Goal: Task Accomplishment & Management: Manage account settings

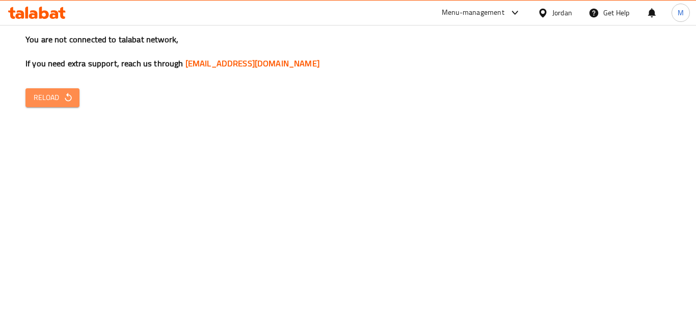
click at [44, 95] on span "Reload" at bounding box center [53, 97] width 38 height 13
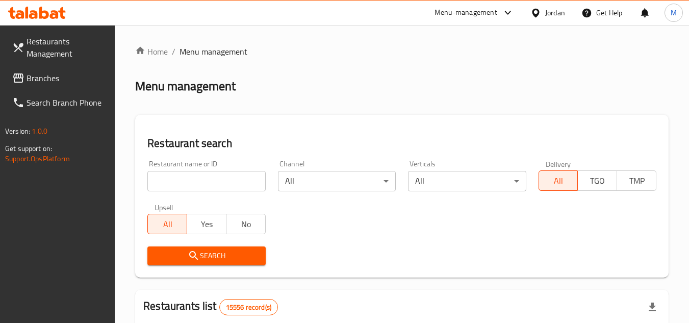
click at [75, 78] on span "Branches" at bounding box center [67, 78] width 81 height 12
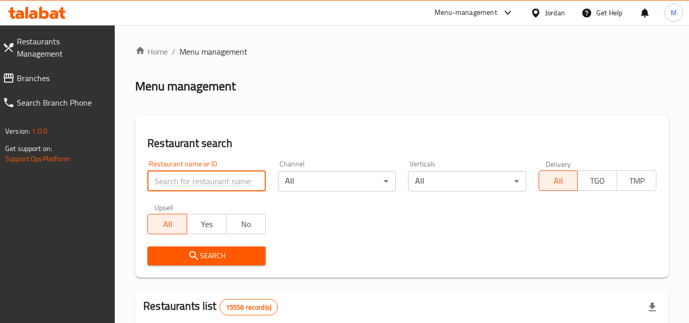
click at [240, 177] on input "search" at bounding box center [206, 181] width 118 height 20
paste input "707162"
type input "707162"
click button "Search" at bounding box center [206, 255] width 118 height 19
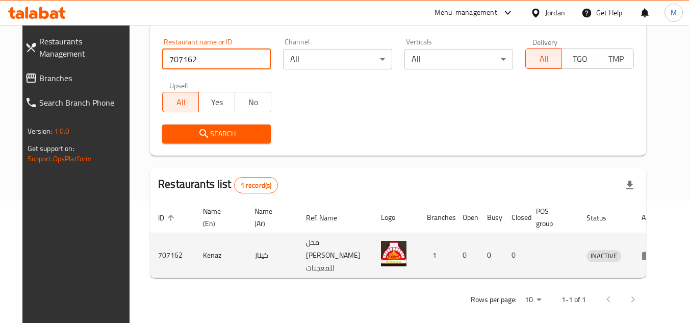
scroll to position [123, 0]
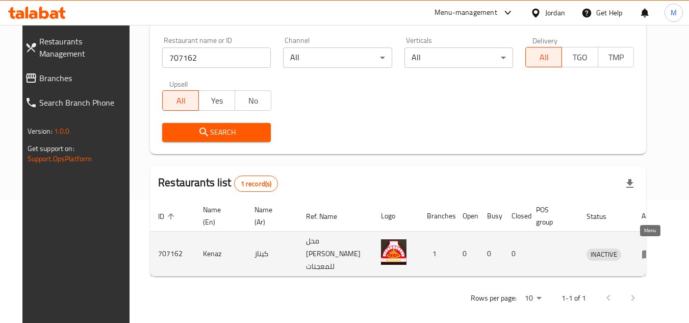
click at [655, 248] on link "enhanced table" at bounding box center [650, 254] width 19 height 12
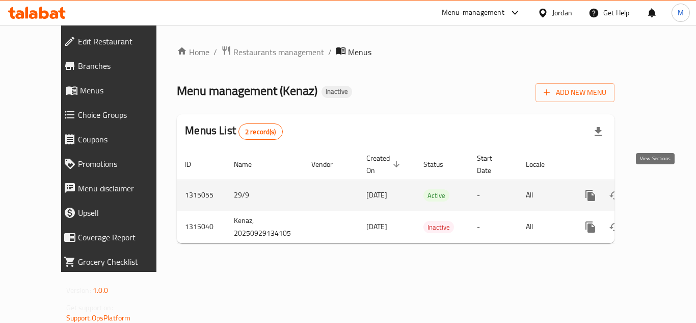
click at [658, 189] on icon "enhanced table" at bounding box center [664, 195] width 12 height 12
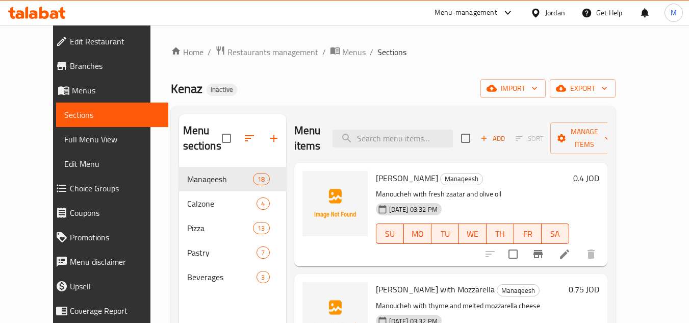
click at [338, 85] on div "Kenaz Inactive import export" at bounding box center [393, 88] width 444 height 19
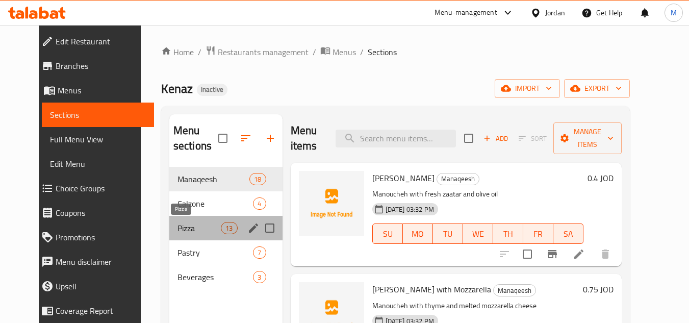
click at [177, 223] on span "Pizza" at bounding box center [198, 228] width 43 height 12
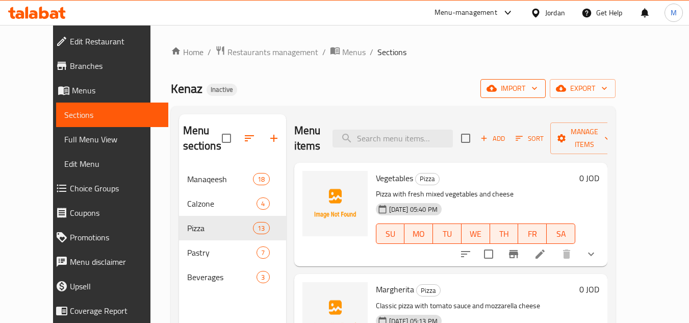
click at [539, 90] on icon "button" at bounding box center [534, 88] width 10 height 10
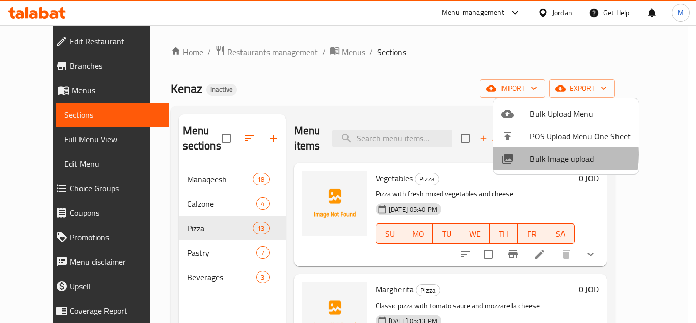
click at [538, 154] on span "Bulk Image upload" at bounding box center [580, 158] width 101 height 12
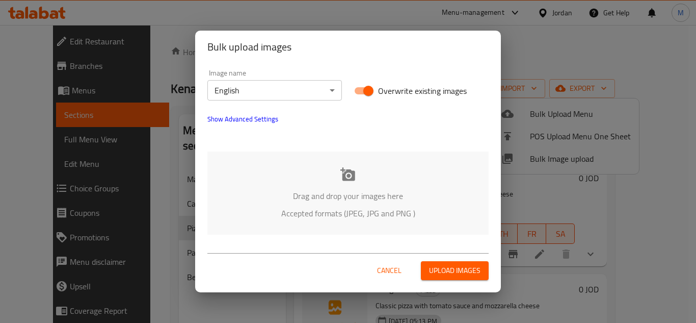
click at [311, 90] on body "​ Menu-management Jordan Get Help M Edit Restaurant Branches Menus Sections Ful…" at bounding box center [348, 174] width 696 height 298
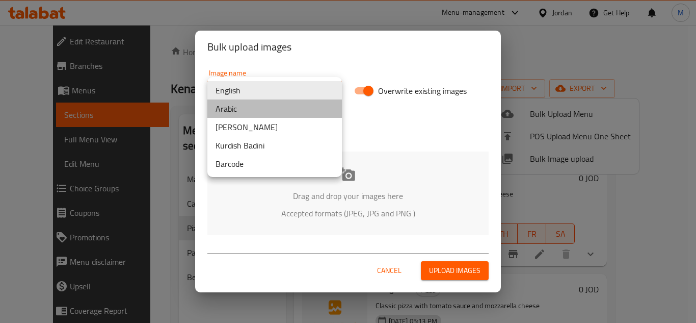
click at [249, 108] on li "Arabic" at bounding box center [274, 108] width 135 height 18
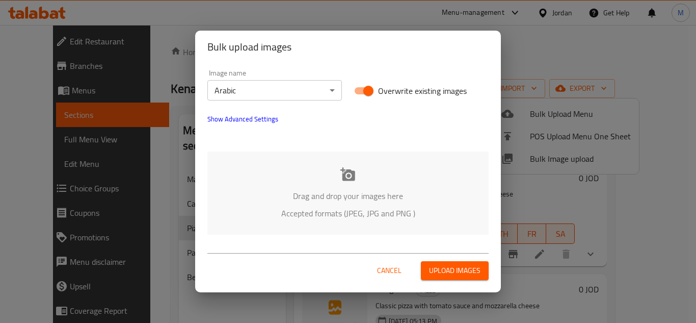
click at [283, 163] on div "Drag and drop your images here Accepted formats (JPEG, JPG and PNG )" at bounding box center [347, 192] width 281 height 83
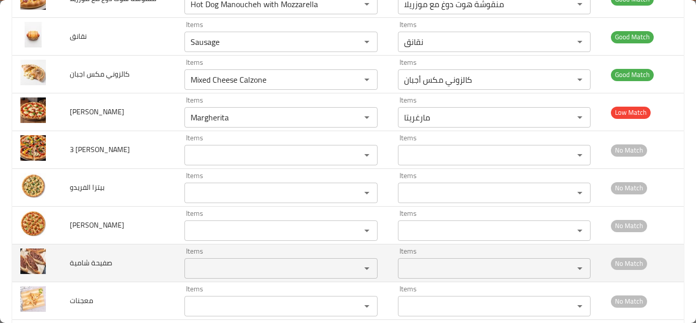
scroll to position [1664, 0]
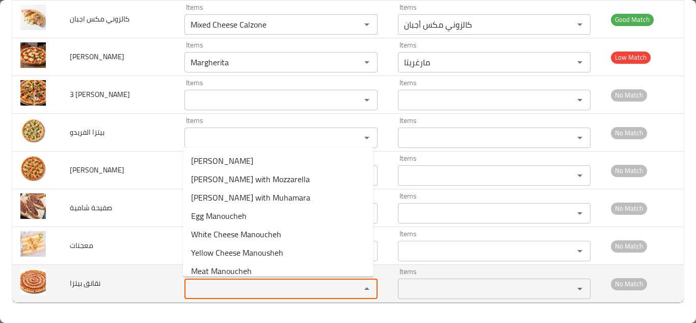
click at [223, 283] on بيتزا "Items" at bounding box center [266, 288] width 157 height 14
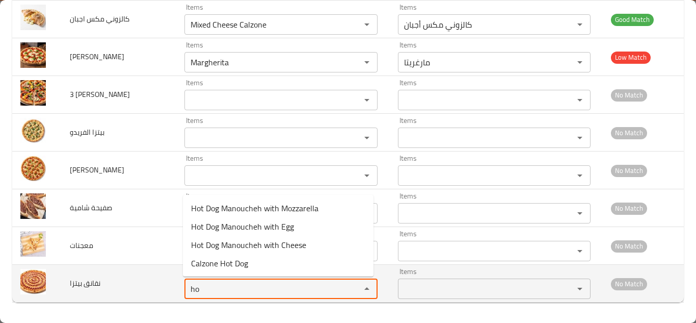
type بيتزا "h"
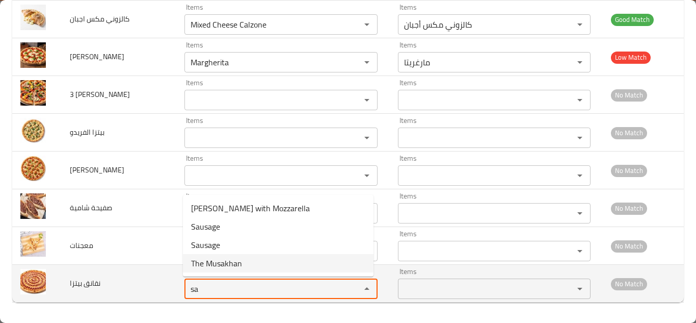
type بيتزا "s"
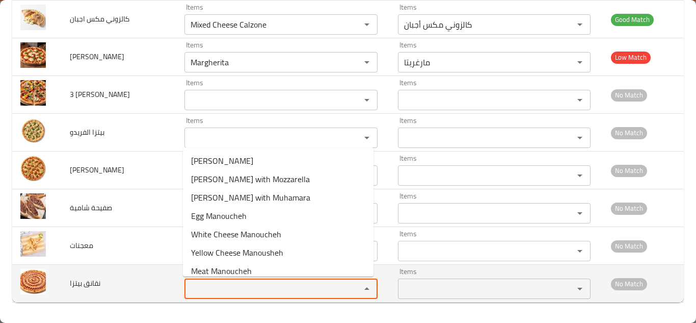
click at [88, 283] on span "نقانق بيتزا" at bounding box center [85, 282] width 31 height 13
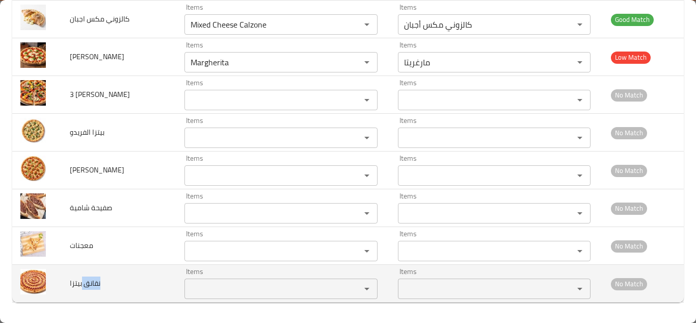
click at [88, 283] on span "نقانق بيتزا" at bounding box center [85, 282] width 31 height 13
click at [88, 284] on span "نقانق بيتزا" at bounding box center [85, 282] width 31 height 13
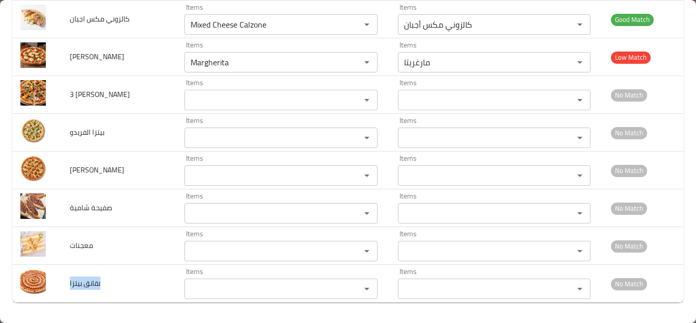
copy span "نقانق بيتزا"
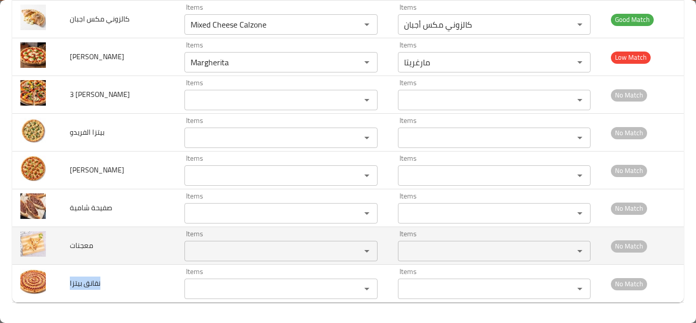
click at [249, 248] on input "Items" at bounding box center [266, 251] width 157 height 14
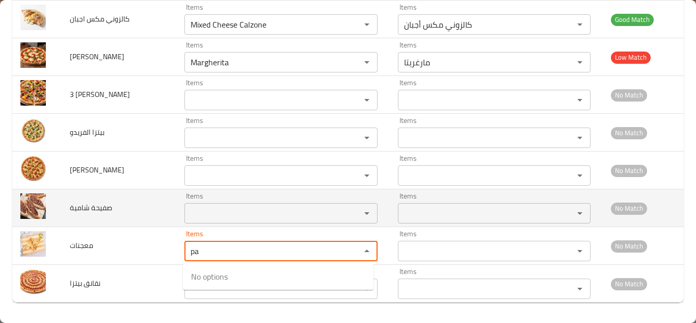
type input "p"
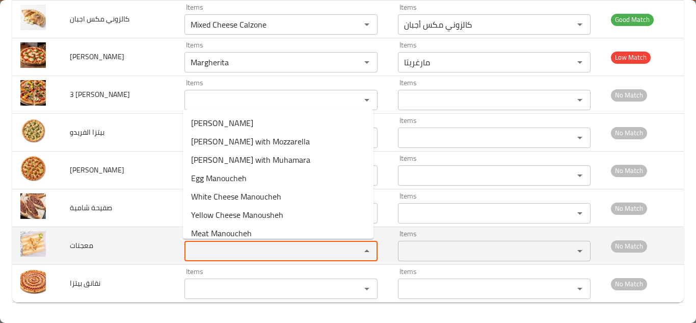
click at [81, 247] on span "معجنات" at bounding box center [81, 245] width 23 height 13
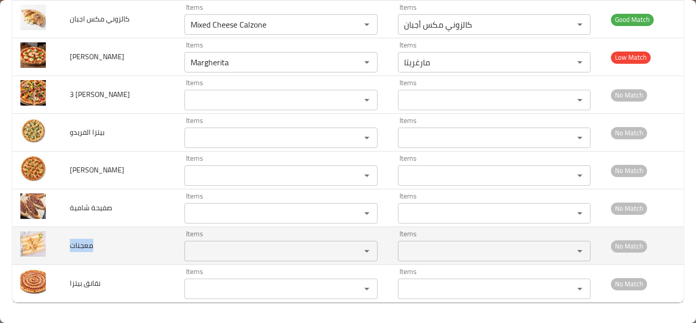
click at [81, 247] on span "معجنات" at bounding box center [81, 245] width 23 height 13
copy span "معجنات"
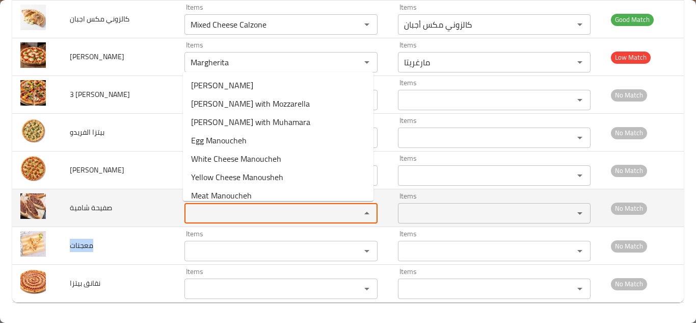
click at [240, 214] on شامية "Items" at bounding box center [266, 213] width 157 height 14
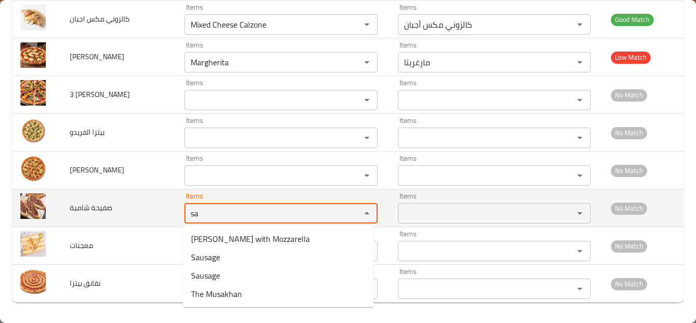
type شامية "s"
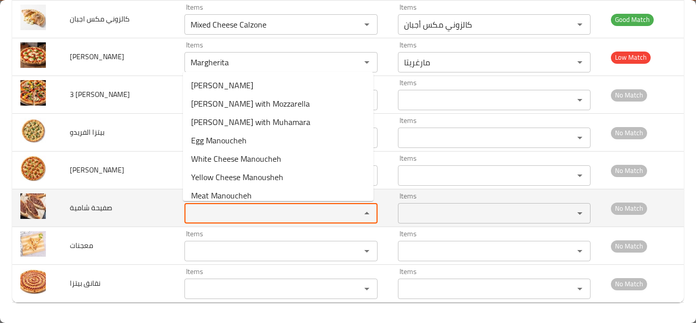
click at [92, 204] on span "صفيحة شامية" at bounding box center [91, 207] width 42 height 13
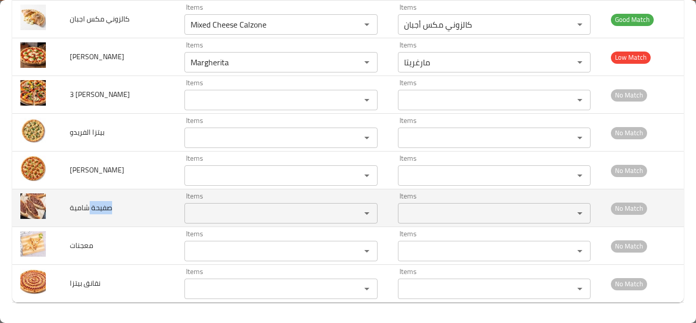
click at [92, 204] on span "صفيحة شامية" at bounding box center [91, 207] width 42 height 13
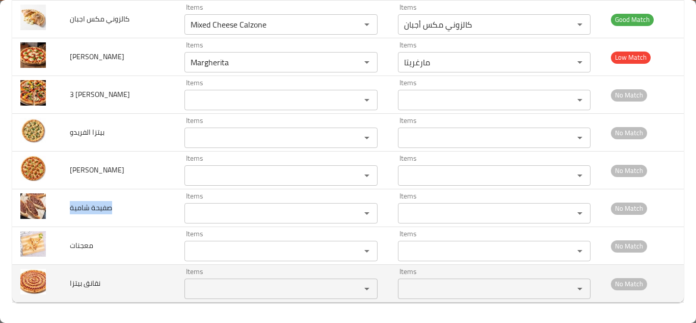
copy span "صفيحة شامية"
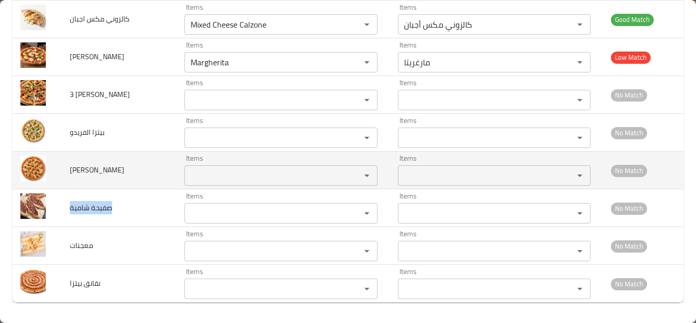
drag, startPoint x: 227, startPoint y: 161, endPoint x: 219, endPoint y: 167, distance: 9.9
click at [223, 162] on div "Items Items" at bounding box center [281, 169] width 193 height 31
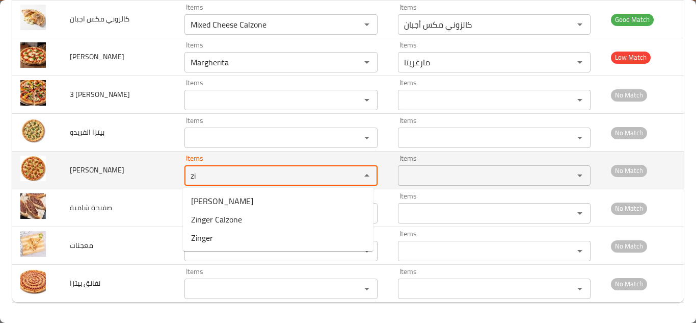
type زنجر "z"
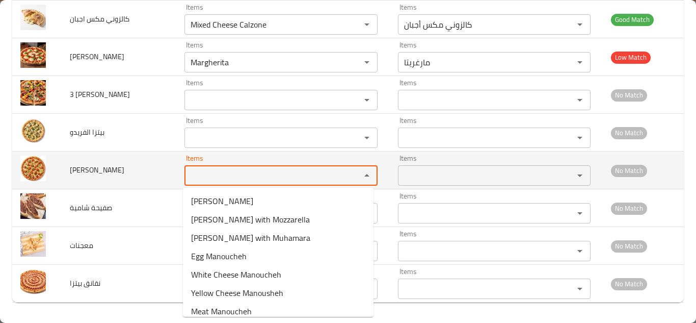
click at [82, 169] on span "بيتزا زنجر" at bounding box center [97, 169] width 55 height 13
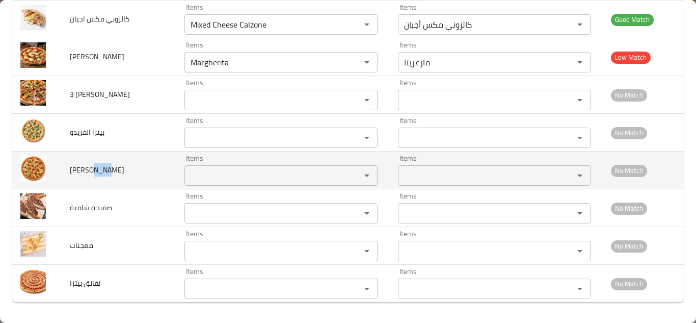
click at [82, 169] on span "بيتزا زنجر" at bounding box center [97, 169] width 55 height 13
copy span "بيتزا زنجر"
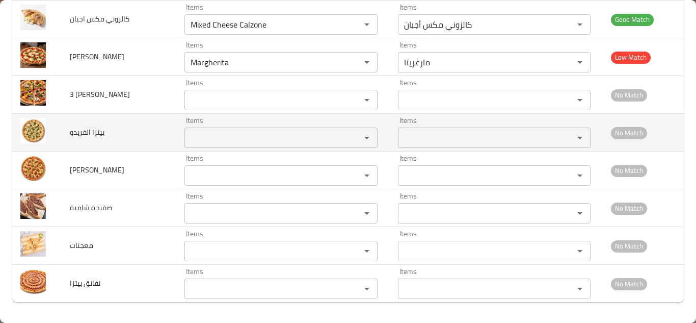
click at [204, 137] on الفريدو "Items" at bounding box center [266, 137] width 157 height 14
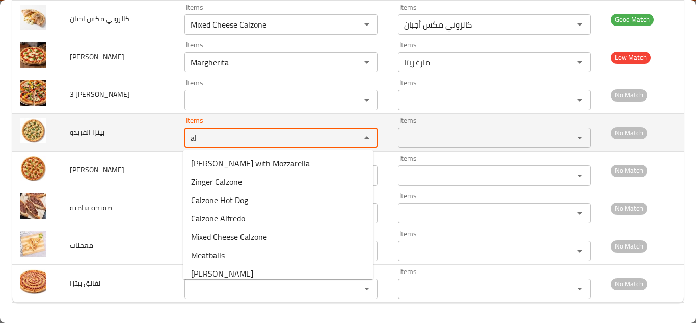
type الفريدو "a"
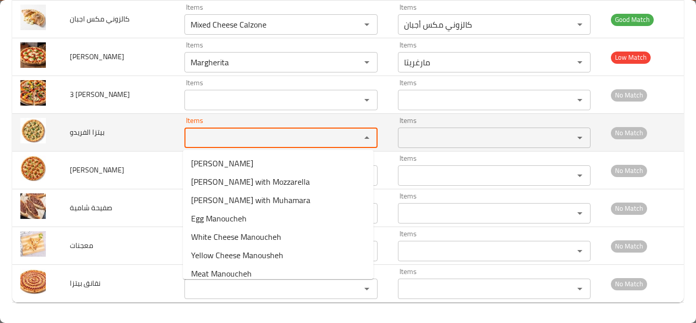
click at [87, 131] on span "بيتزا الفريدو" at bounding box center [87, 131] width 35 height 13
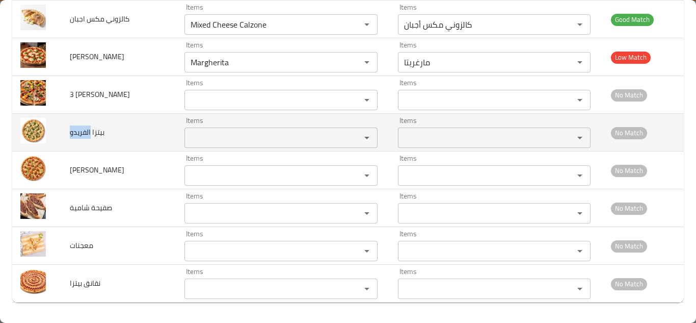
click at [87, 131] on span "بيتزا الفريدو" at bounding box center [87, 131] width 35 height 13
copy span "بيتزا الفريدو"
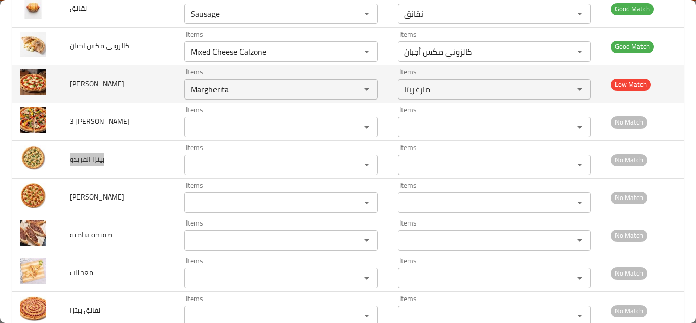
scroll to position [1613, 0]
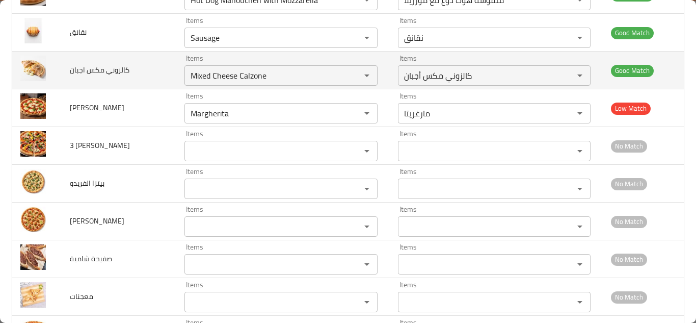
click at [158, 80] on td "كالزوني مكس اجبان" at bounding box center [119, 70] width 115 height 38
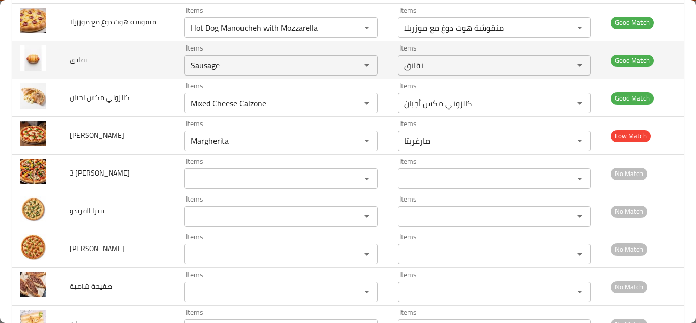
scroll to position [1562, 0]
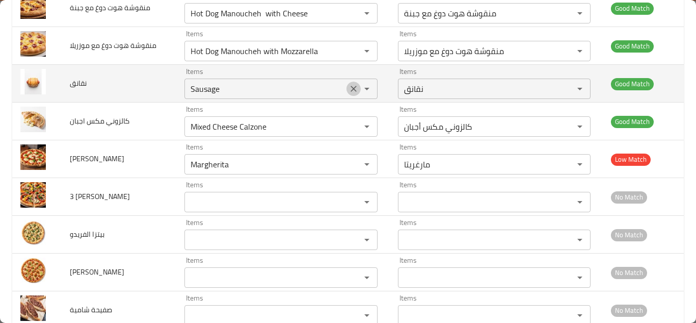
drag, startPoint x: 351, startPoint y: 87, endPoint x: 228, endPoint y: 88, distance: 122.3
click at [349, 88] on icon "Clear" at bounding box center [354, 89] width 10 height 10
click at [79, 84] on span "نقانق" at bounding box center [78, 82] width 17 height 13
copy span "نقانق"
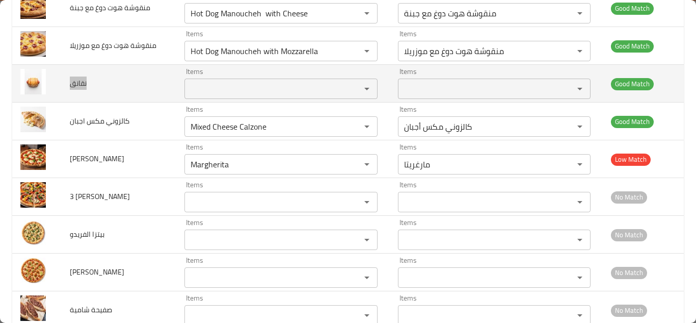
scroll to position [1511, 0]
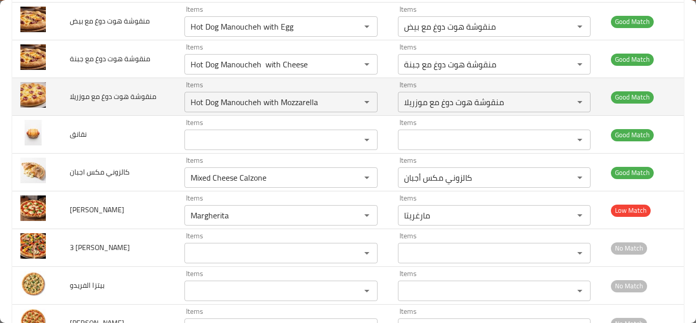
click at [163, 98] on td "منقوشة هوت دوغ مع موزريلا" at bounding box center [119, 97] width 115 height 38
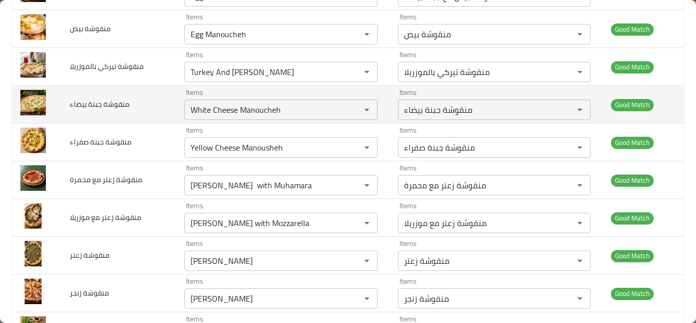
scroll to position [951, 0]
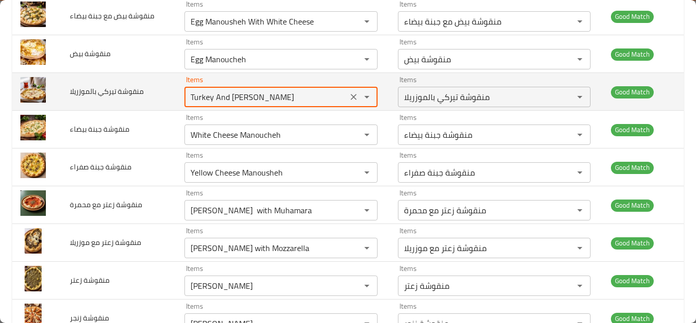
click at [238, 97] on بالموزريلا "Turkey And Mozzarella Manoucheh" at bounding box center [266, 97] width 157 height 14
click at [351, 96] on icon "Clear" at bounding box center [354, 97] width 6 height 6
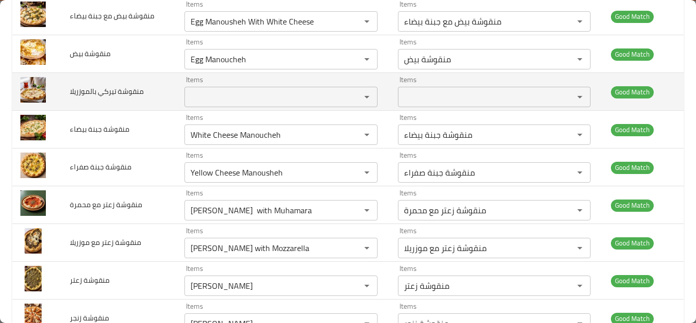
click at [116, 88] on span "منقوشة تيركي بالموزريلا" at bounding box center [107, 91] width 74 height 13
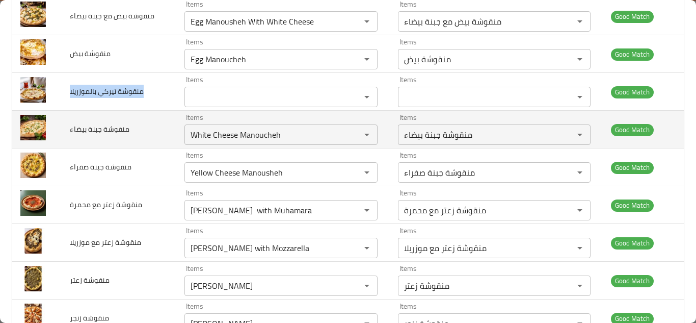
copy span "منقوشة تيركي بالموزريلا"
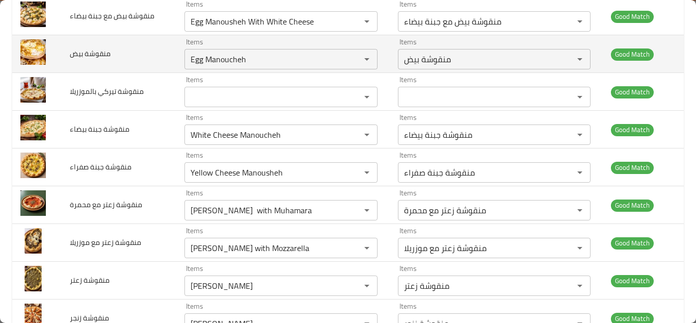
click at [149, 59] on td "منقوشة بيض" at bounding box center [119, 54] width 115 height 38
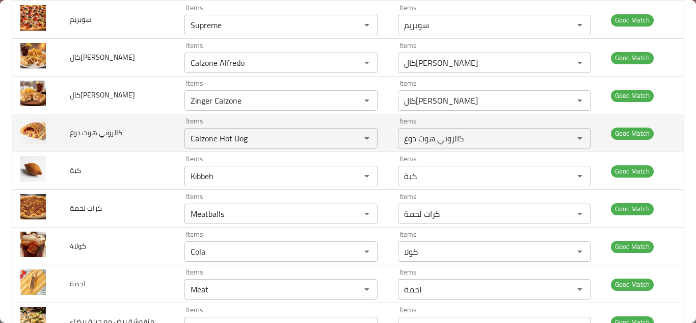
scroll to position [645, 0]
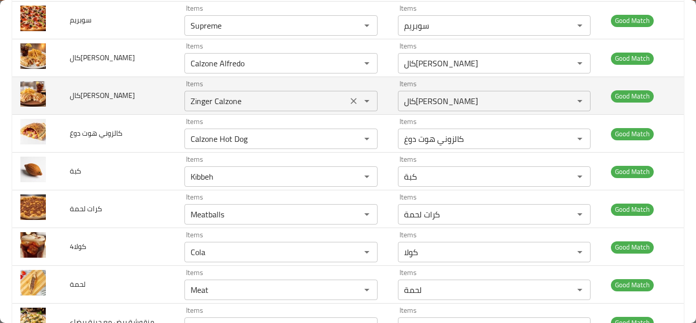
click at [349, 100] on icon "Clear" at bounding box center [354, 101] width 10 height 10
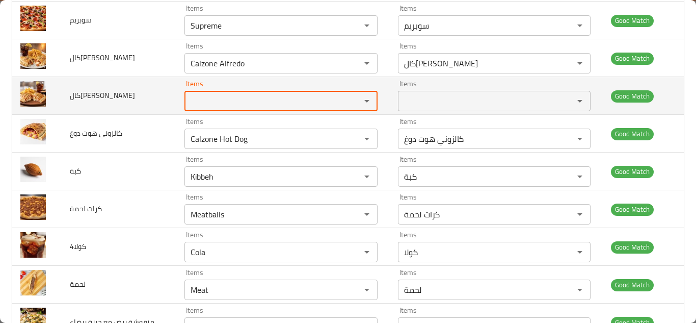
click at [99, 95] on span "كالزوني زنجر" at bounding box center [102, 95] width 65 height 13
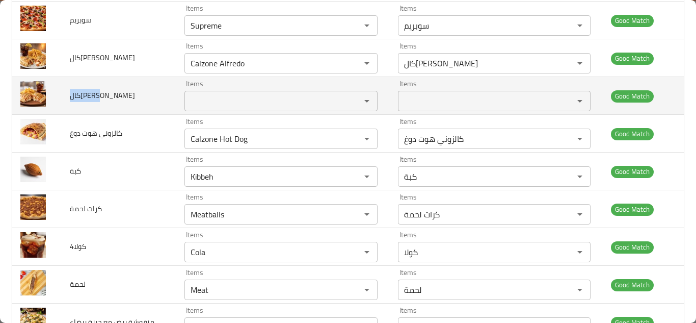
click at [99, 95] on span "كالزوني زنجر" at bounding box center [102, 95] width 65 height 13
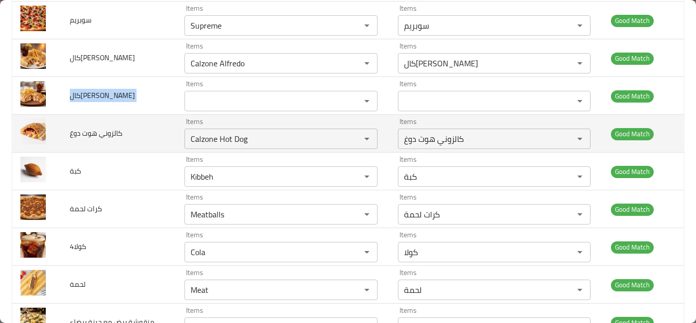
copy span "كالزوني زنجر"
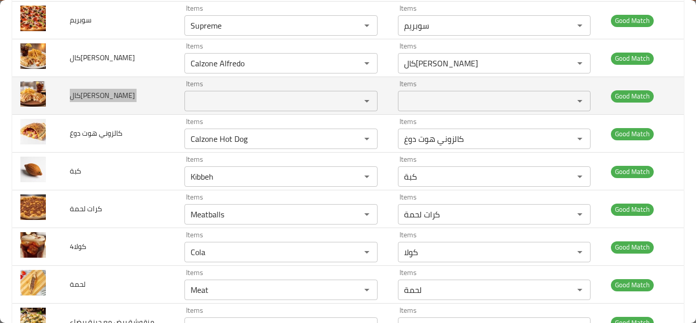
scroll to position [594, 0]
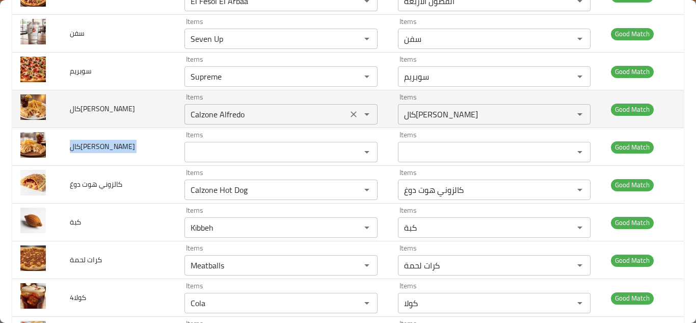
drag, startPoint x: 348, startPoint y: 114, endPoint x: 218, endPoint y: 118, distance: 130.0
click at [349, 115] on icon "Clear" at bounding box center [354, 114] width 10 height 10
click at [93, 107] on span "كالزوني الفريدو" at bounding box center [102, 108] width 65 height 13
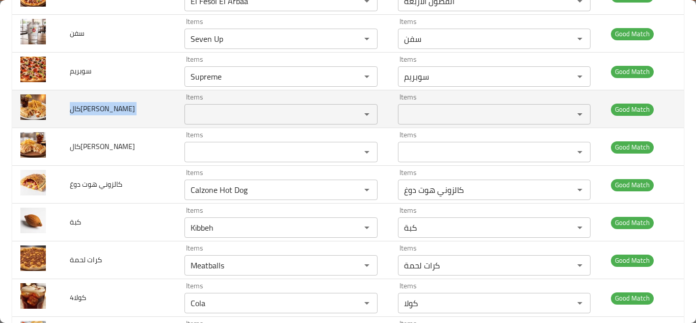
click at [93, 107] on span "كالزوني الفريدو" at bounding box center [102, 108] width 65 height 13
copy span "كالزوني الفريدو"
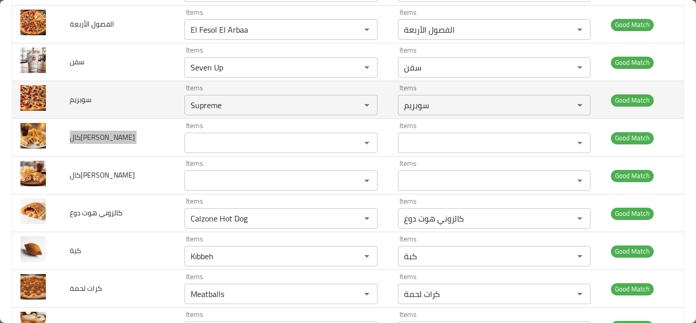
scroll to position [543, 0]
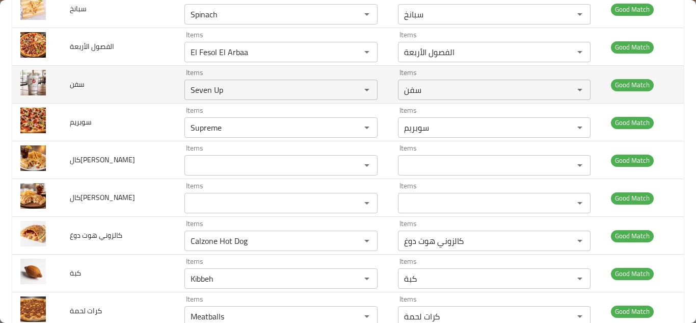
click at [146, 81] on td "سفن" at bounding box center [119, 85] width 115 height 38
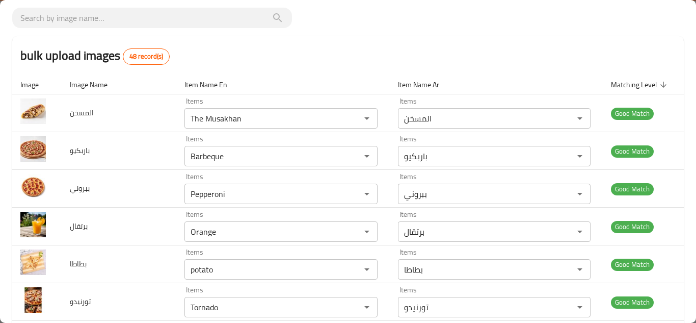
scroll to position [0, 0]
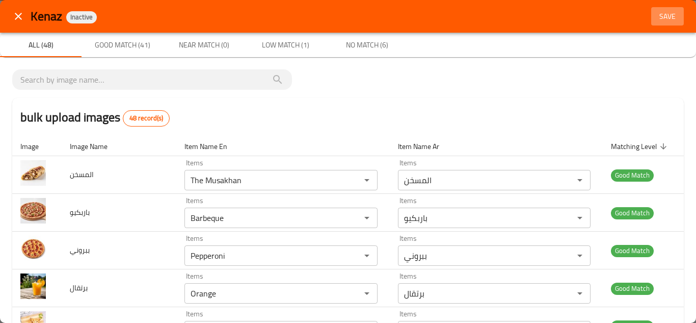
click at [664, 15] on span "Save" at bounding box center [667, 16] width 24 height 13
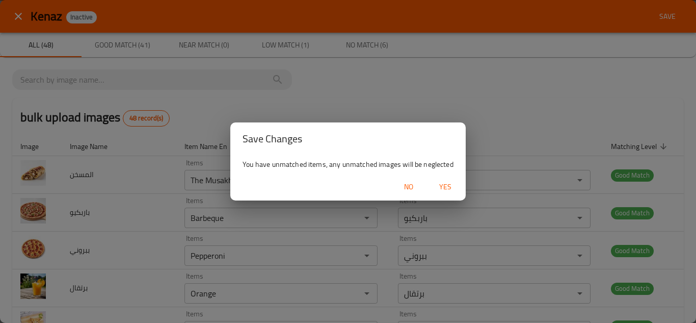
click at [445, 183] on span "Yes" at bounding box center [445, 186] width 24 height 13
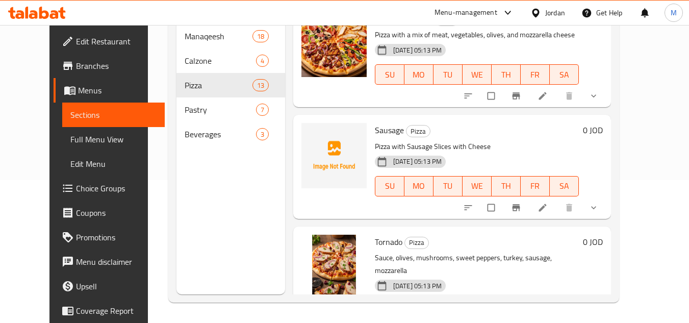
scroll to position [917, 0]
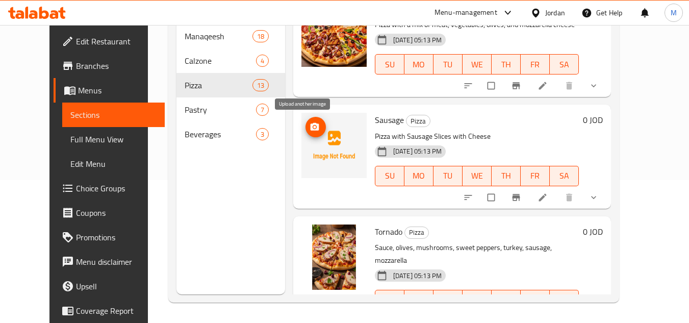
click at [310, 124] on icon "upload picture" at bounding box center [314, 127] width 9 height 8
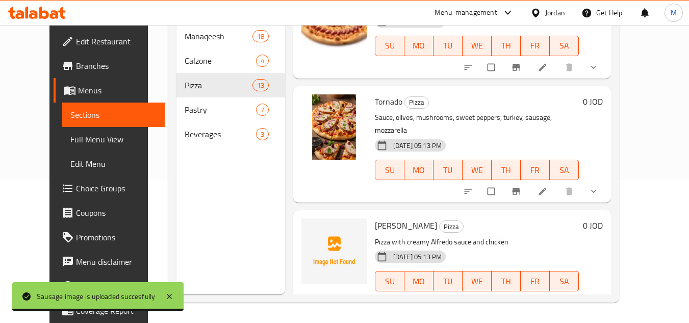
scroll to position [1070, 0]
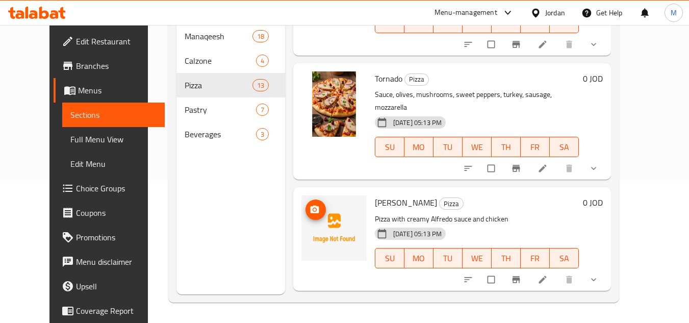
click at [311, 204] on span "upload picture" at bounding box center [315, 209] width 20 height 10
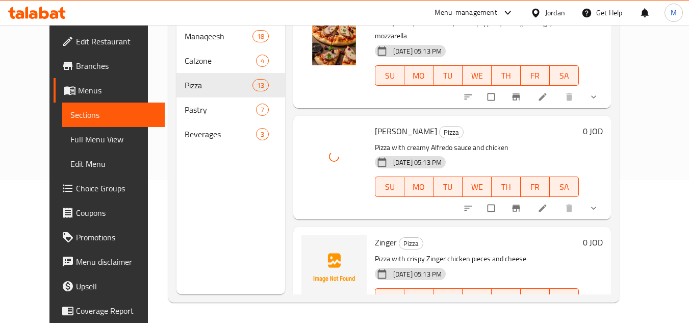
scroll to position [1166, 0]
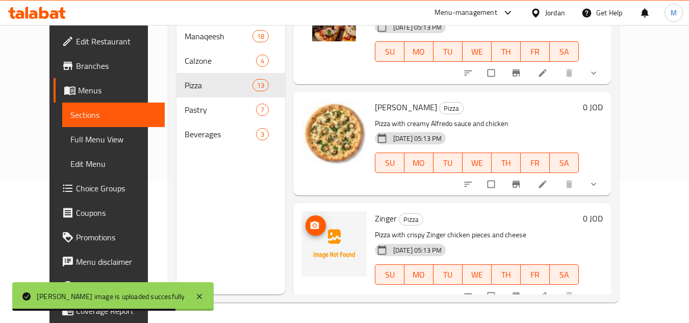
click at [313, 224] on circle "upload picture" at bounding box center [314, 225] width 3 height 3
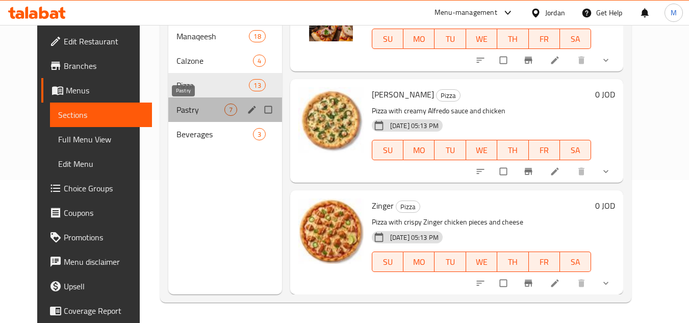
click at [176, 107] on span "Pastry" at bounding box center [200, 109] width 48 height 12
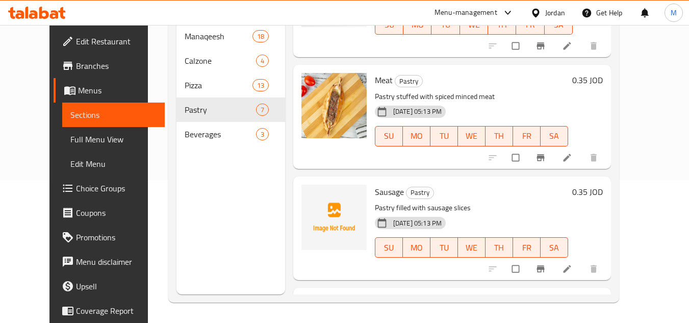
scroll to position [306, 0]
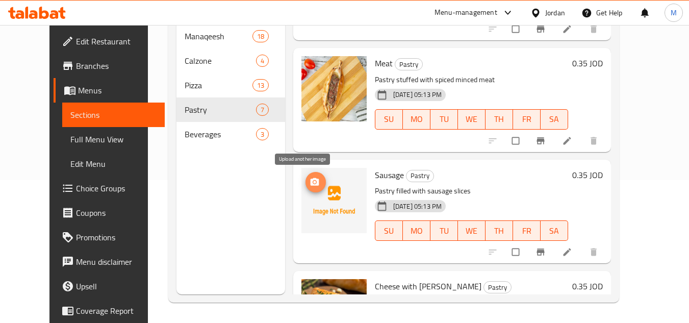
click at [313, 181] on circle "upload picture" at bounding box center [314, 181] width 3 height 3
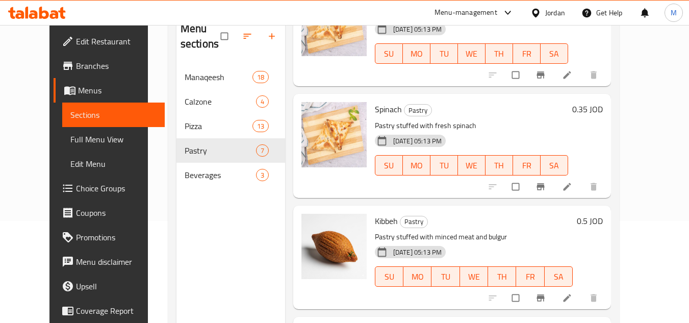
scroll to position [102, 0]
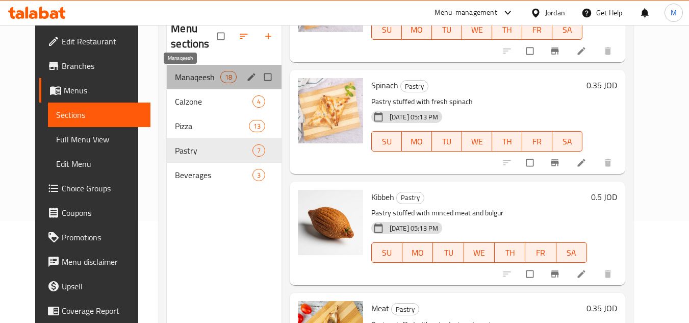
click at [180, 73] on span "Manaqeesh" at bounding box center [197, 77] width 45 height 12
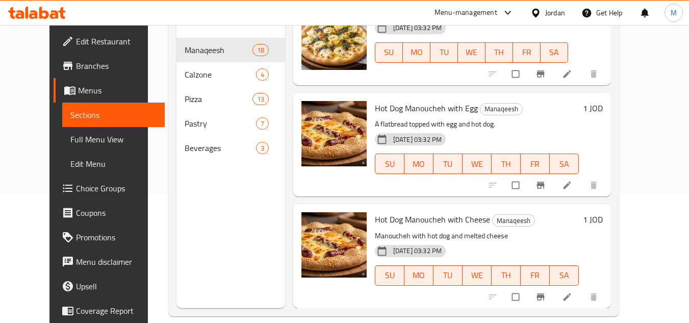
scroll to position [143, 0]
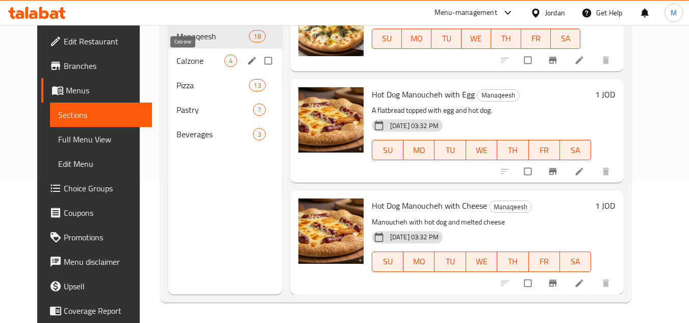
click at [185, 65] on span "Calzone" at bounding box center [200, 61] width 48 height 12
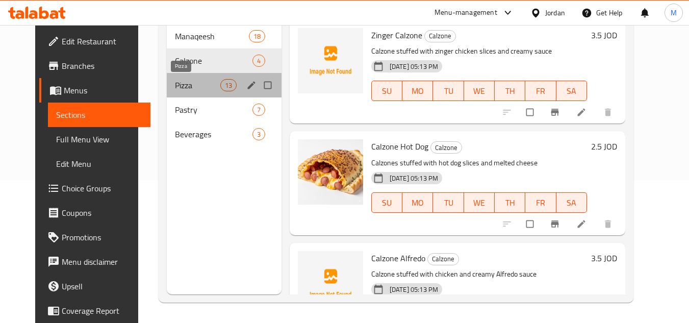
click at [175, 87] on span "Pizza" at bounding box center [197, 85] width 45 height 12
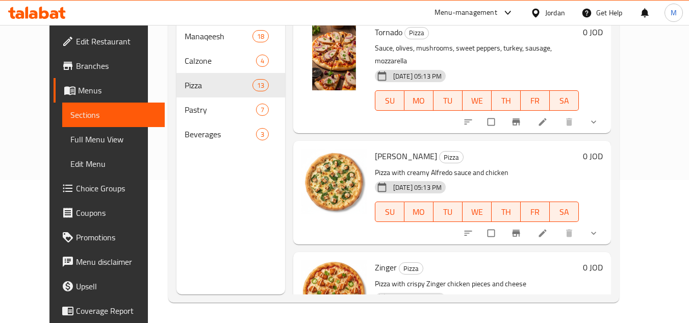
scroll to position [1166, 0]
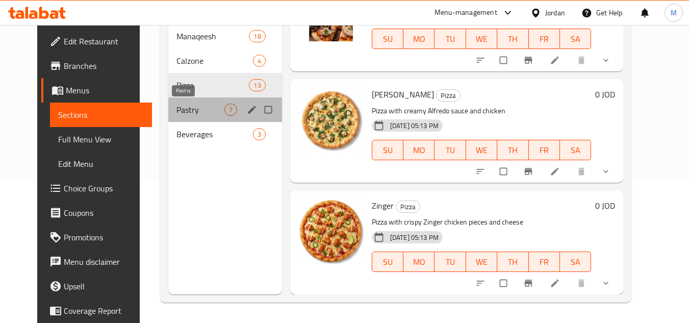
click at [176, 112] on span "Pastry" at bounding box center [200, 109] width 48 height 12
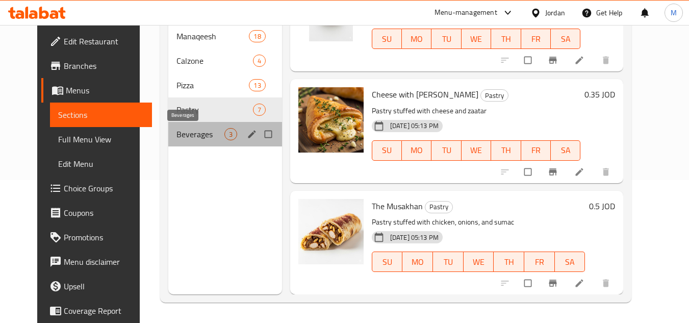
click at [176, 134] on span "Beverages" at bounding box center [200, 134] width 48 height 12
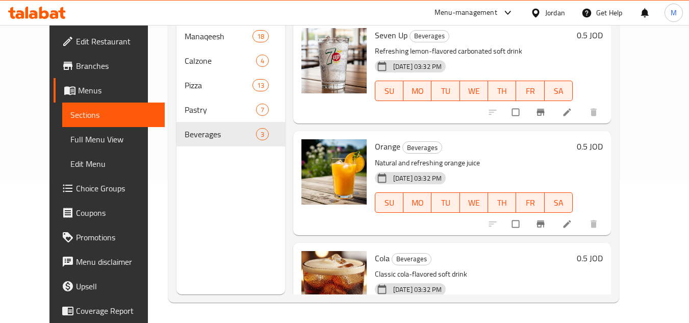
click at [76, 137] on span "Full Menu View" at bounding box center [113, 139] width 86 height 12
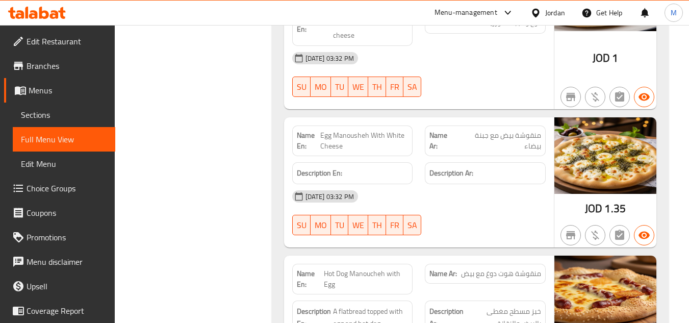
scroll to position [2396, 0]
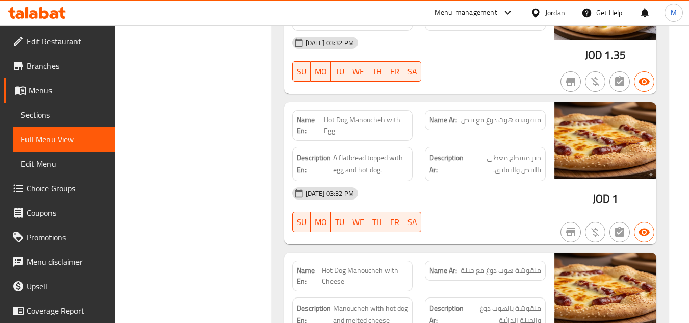
drag, startPoint x: 686, startPoint y: 202, endPoint x: 692, endPoint y: 209, distance: 9.4
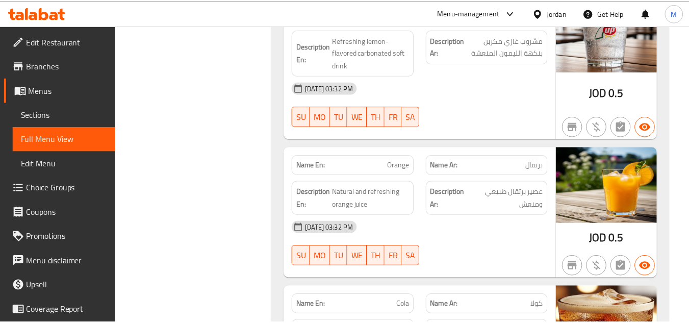
scroll to position [7379, 0]
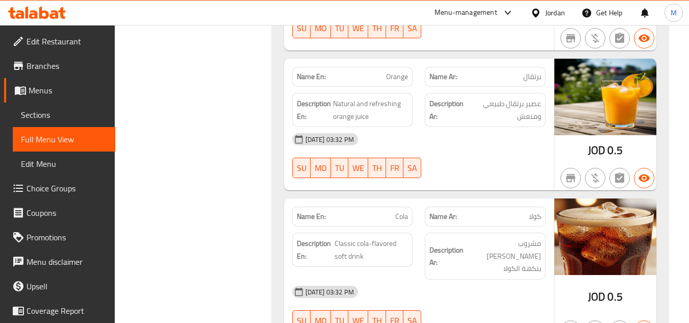
click at [51, 116] on span "Sections" at bounding box center [64, 115] width 86 height 12
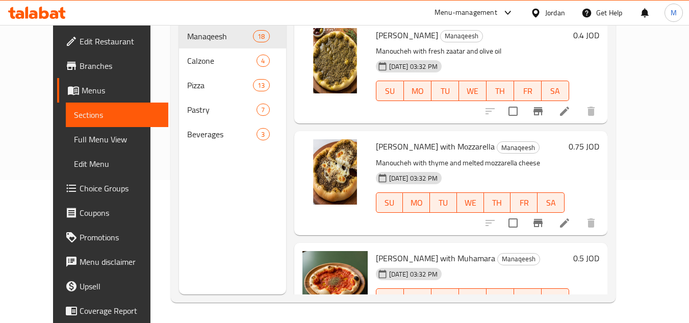
scroll to position [143, 0]
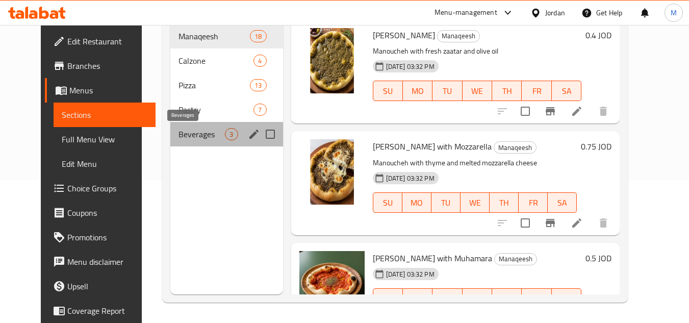
click at [178, 133] on span "Beverages" at bounding box center [201, 134] width 46 height 12
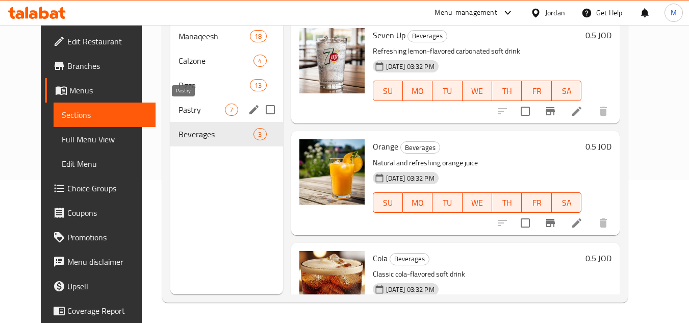
click at [181, 111] on span "Pastry" at bounding box center [201, 109] width 46 height 12
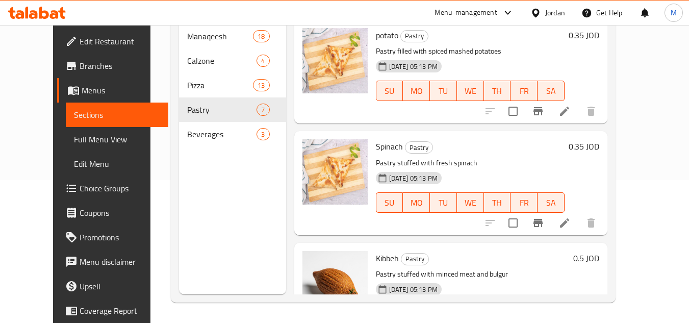
click at [579, 215] on li at bounding box center [564, 223] width 29 height 18
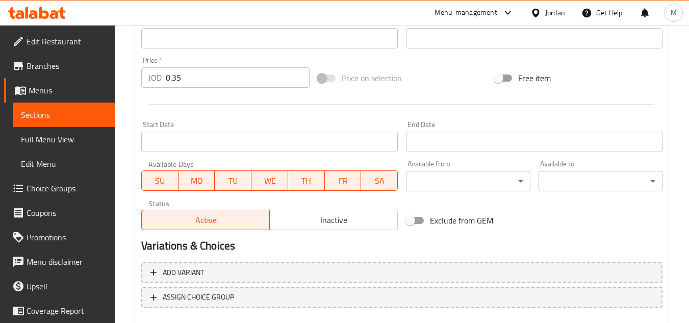
scroll to position [412, 0]
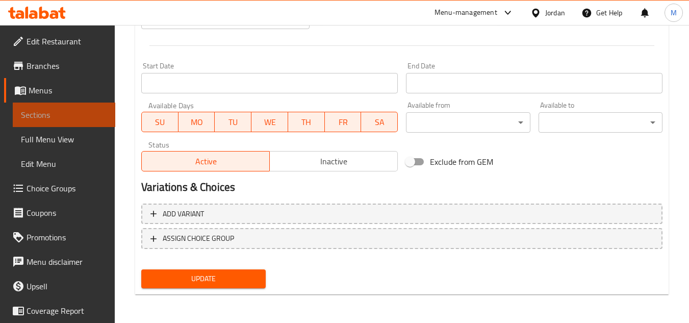
click at [92, 112] on span "Sections" at bounding box center [64, 115] width 86 height 12
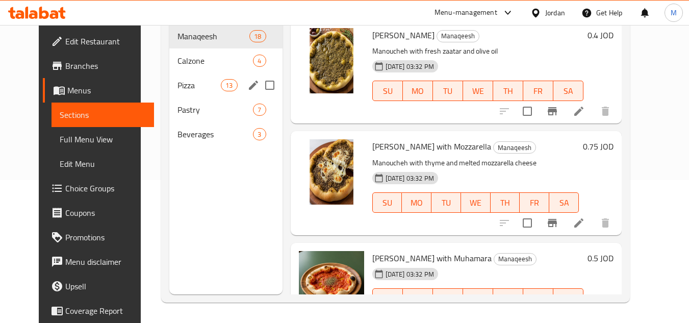
click at [182, 83] on span "Pizza" at bounding box center [198, 85] width 43 height 12
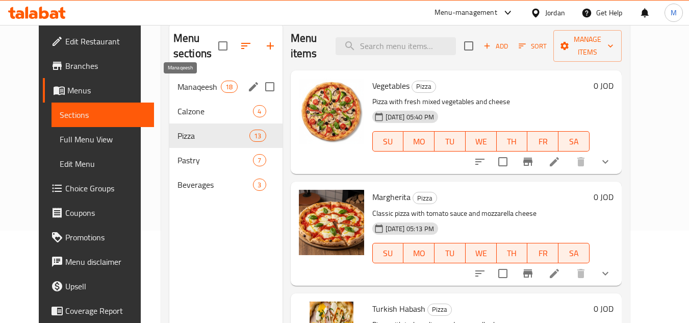
scroll to position [92, 0]
click at [191, 90] on span "Manaqeesh" at bounding box center [198, 87] width 43 height 12
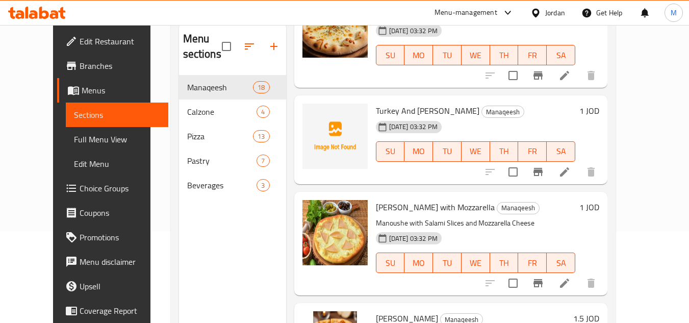
scroll to position [1172, 0]
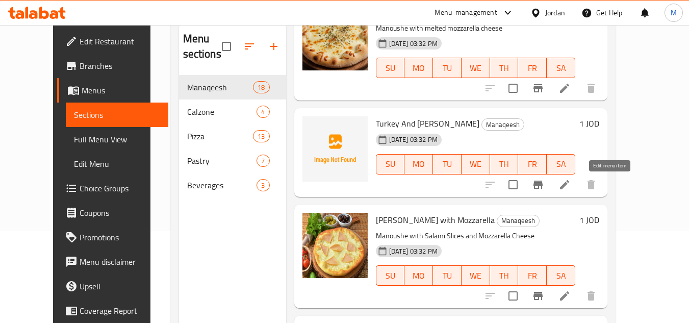
click at [569, 182] on icon at bounding box center [564, 184] width 9 height 9
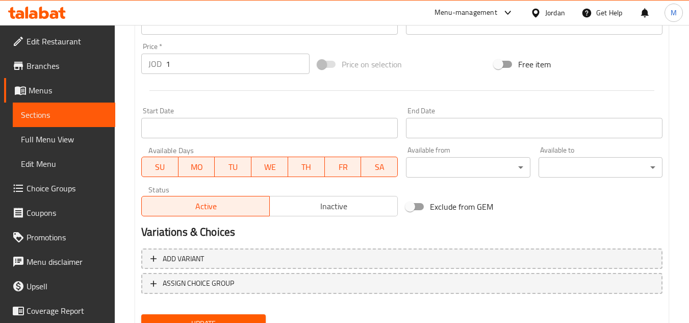
scroll to position [398, 0]
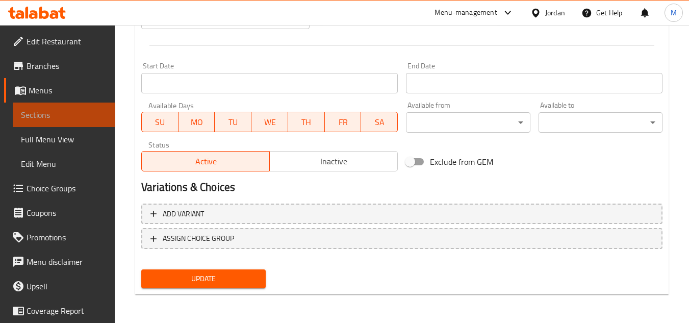
click at [82, 117] on span "Sections" at bounding box center [64, 115] width 86 height 12
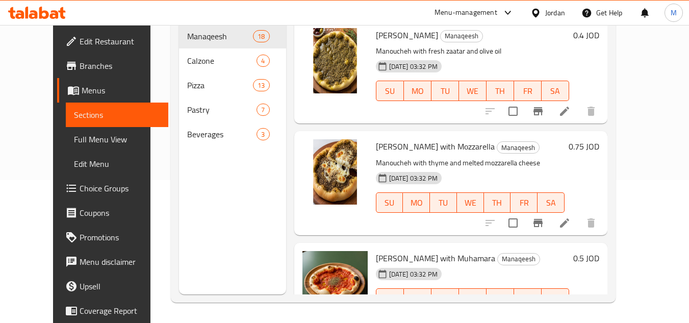
scroll to position [143, 0]
click at [80, 39] on span "Edit Restaurant" at bounding box center [120, 41] width 81 height 12
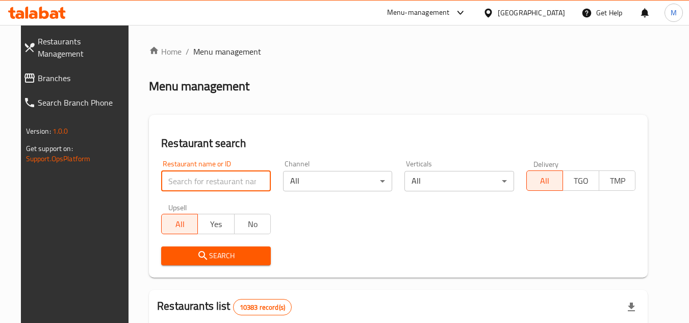
click at [238, 181] on input "search" at bounding box center [216, 181] width 110 height 20
paste input "NOBEL PALACE REST"
type input "NOBEL PALACE REST"
click button "Search" at bounding box center [216, 255] width 110 height 19
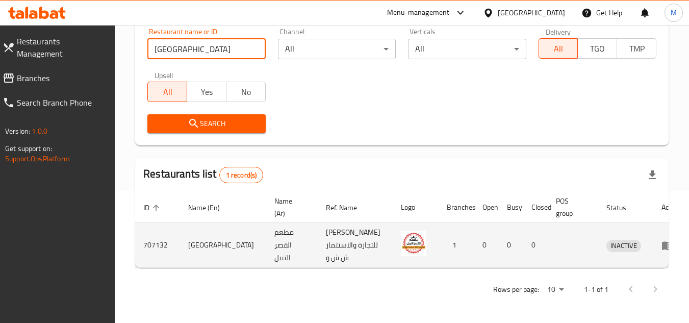
scroll to position [157, 0]
click at [662, 241] on icon "enhanced table" at bounding box center [667, 245] width 11 height 9
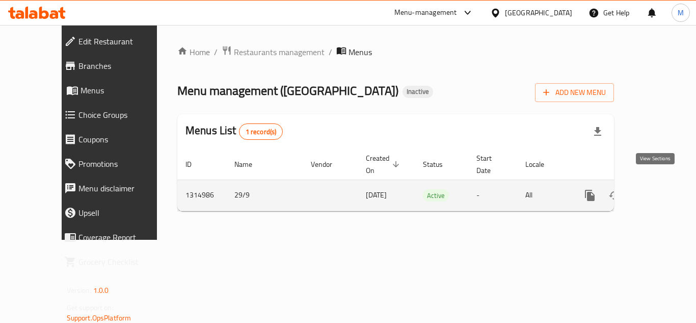
click at [659, 189] on icon "enhanced table" at bounding box center [664, 195] width 12 height 12
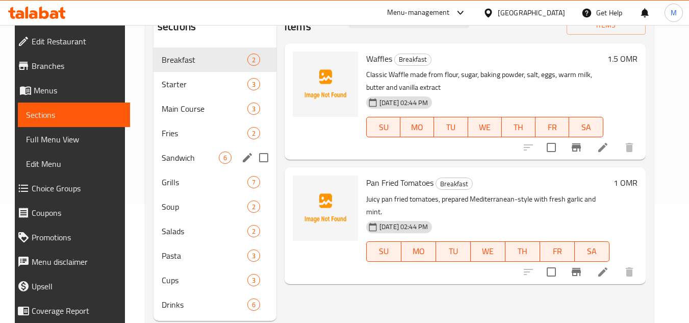
scroll to position [146, 0]
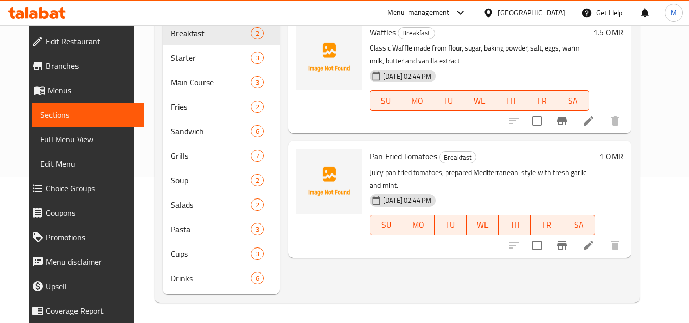
click at [659, 129] on div "Home / Restaurants management / Menus / Sections NOBEL PALACE RESTAURANT Inacti…" at bounding box center [396, 100] width 525 height 443
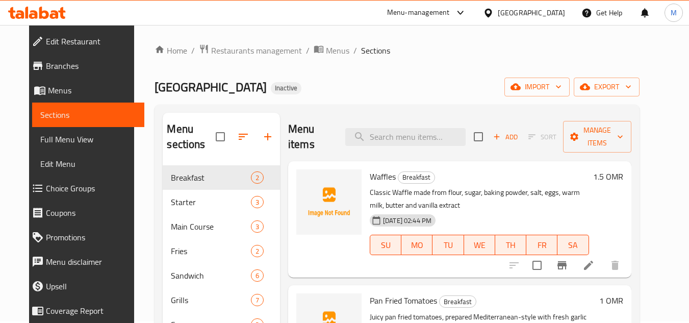
scroll to position [0, 0]
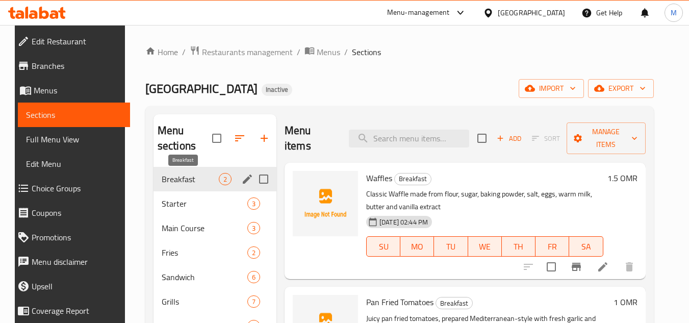
click at [183, 174] on span "Breakfast" at bounding box center [190, 179] width 57 height 12
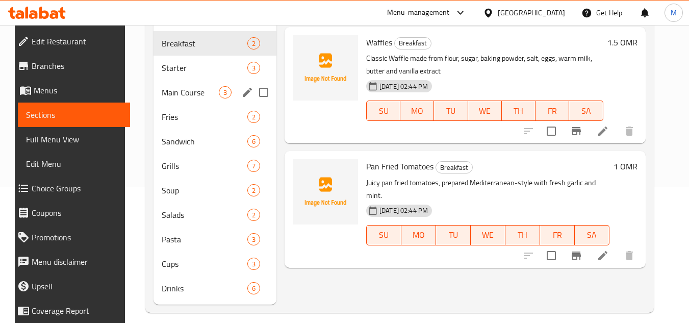
scroll to position [146, 0]
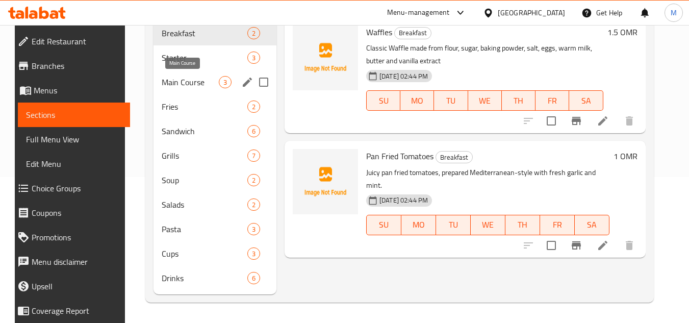
click at [168, 80] on span "Main Course" at bounding box center [190, 82] width 57 height 12
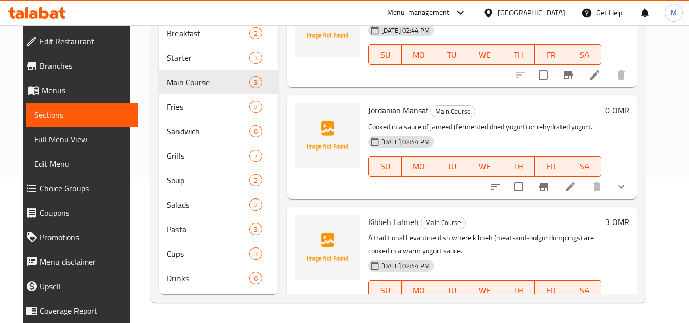
scroll to position [62, 0]
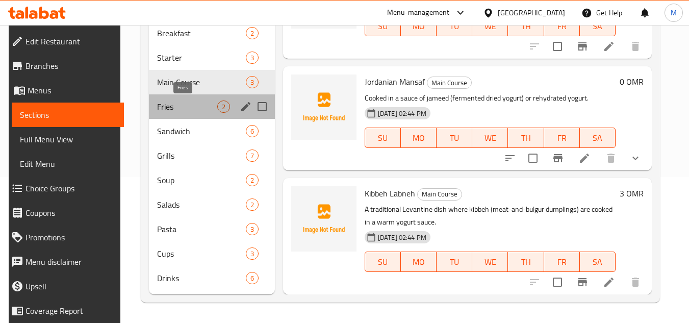
click at [176, 103] on span "Fries" at bounding box center [187, 106] width 60 height 12
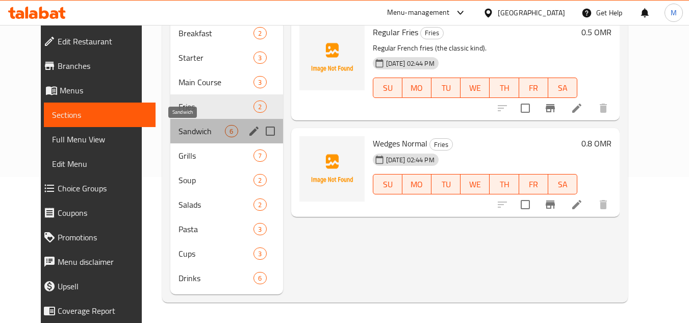
click at [178, 132] on span "Sandwich" at bounding box center [201, 131] width 46 height 12
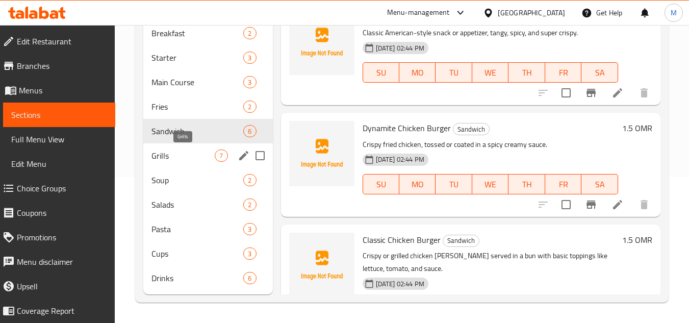
click at [176, 150] on span "Grills" at bounding box center [182, 155] width 63 height 12
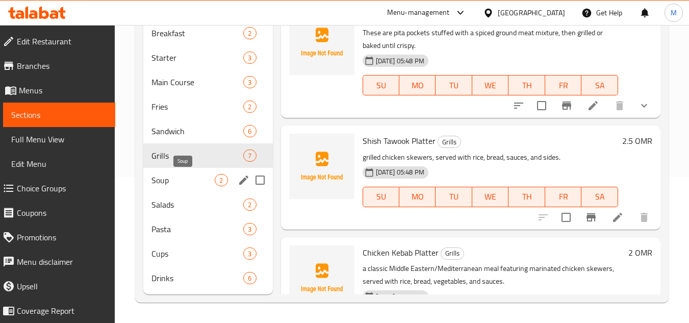
click at [189, 177] on span "Soup" at bounding box center [182, 180] width 63 height 12
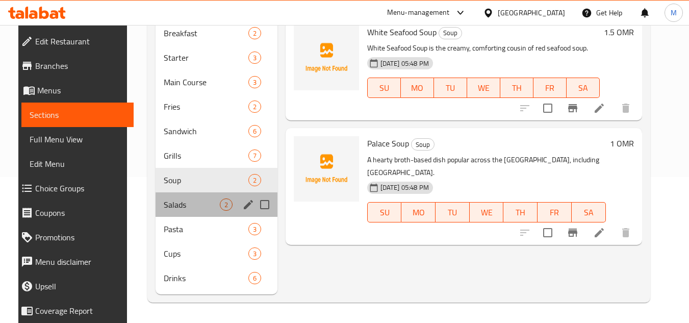
click at [193, 197] on div "Salads 2" at bounding box center [215, 204] width 121 height 24
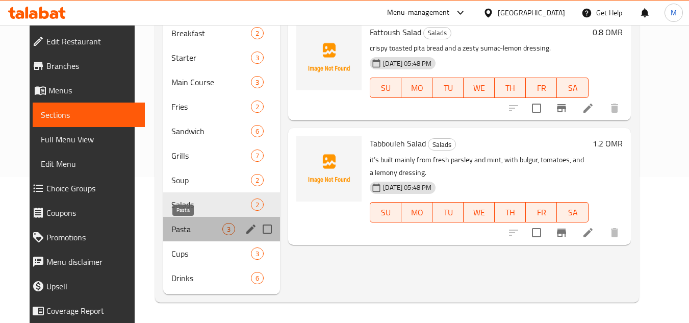
click at [183, 227] on span "Pasta" at bounding box center [196, 229] width 51 height 12
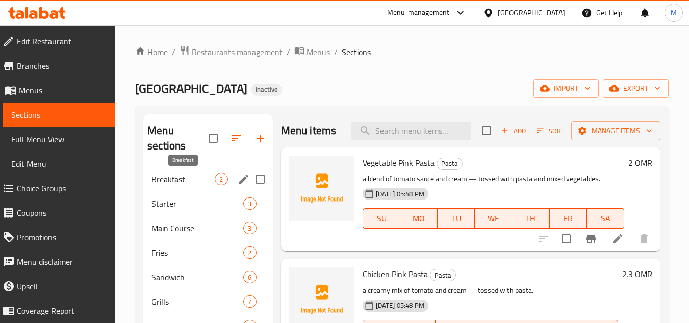
click at [178, 181] on span "Breakfast" at bounding box center [182, 179] width 63 height 12
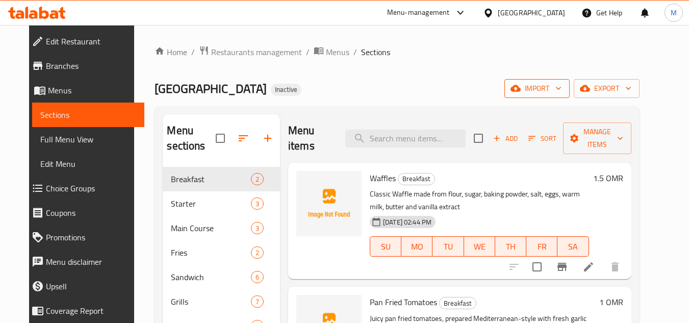
click at [569, 88] on button "import" at bounding box center [536, 88] width 65 height 19
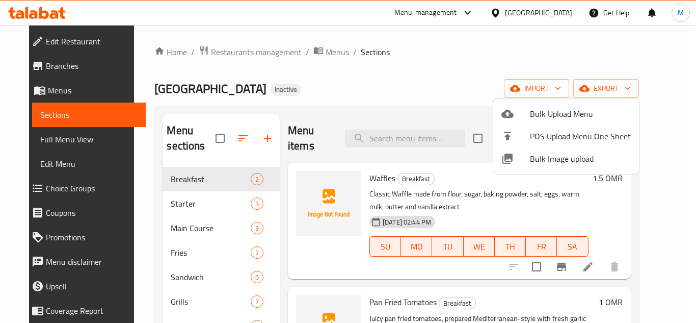
click at [533, 156] on span "Bulk Image upload" at bounding box center [580, 158] width 101 height 12
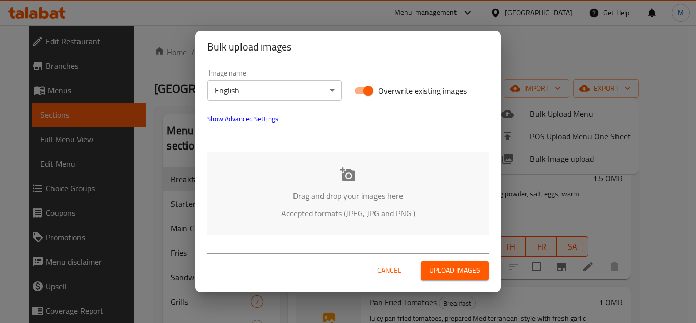
click at [300, 165] on div "Drag and drop your images here Accepted formats (JPEG, JPG and PNG )" at bounding box center [347, 192] width 281 height 83
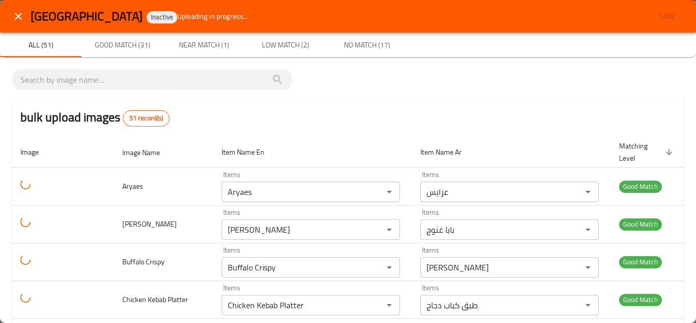
click at [18, 13] on icon "close" at bounding box center [18, 16] width 12 height 12
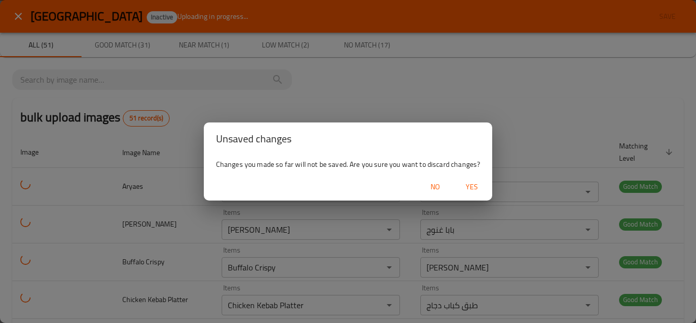
click at [476, 185] on span "Yes" at bounding box center [472, 186] width 24 height 13
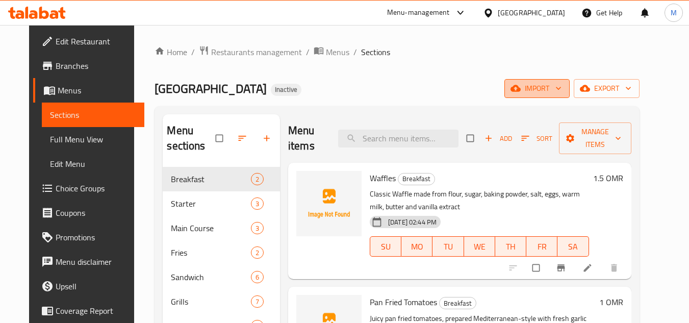
click at [561, 86] on span "import" at bounding box center [536, 88] width 49 height 13
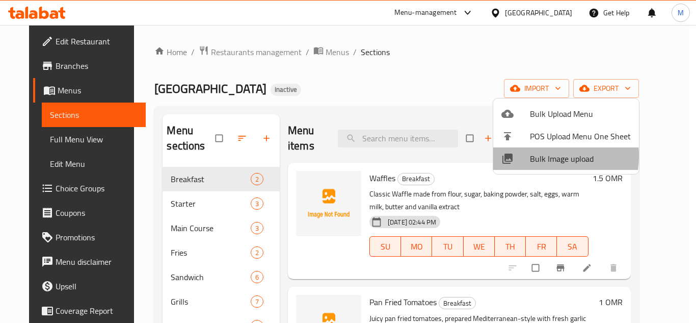
click at [536, 156] on span "Bulk Image upload" at bounding box center [580, 158] width 101 height 12
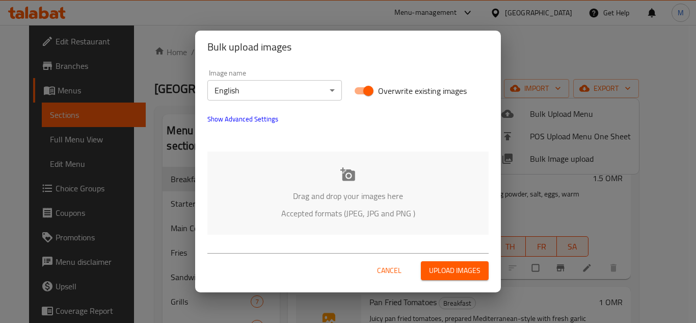
click at [279, 171] on div "Drag and drop your images here Accepted formats (JPEG, JPG and PNG )" at bounding box center [347, 192] width 281 height 83
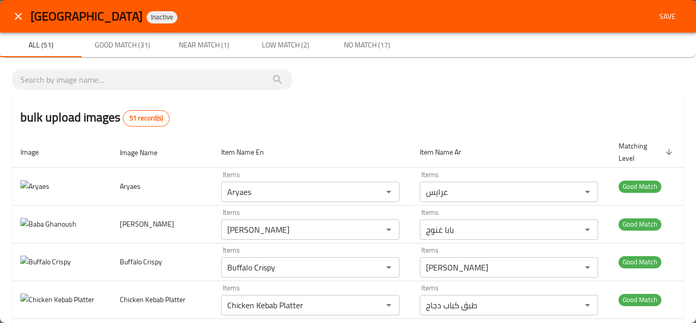
click at [19, 16] on icon "close" at bounding box center [18, 16] width 12 height 12
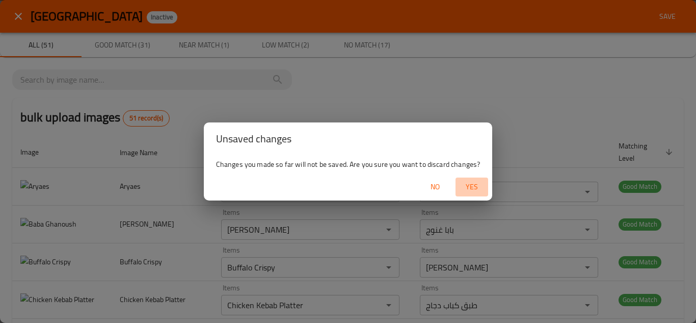
click at [469, 185] on span "Yes" at bounding box center [472, 186] width 24 height 13
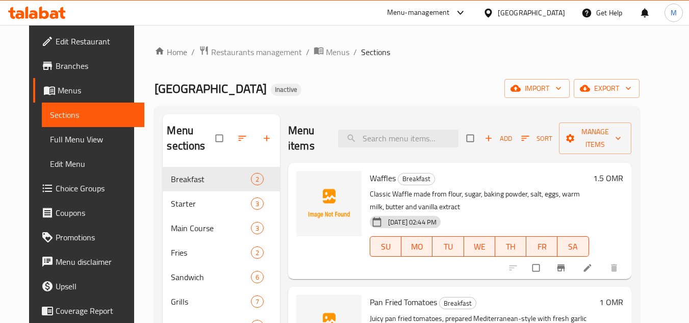
click at [386, 112] on div "Menu sections Breakfast 2 Starter 3 Main Course 3 Fries 2 Sandwich 6 Grills 7 S…" at bounding box center [396, 277] width 484 height 342
click at [391, 138] on input "search" at bounding box center [398, 138] width 120 height 18
click at [381, 135] on input "search" at bounding box center [398, 138] width 120 height 18
click at [382, 83] on div "NOBEL PALACE RESTAURANT Inactive import export" at bounding box center [396, 88] width 484 height 19
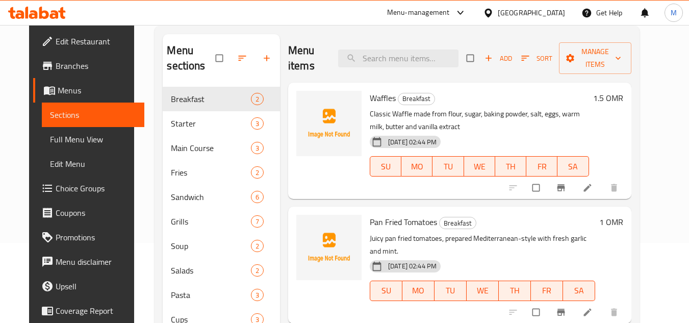
scroll to position [102, 0]
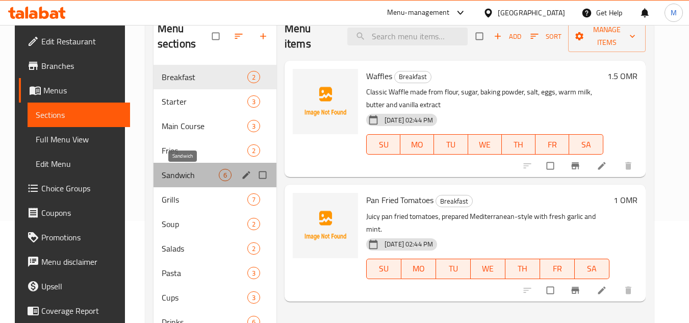
click at [171, 177] on span "Sandwich" at bounding box center [190, 175] width 57 height 12
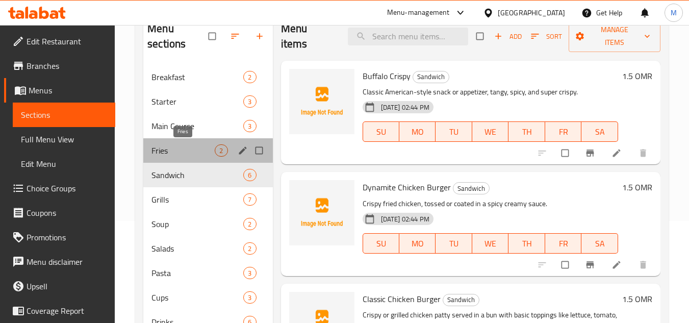
click at [168, 152] on span "Fries" at bounding box center [182, 150] width 63 height 12
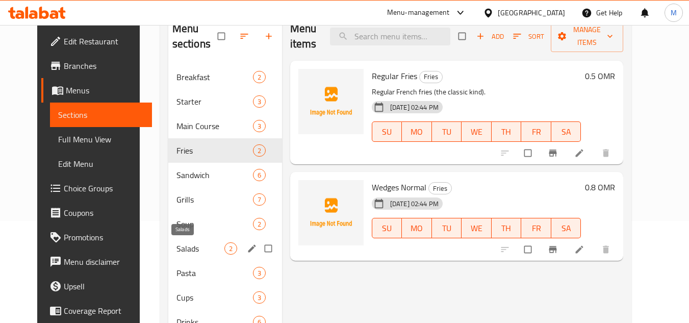
click at [176, 248] on span "Salads" at bounding box center [200, 248] width 48 height 12
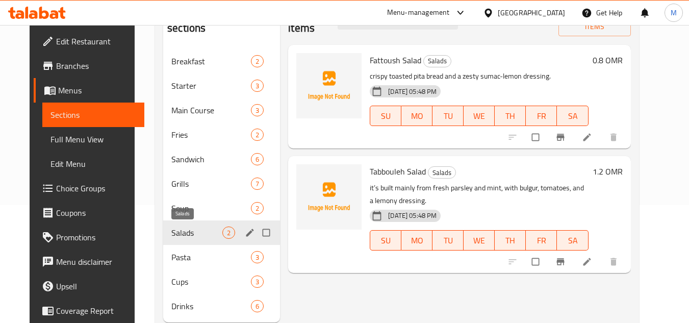
scroll to position [146, 0]
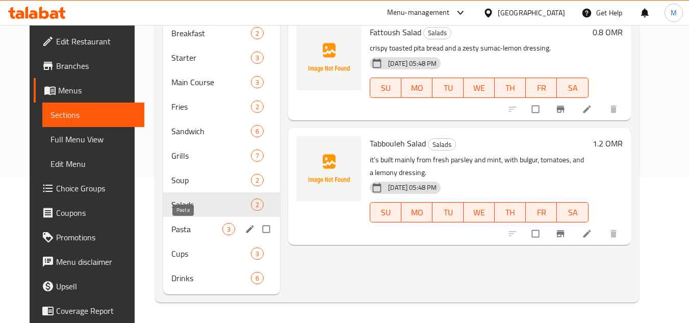
click at [171, 232] on span "Pasta" at bounding box center [196, 229] width 51 height 12
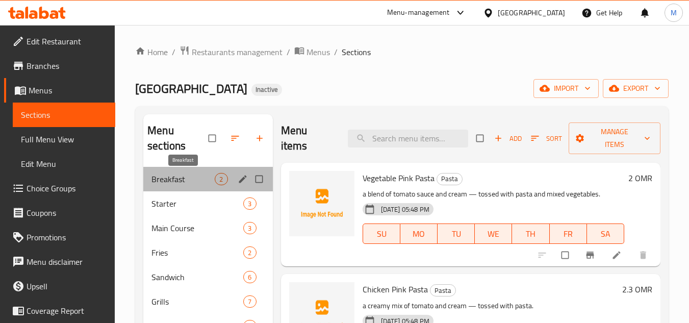
click at [175, 175] on span "Breakfast" at bounding box center [182, 179] width 63 height 12
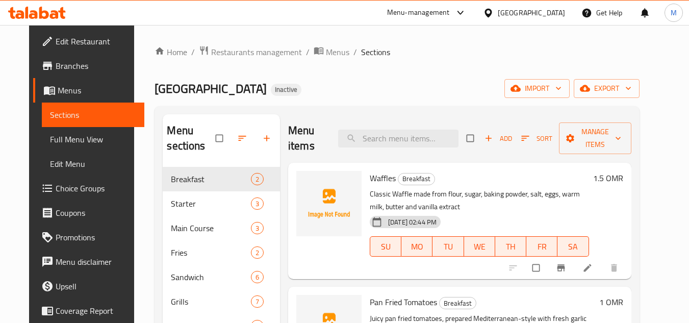
click at [478, 52] on ol "Home / Restaurants management / Menus / Sections" at bounding box center [396, 51] width 484 height 13
click at [497, 65] on div "Home / Restaurants management / Menus / Sections NOBEL PALACE RESTAURANT Inacti…" at bounding box center [396, 246] width 484 height 403
click at [569, 90] on button "import" at bounding box center [536, 88] width 65 height 19
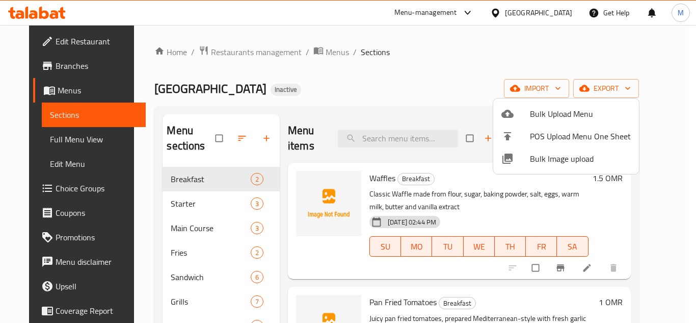
click at [538, 158] on span "Bulk Image upload" at bounding box center [580, 158] width 101 height 12
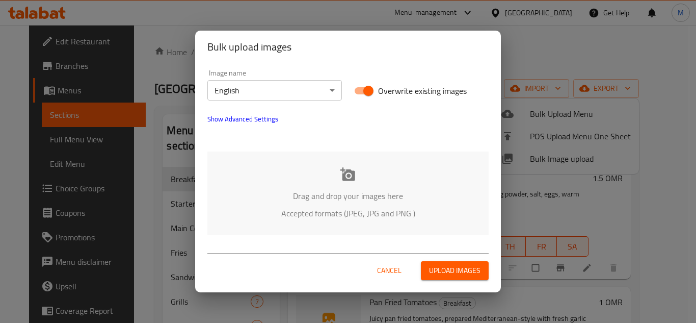
click at [288, 173] on div "Drag and drop your images here Accepted formats (JPEG, JPG and PNG )" at bounding box center [347, 192] width 281 height 83
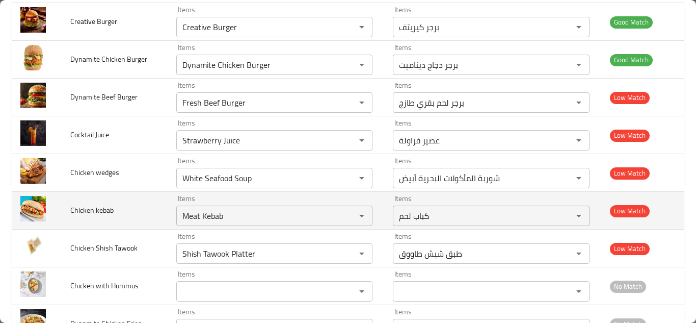
scroll to position [457, 0]
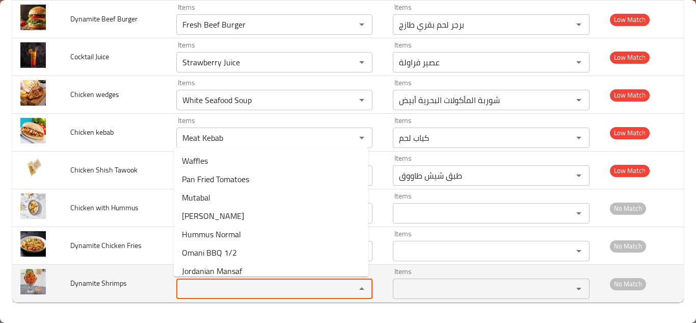
click at [228, 284] on Shrimps "Items" at bounding box center [259, 288] width 160 height 14
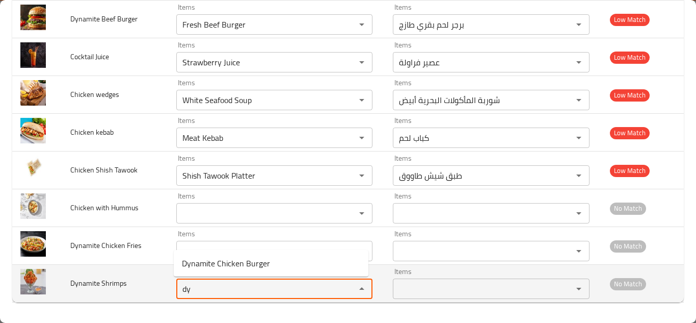
type Shrimps "d"
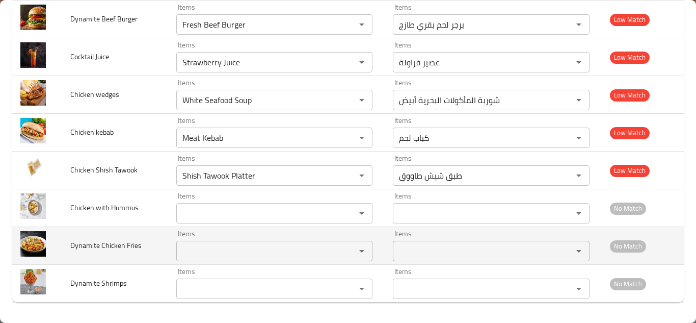
click at [201, 251] on Fries "Items" at bounding box center [259, 251] width 160 height 14
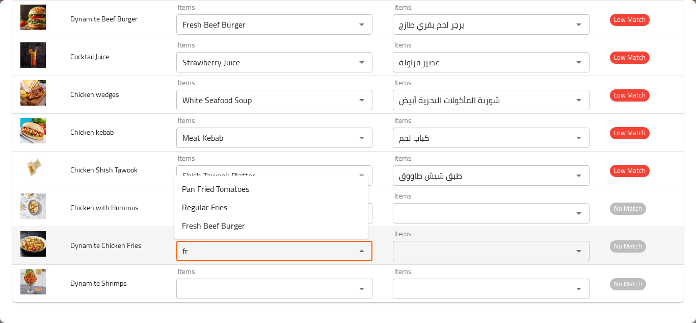
type Fries "f"
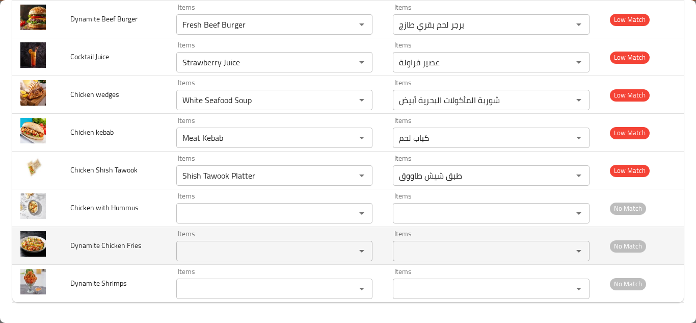
click at [87, 244] on span "Dynamite Chicken Fries" at bounding box center [105, 245] width 71 height 13
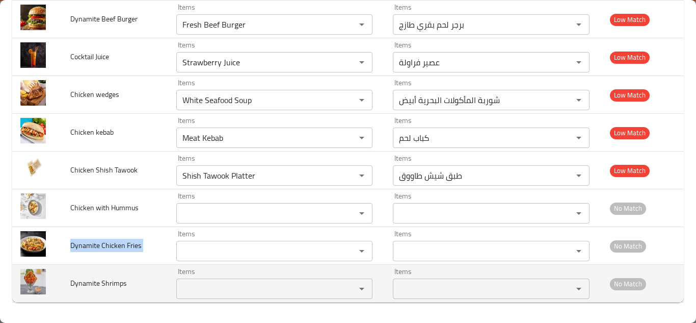
copy span "Dynamite Chicken Fries"
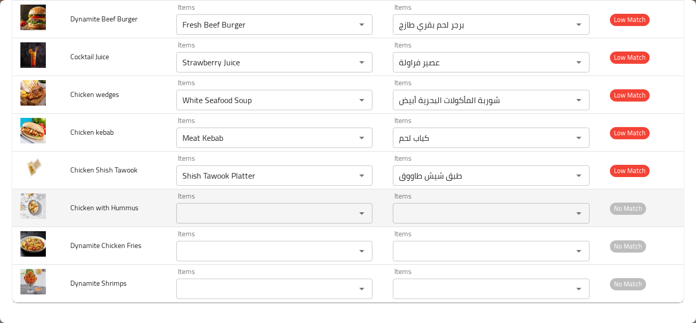
click at [212, 206] on Hummus "Items" at bounding box center [259, 213] width 160 height 14
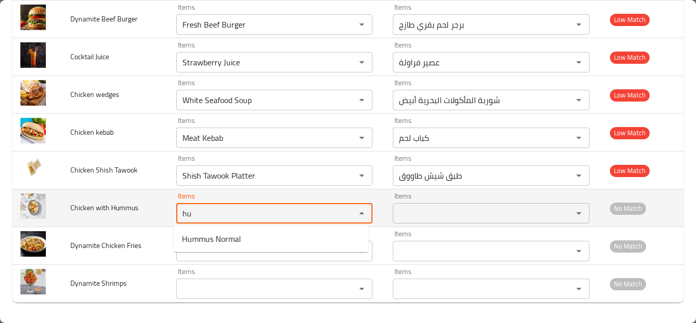
type Hummus "h"
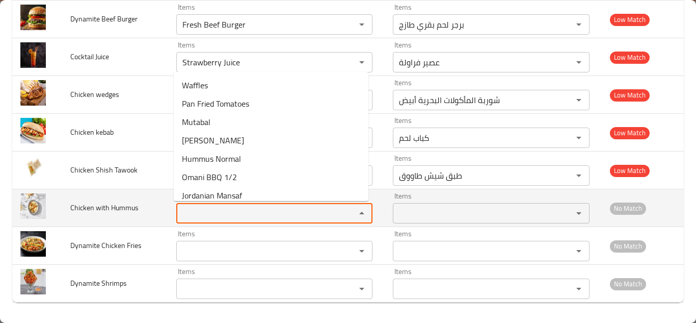
click at [118, 208] on span "Chicken with Hummus" at bounding box center [104, 207] width 68 height 13
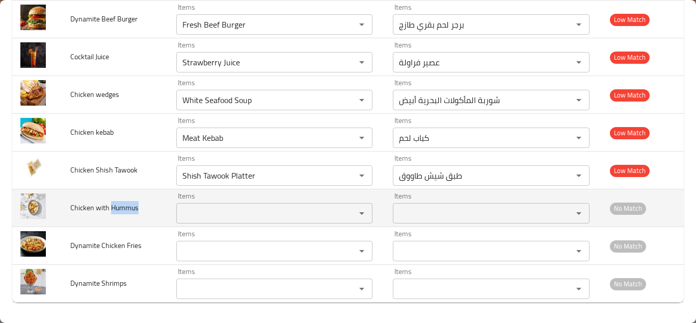
click at [118, 208] on span "Chicken with Hummus" at bounding box center [104, 207] width 68 height 13
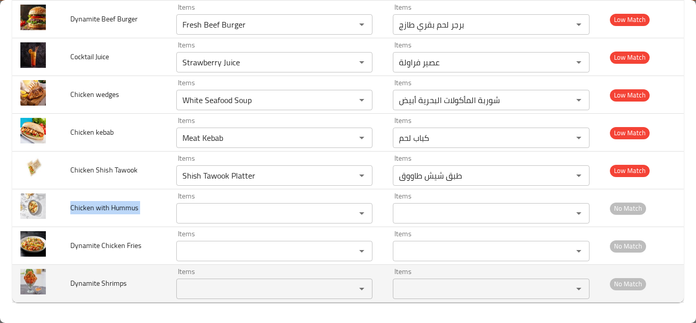
copy span "Chicken with Hummus"
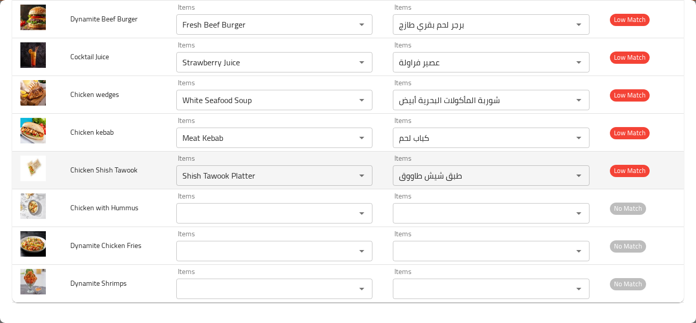
click at [161, 169] on td "Chicken Shish Tawook" at bounding box center [115, 170] width 106 height 38
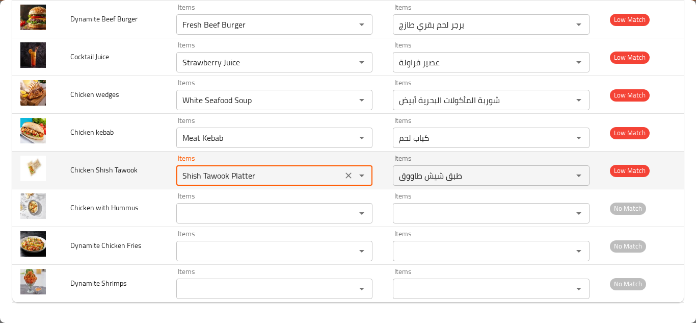
click at [265, 172] on Tawook "Shish Tawook Platter" at bounding box center [259, 175] width 160 height 14
click at [287, 169] on Tawook "Shish Tawook Platter" at bounding box center [259, 175] width 160 height 14
type Tawook "S"
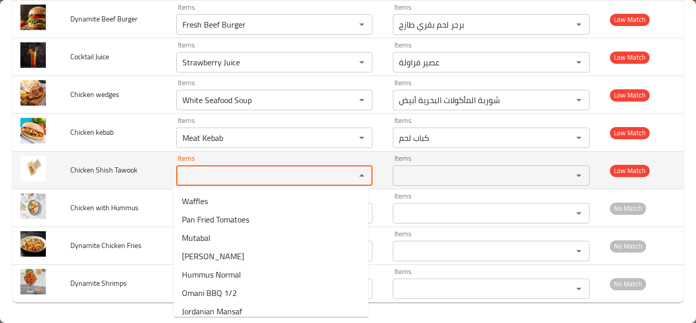
click at [117, 168] on span "Chicken Shish Tawook" at bounding box center [103, 169] width 67 height 13
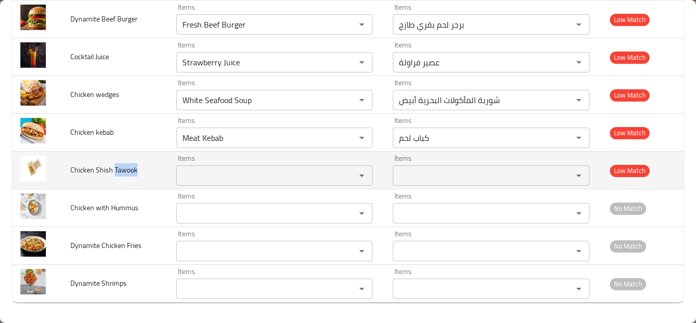
click at [117, 168] on span "Chicken Shish Tawook" at bounding box center [103, 169] width 67 height 13
copy span "Chicken Shish Tawook"
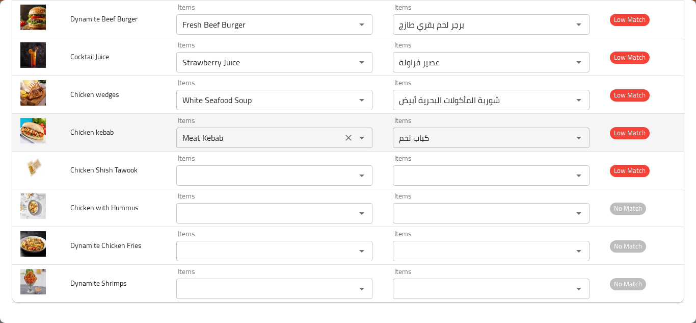
click at [217, 134] on kebab "Meat Kebab" at bounding box center [259, 137] width 160 height 14
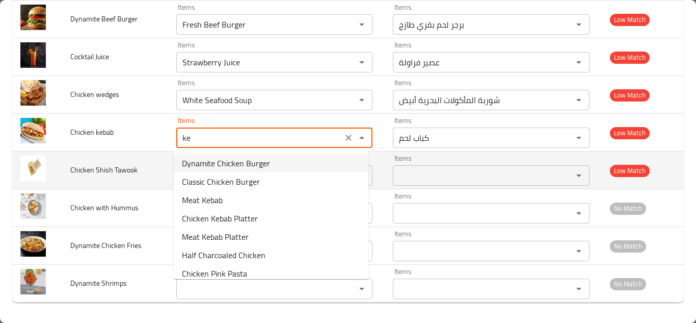
type kebab "k"
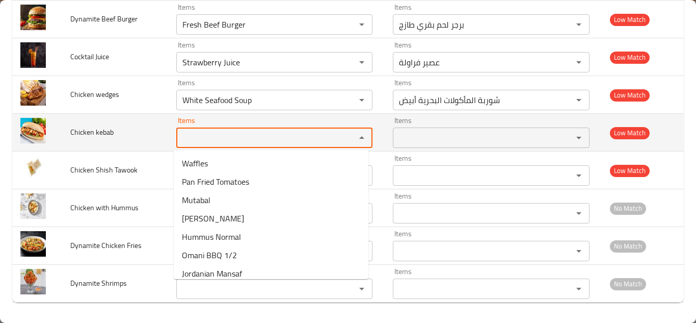
click at [89, 130] on span "Chicken kebab" at bounding box center [91, 131] width 43 height 13
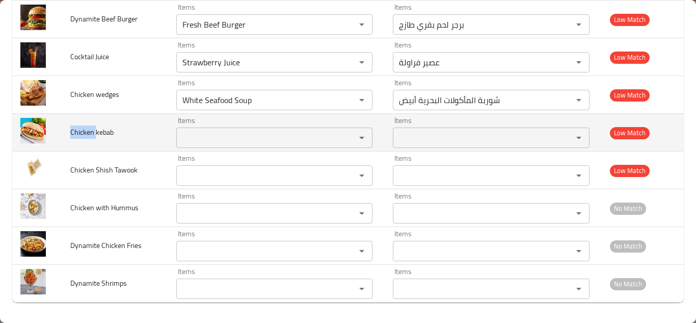
click at [89, 130] on span "Chicken kebab" at bounding box center [91, 131] width 43 height 13
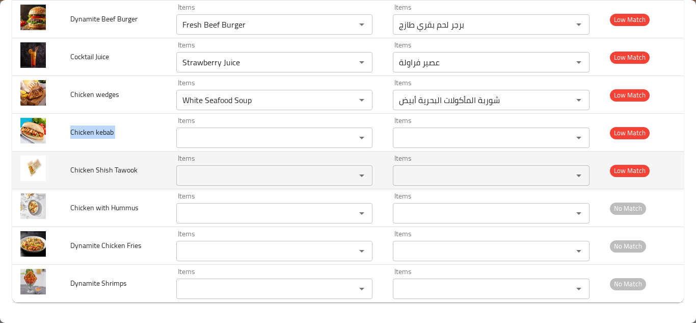
copy span "Chicken kebab"
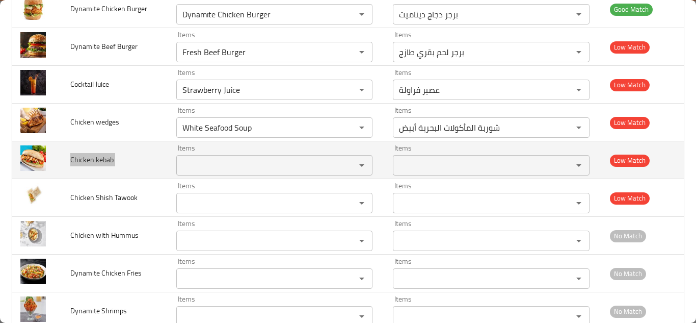
scroll to position [406, 0]
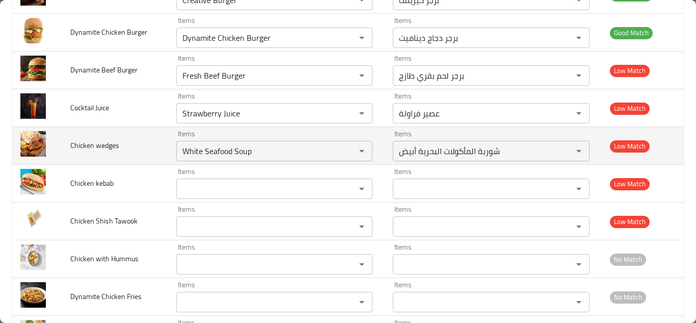
click at [153, 137] on td "Chicken wedges" at bounding box center [115, 146] width 106 height 38
click at [219, 150] on wedges "White Seafood Soup" at bounding box center [259, 151] width 160 height 14
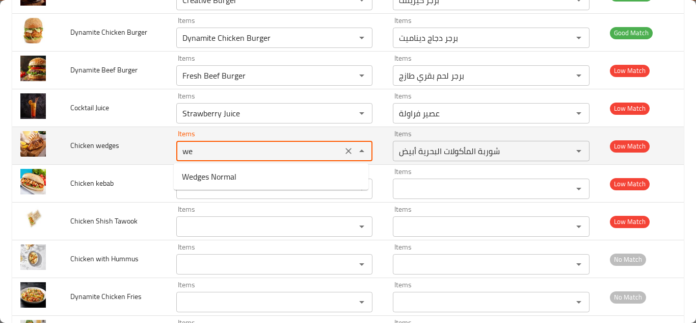
type wedges "w"
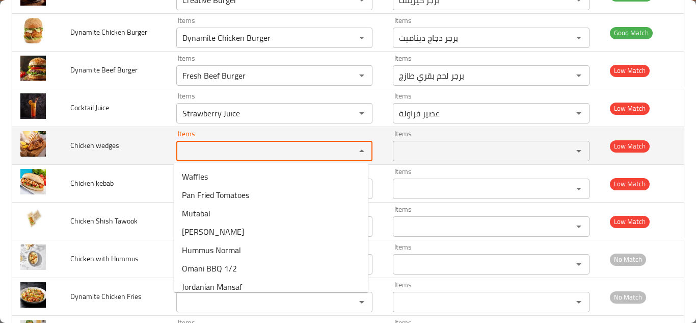
click at [87, 144] on span "Chicken wedges" at bounding box center [94, 145] width 49 height 13
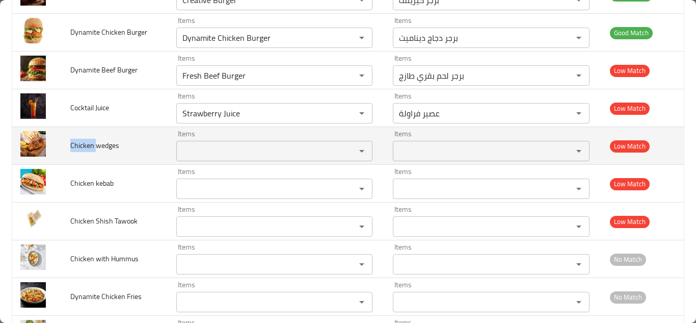
click at [87, 144] on span "Chicken wedges" at bounding box center [94, 145] width 49 height 13
copy span "Chicken wedges"
click at [149, 143] on td "Chicken wedges" at bounding box center [115, 146] width 106 height 38
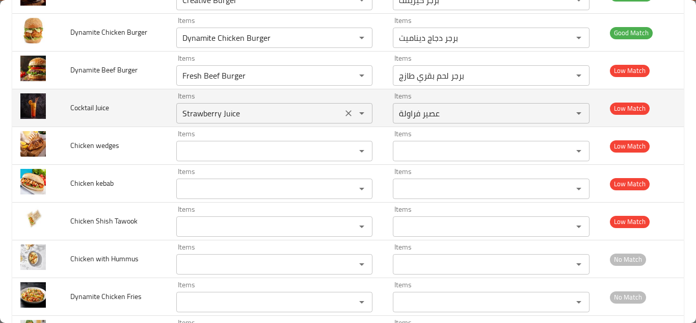
click at [211, 113] on Juice "Strawberry Juice" at bounding box center [259, 113] width 160 height 14
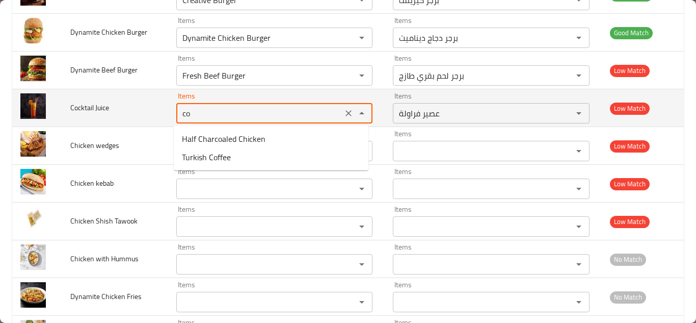
type Juice "c"
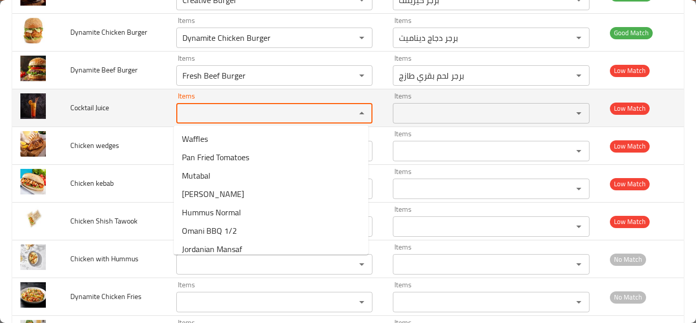
click at [86, 111] on span "Cocktail Juice" at bounding box center [89, 107] width 39 height 13
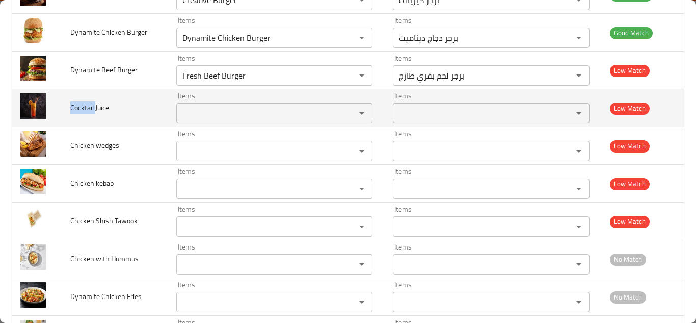
click at [86, 111] on span "Cocktail Juice" at bounding box center [89, 107] width 39 height 13
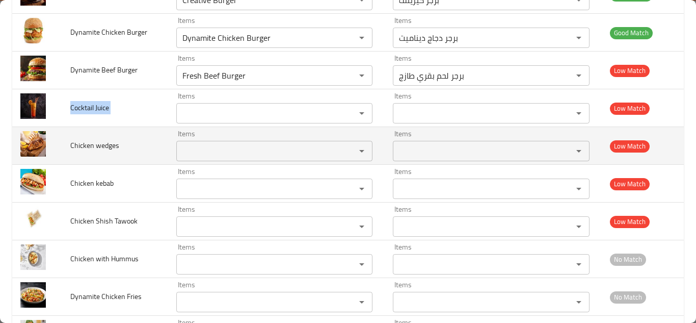
copy span "Cocktail Juice"
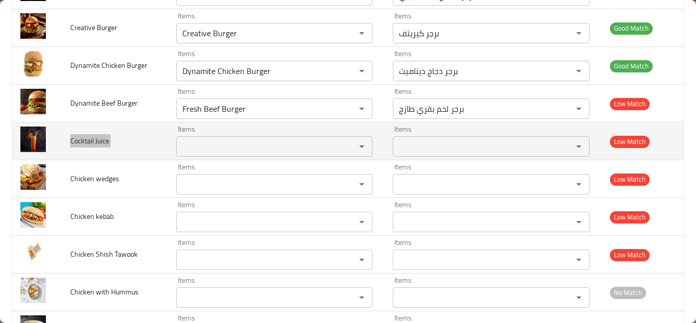
scroll to position [355, 0]
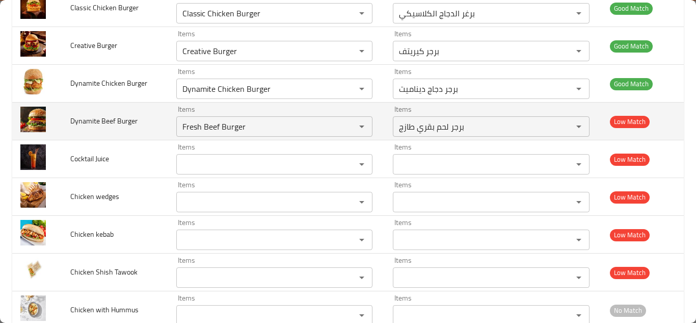
click at [168, 119] on td "Items Fresh Beef Burger Items" at bounding box center [276, 121] width 217 height 38
click at [224, 123] on Burger "Fresh Beef Burger" at bounding box center [259, 126] width 160 height 14
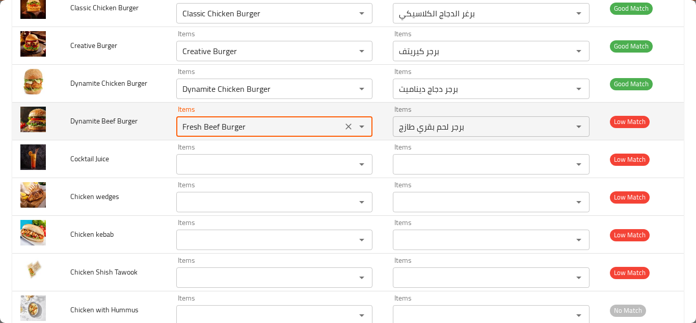
click at [346, 126] on icon "Clear" at bounding box center [349, 126] width 6 height 6
click at [94, 119] on span "Dynamite Beef Burger" at bounding box center [103, 120] width 67 height 13
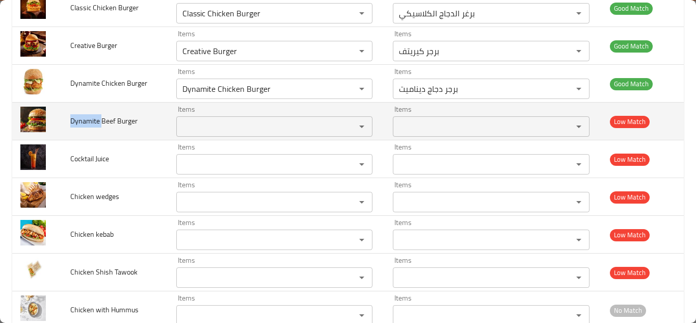
click at [94, 119] on span "Dynamite Beef Burger" at bounding box center [103, 120] width 67 height 13
copy span "Dynamite Beef Burger"
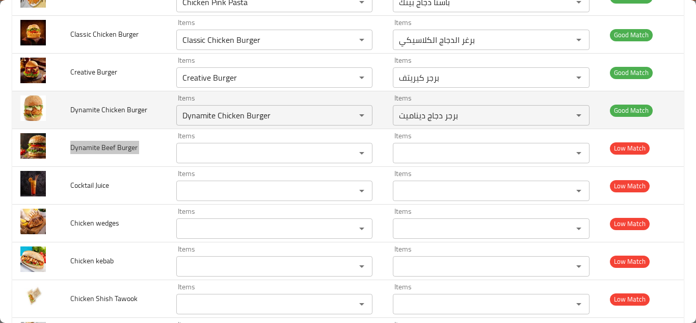
scroll to position [304, 0]
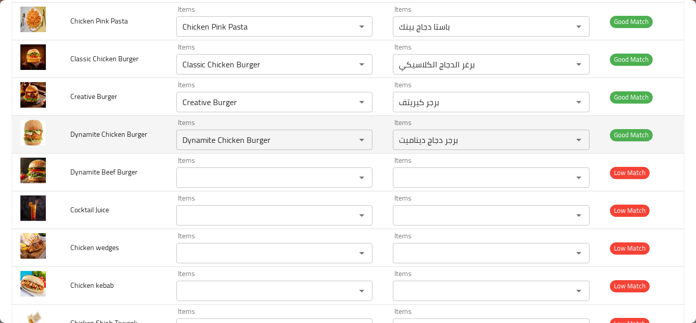
click at [157, 141] on td "Dynamite Chicken Burger" at bounding box center [115, 135] width 106 height 38
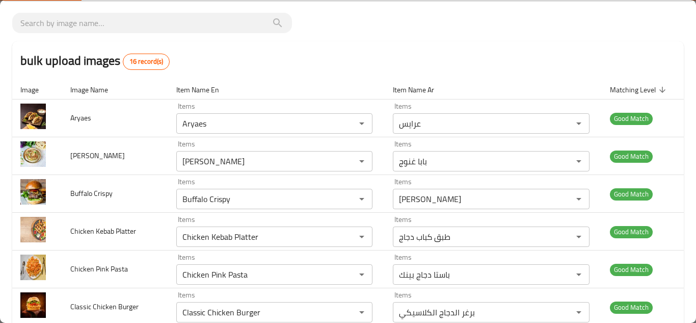
scroll to position [0, 0]
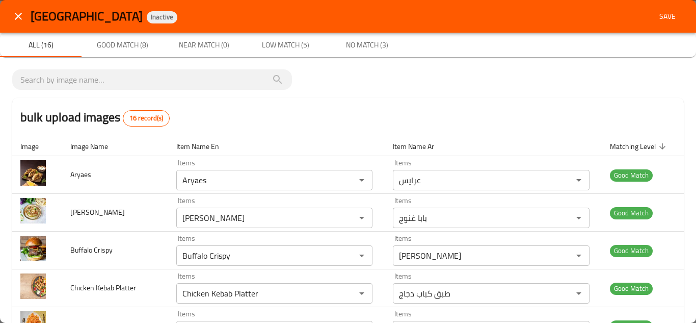
click at [658, 14] on span "Save" at bounding box center [667, 16] width 24 height 13
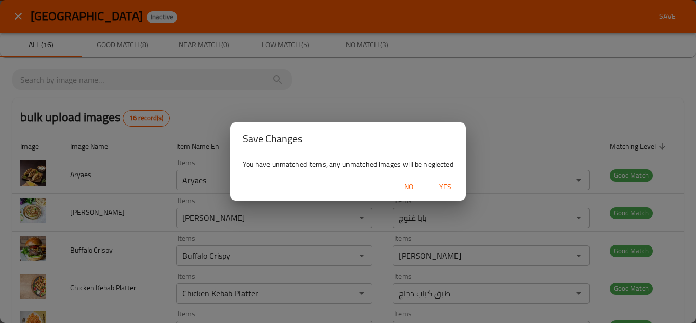
click at [445, 185] on span "Yes" at bounding box center [445, 186] width 24 height 13
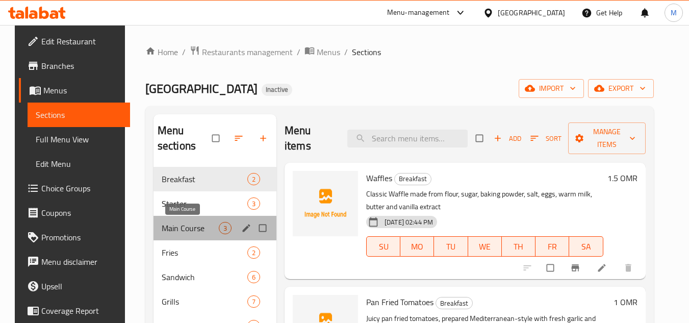
click at [176, 228] on span "Main Course" at bounding box center [190, 228] width 57 height 12
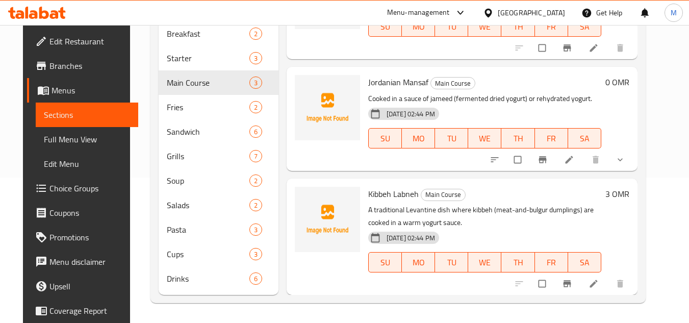
scroll to position [146, 0]
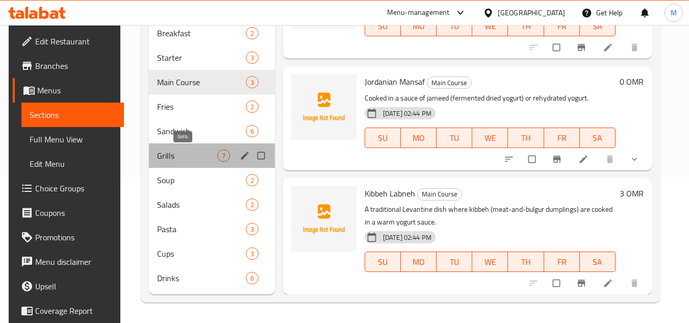
click at [157, 151] on span "Grills" at bounding box center [187, 155] width 60 height 12
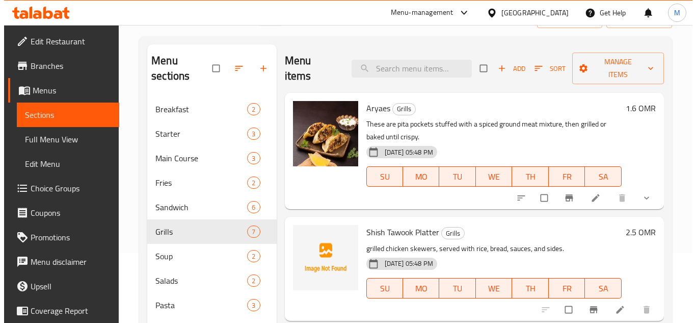
scroll to position [44, 0]
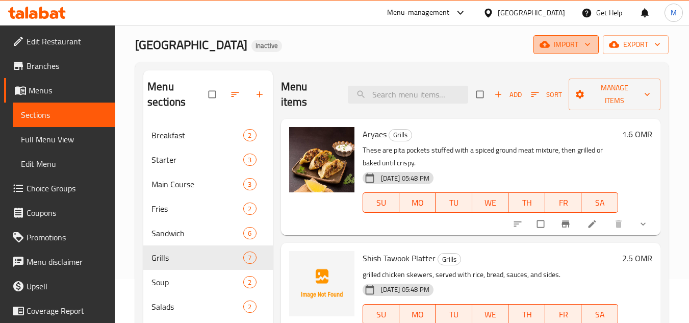
click at [588, 45] on icon "button" at bounding box center [587, 44] width 5 height 3
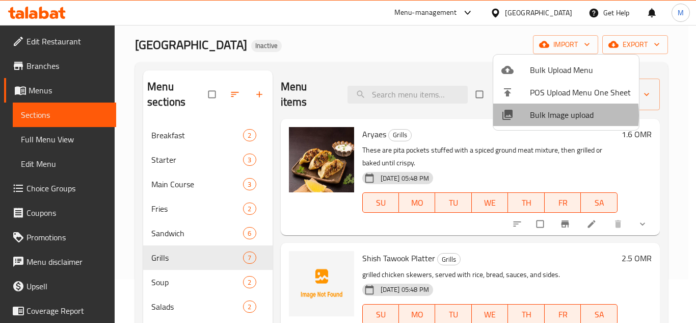
click at [543, 115] on span "Bulk Image upload" at bounding box center [580, 115] width 101 height 12
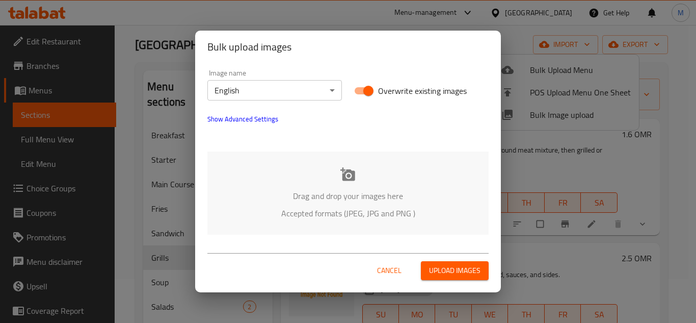
click at [285, 164] on div "Drag and drop your images here Accepted formats (JPEG, JPG and PNG )" at bounding box center [347, 192] width 281 height 83
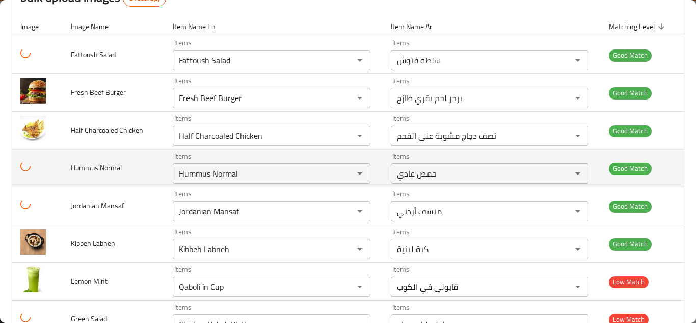
scroll to position [155, 0]
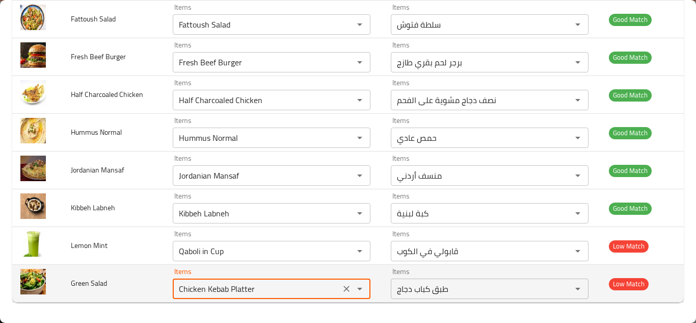
click at [215, 287] on Salad "Chicken Kebab Platter" at bounding box center [257, 288] width 162 height 14
type Salad "g"
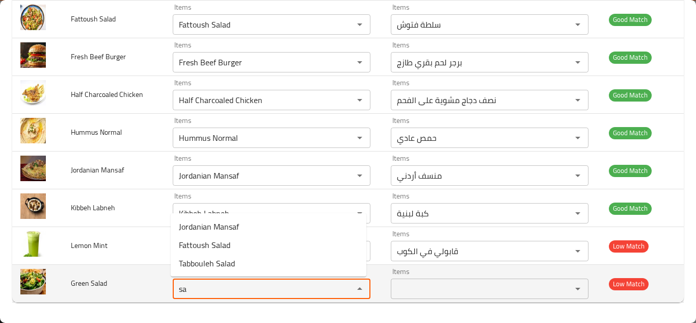
type Salad "s"
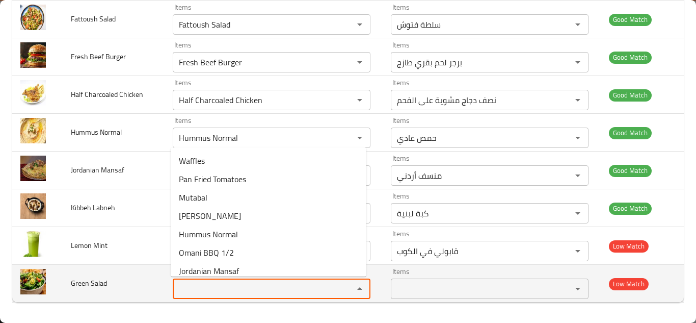
click at [83, 281] on span "Green Salad" at bounding box center [89, 282] width 36 height 13
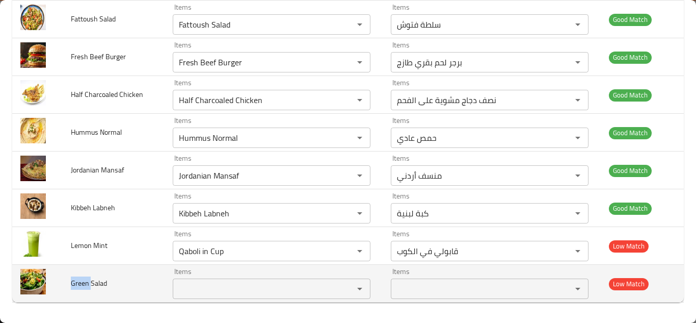
click at [83, 281] on span "Green Salad" at bounding box center [89, 282] width 36 height 13
copy span "Green Salad"
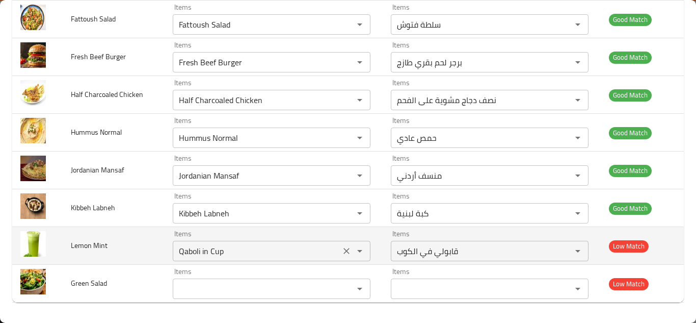
click at [214, 251] on Mint "Qaboli in Cup" at bounding box center [257, 251] width 162 height 14
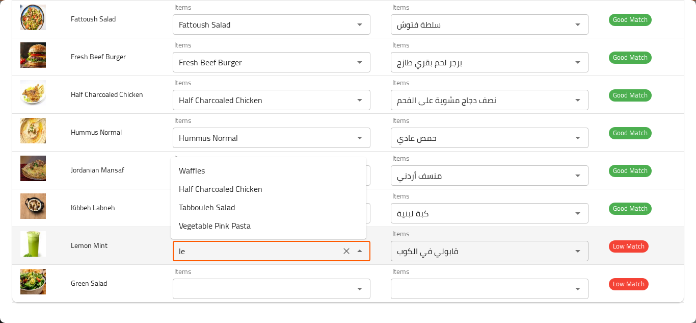
type Mint "l"
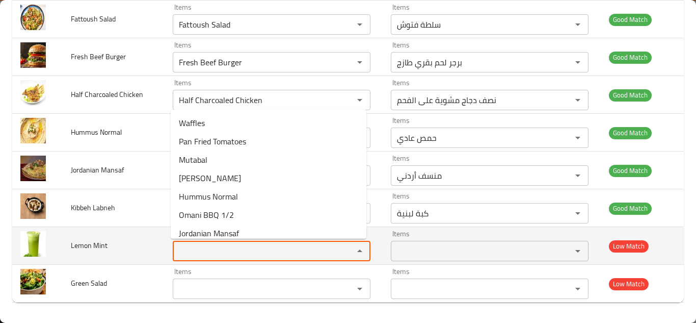
click at [95, 244] on span "Lemon Mint" at bounding box center [89, 245] width 37 height 13
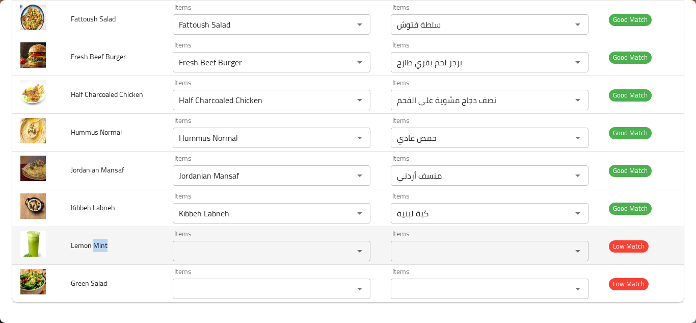
click at [95, 244] on span "Lemon Mint" at bounding box center [89, 245] width 37 height 13
copy span "Lemon Mint"
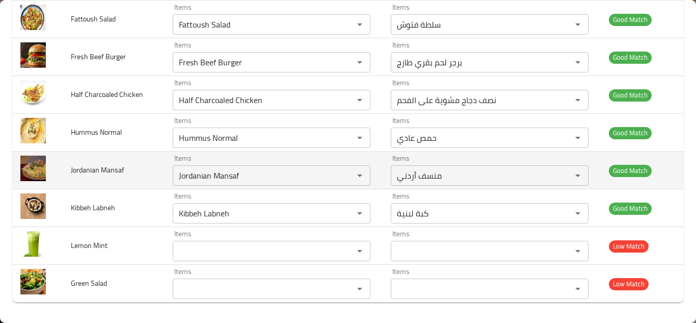
click at [143, 175] on td "Jordanian Mansaf" at bounding box center [114, 170] width 102 height 38
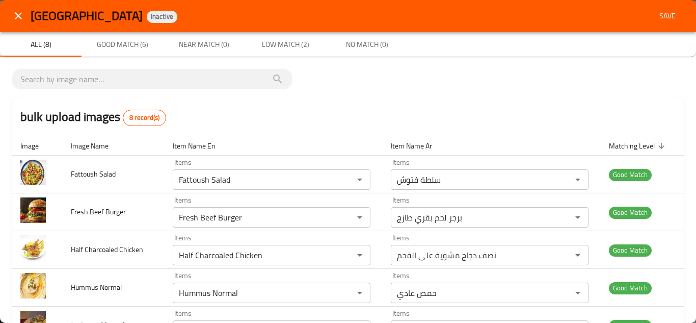
scroll to position [0, 0]
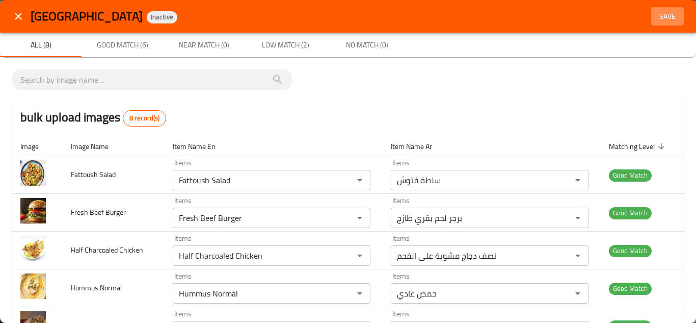
click at [658, 15] on span "Save" at bounding box center [667, 16] width 24 height 13
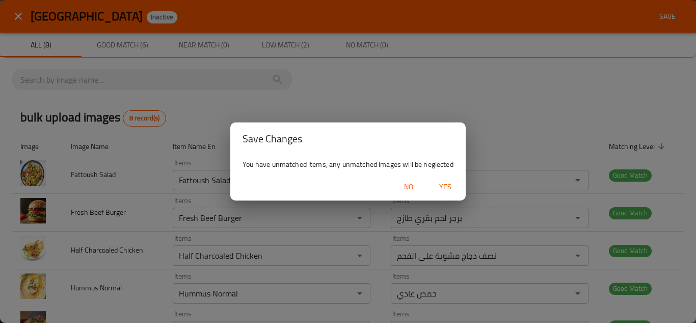
click at [445, 186] on span "Yes" at bounding box center [445, 186] width 24 height 13
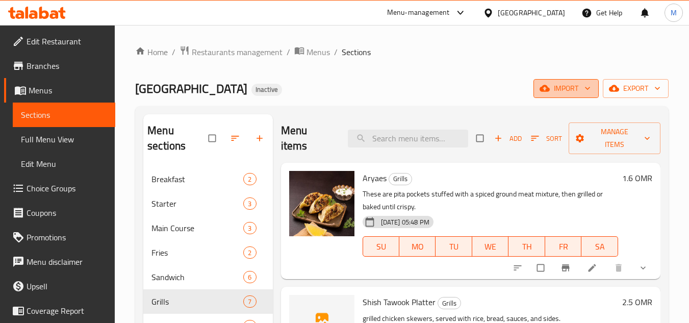
click at [581, 88] on span "import" at bounding box center [565, 88] width 49 height 13
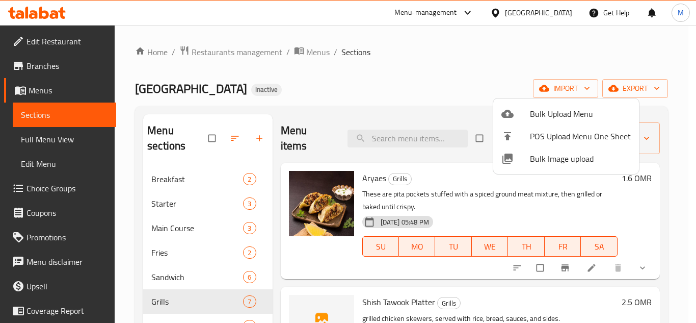
click at [542, 159] on span "Bulk Image upload" at bounding box center [580, 158] width 101 height 12
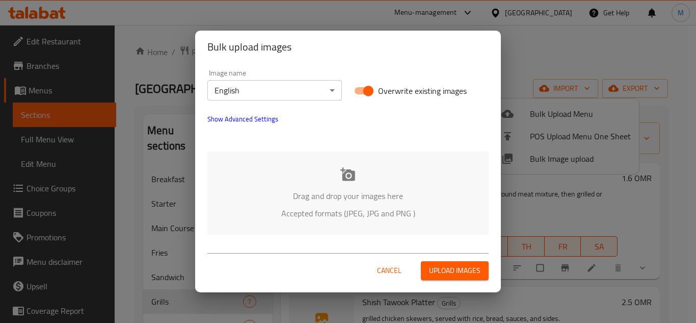
click at [288, 166] on div "Drag and drop your images here Accepted formats (JPEG, JPG and PNG )" at bounding box center [347, 192] width 281 height 83
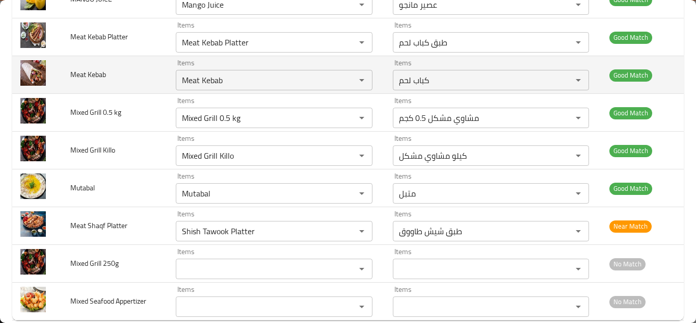
scroll to position [193, 0]
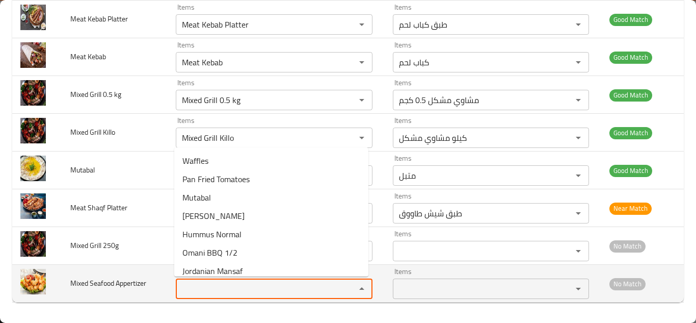
click at [218, 282] on Appertizer "Items" at bounding box center [259, 288] width 161 height 14
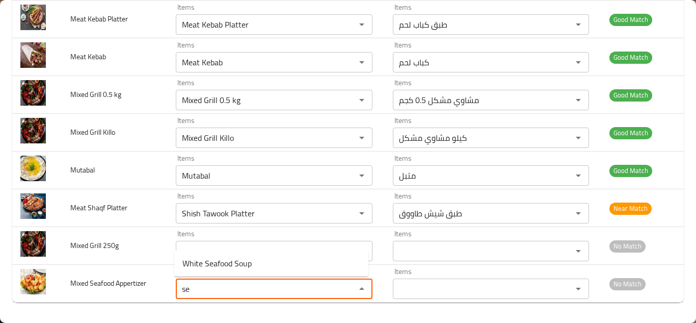
type Appertizer "s"
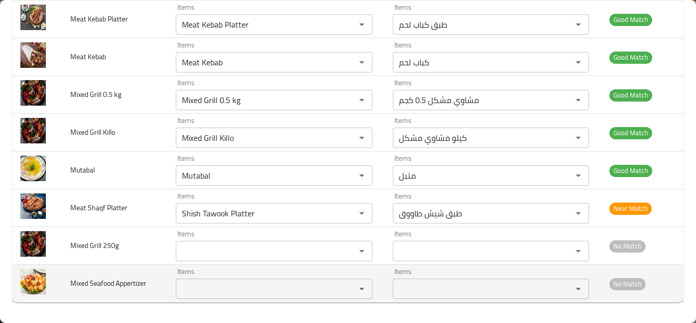
click at [102, 281] on span "Mixed Seafood Appertizer" at bounding box center [108, 282] width 76 height 13
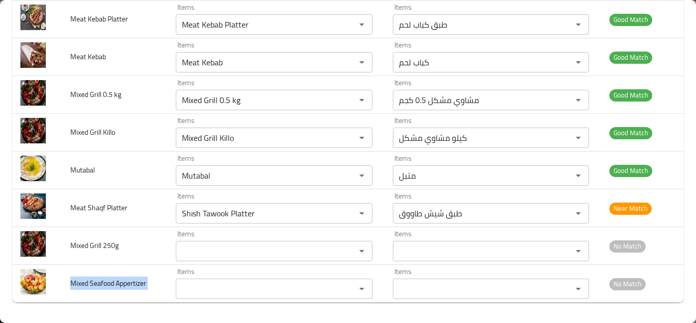
copy span "Mixed Seafood Appertizer"
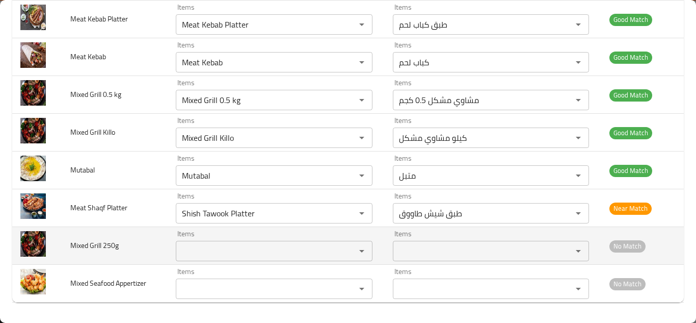
click at [138, 248] on td "Mixed Grill 250g" at bounding box center [114, 246] width 105 height 38
click at [204, 247] on 250g "Items" at bounding box center [259, 251] width 161 height 14
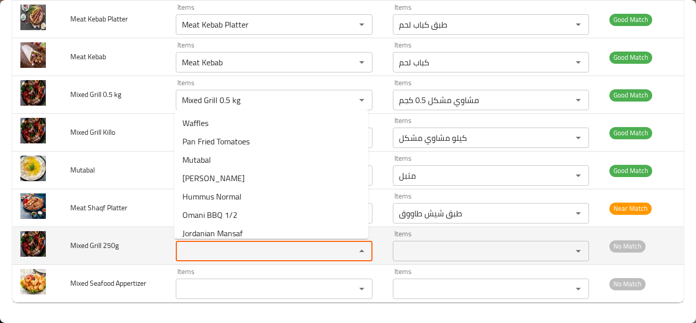
type 250g "2"
click at [89, 247] on span "Mixed Grill 250g" at bounding box center [94, 245] width 48 height 13
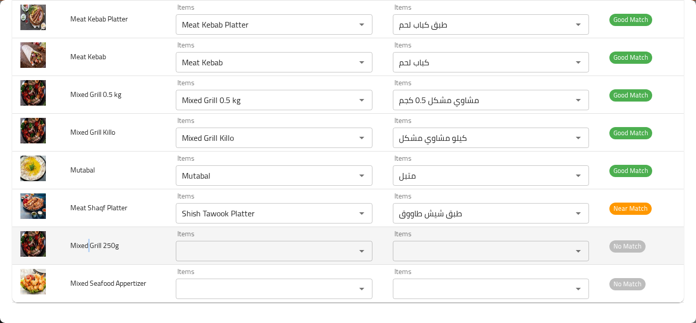
click at [89, 247] on span "Mixed Grill 250g" at bounding box center [94, 245] width 48 height 13
copy span "Mixed Grill 250g"
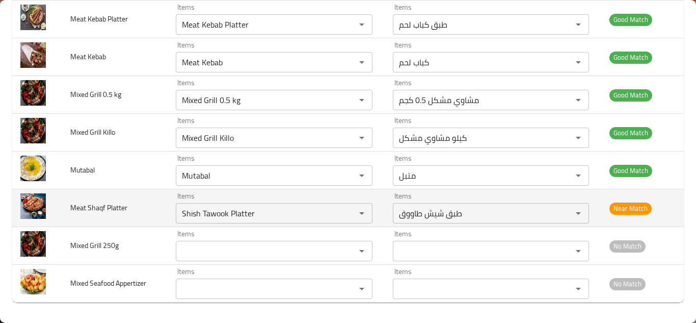
click at [153, 206] on td "Meat Shaqf Platter" at bounding box center [114, 208] width 105 height 38
click at [219, 207] on Platter "Shish Tawook Platter" at bounding box center [259, 213] width 161 height 14
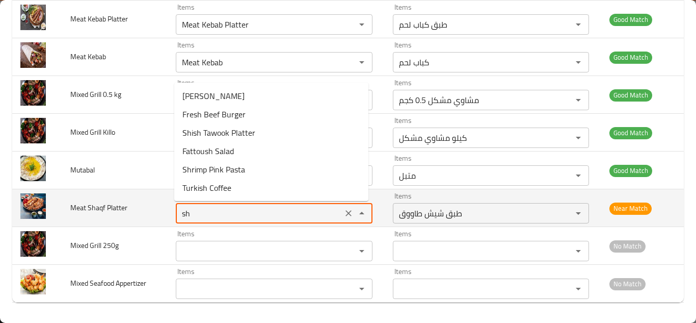
type Platter "s"
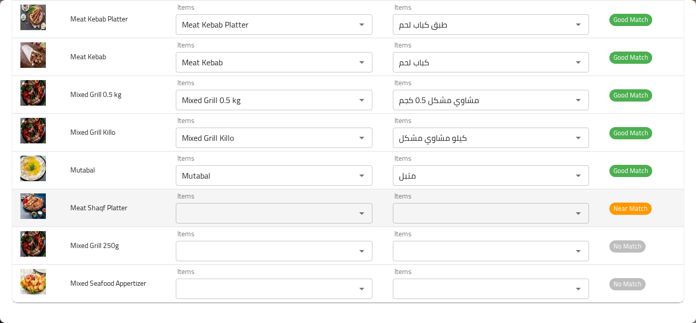
click at [78, 206] on span "Meat Shaqf Platter" at bounding box center [98, 207] width 57 height 13
click at [77, 206] on span "Meat Shaqf Platter" at bounding box center [98, 207] width 57 height 13
click at [76, 205] on span "Meat Shaqf Platter" at bounding box center [98, 207] width 57 height 13
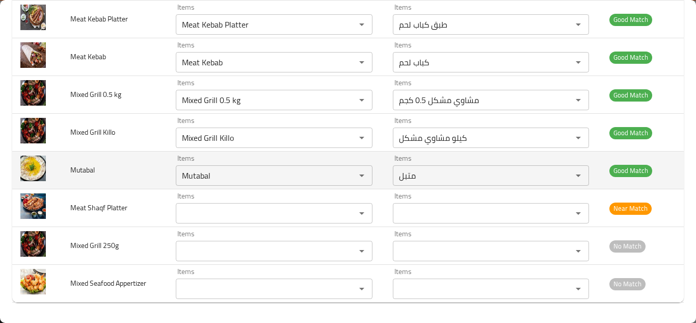
click at [142, 168] on td "Mutabal" at bounding box center [114, 170] width 105 height 38
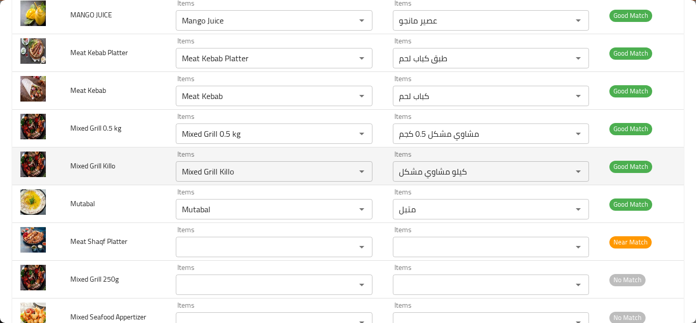
scroll to position [142, 0]
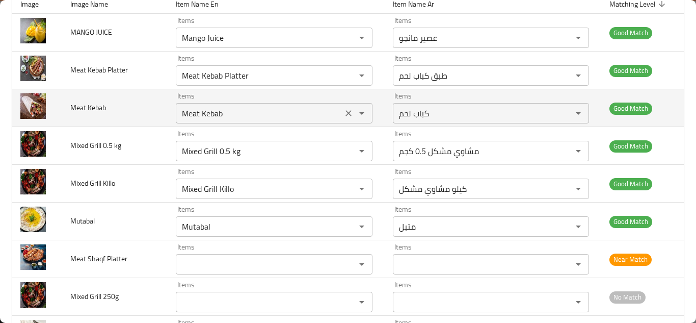
click at [239, 112] on Kebab "Meat Kebab" at bounding box center [259, 113] width 161 height 14
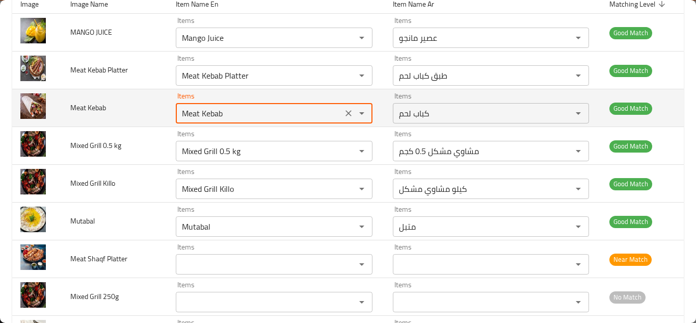
click at [251, 106] on Kebab "Meat Kebab" at bounding box center [259, 113] width 161 height 14
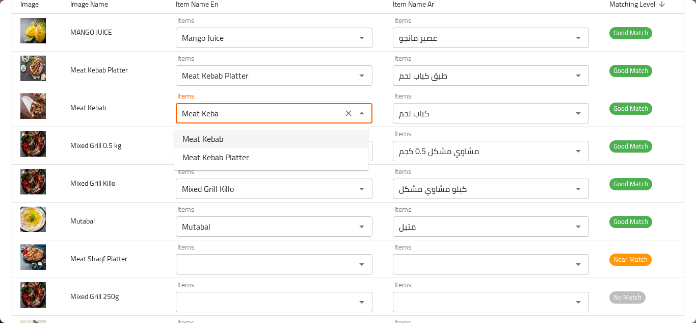
click at [230, 138] on Kebab-option-0 "Meat Kebab" at bounding box center [271, 138] width 194 height 18
type Kebab "Meat Kebab"
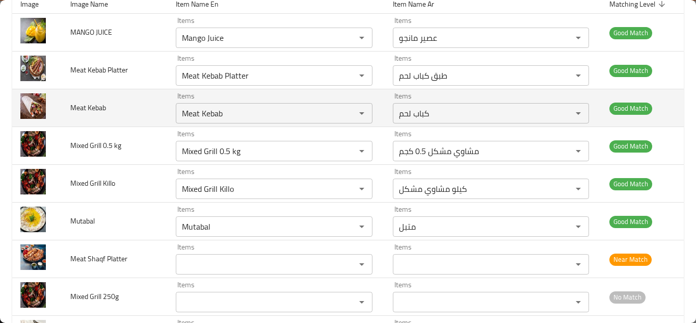
click at [141, 109] on td "Meat Kebab" at bounding box center [114, 108] width 105 height 38
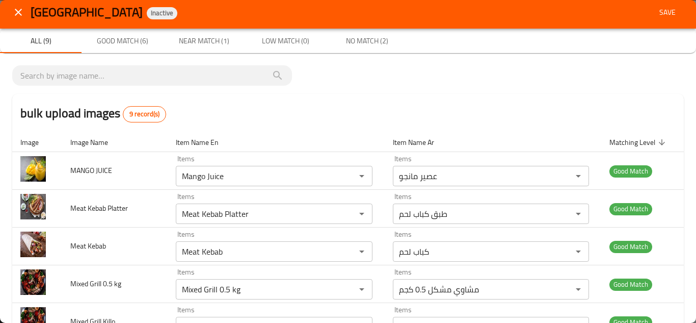
scroll to position [0, 0]
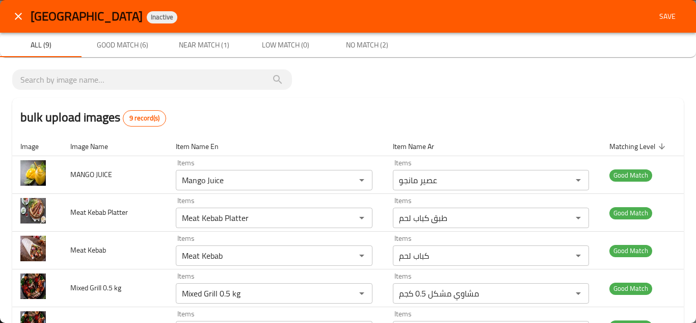
click at [662, 17] on span "Save" at bounding box center [667, 16] width 24 height 13
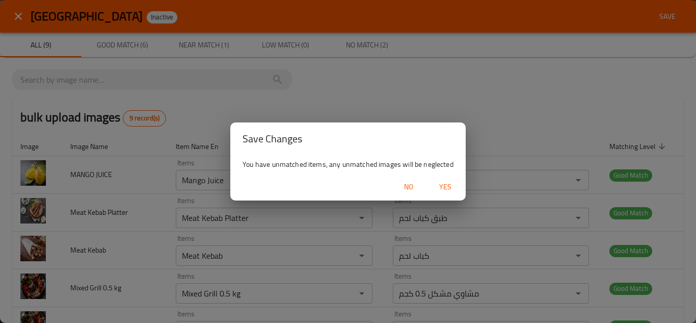
click at [450, 183] on span "Yes" at bounding box center [445, 186] width 24 height 13
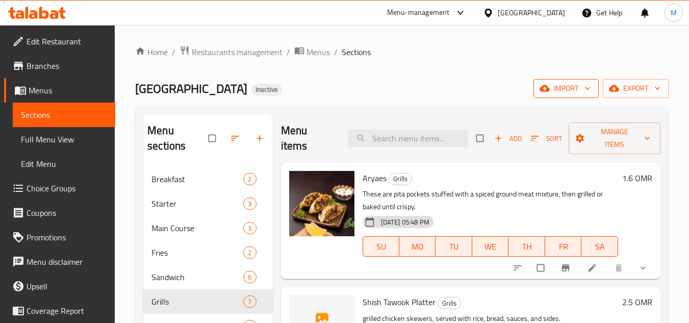
click at [590, 87] on icon "button" at bounding box center [587, 88] width 10 height 10
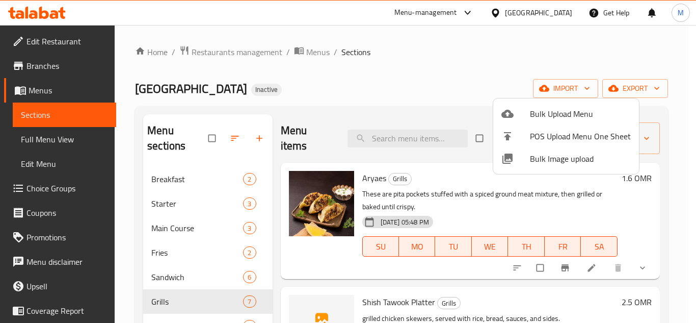
click at [542, 157] on span "Bulk Image upload" at bounding box center [580, 158] width 101 height 12
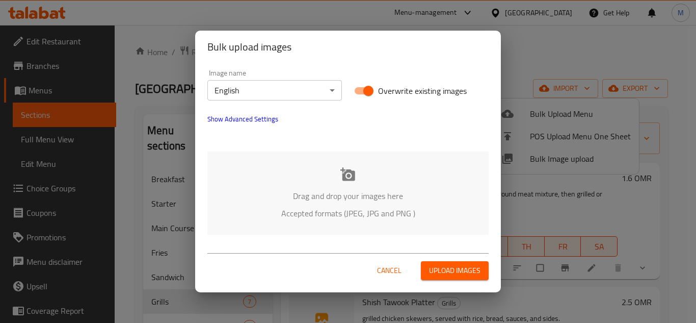
click at [287, 158] on div "Drag and drop your images here Accepted formats (JPEG, JPG and PNG )" at bounding box center [347, 192] width 281 height 83
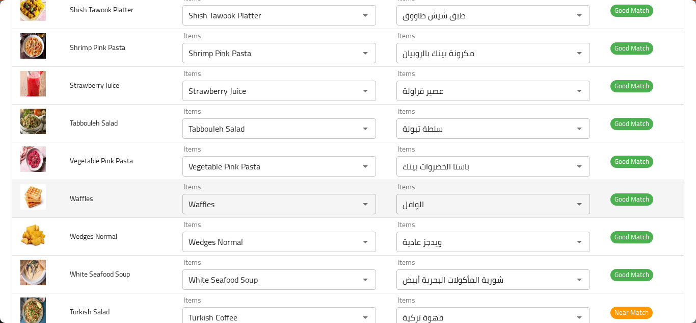
scroll to position [533, 0]
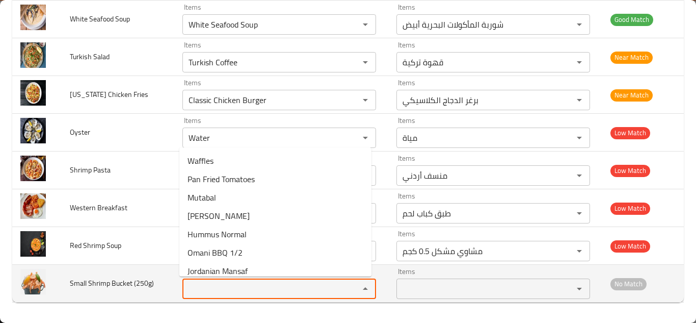
click at [238, 294] on \(250g\) "Items" at bounding box center [264, 288] width 157 height 14
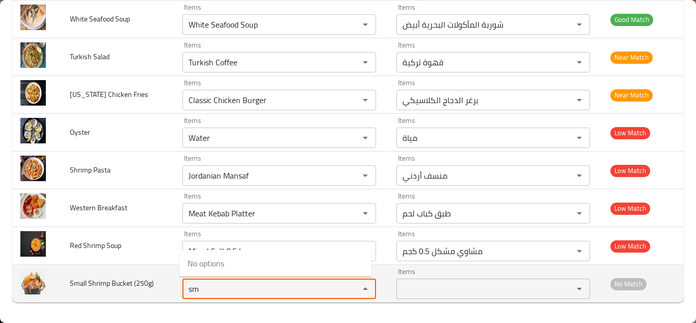
type \(250g\) "s"
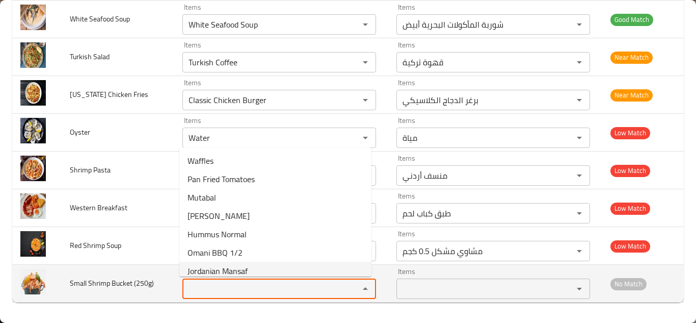
click at [109, 283] on span "Small Shrimp Bucket (250g)" at bounding box center [112, 282] width 84 height 13
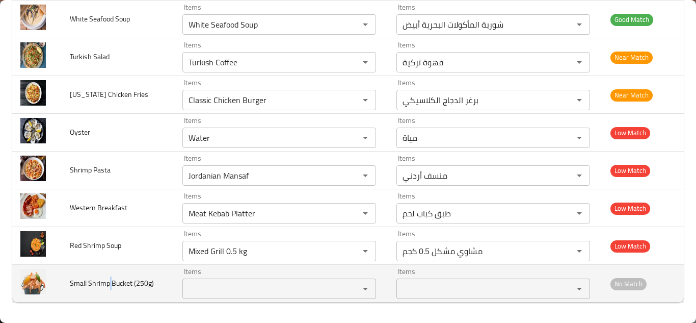
click at [109, 283] on span "Small Shrimp Bucket (250g)" at bounding box center [112, 282] width 84 height 13
copy span "Small Shrimp Bucket (250g)"
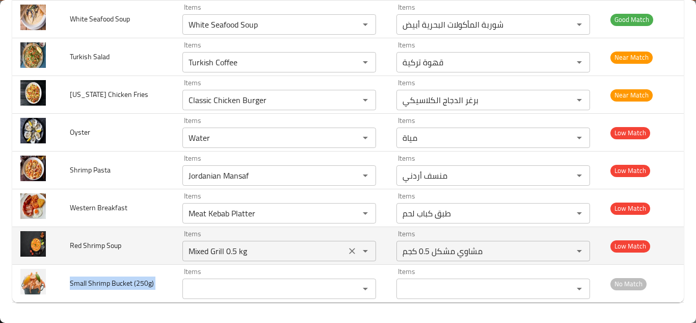
drag, startPoint x: 349, startPoint y: 252, endPoint x: 310, endPoint y: 250, distance: 39.3
click at [349, 252] on icon "Clear" at bounding box center [352, 251] width 6 height 6
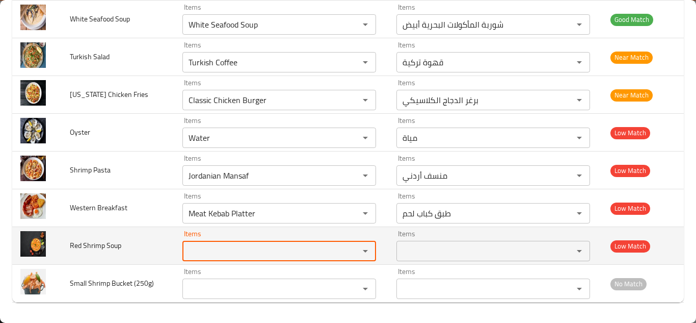
click at [98, 244] on span "Red Shrimp Soup" at bounding box center [95, 245] width 51 height 13
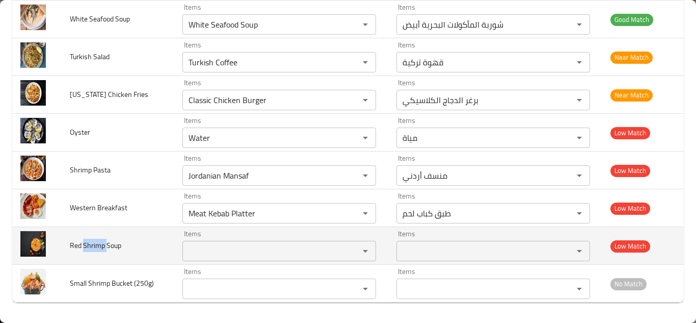
click at [98, 244] on span "Red Shrimp Soup" at bounding box center [95, 245] width 51 height 13
click at [97, 243] on span "Red Shrimp Soup" at bounding box center [95, 245] width 51 height 13
copy span "Red Shrimp Soup"
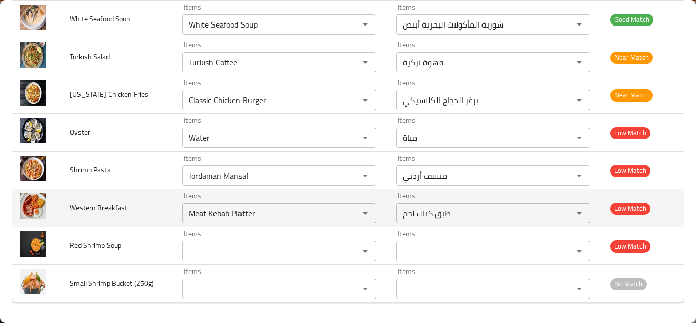
click at [146, 209] on td "Western Breakfast" at bounding box center [118, 208] width 113 height 38
click at [354, 209] on button "Clear" at bounding box center [352, 213] width 14 height 14
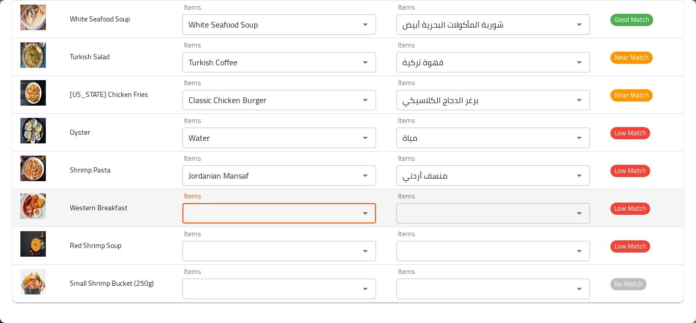
click at [101, 209] on span "Western Breakfast" at bounding box center [99, 207] width 58 height 13
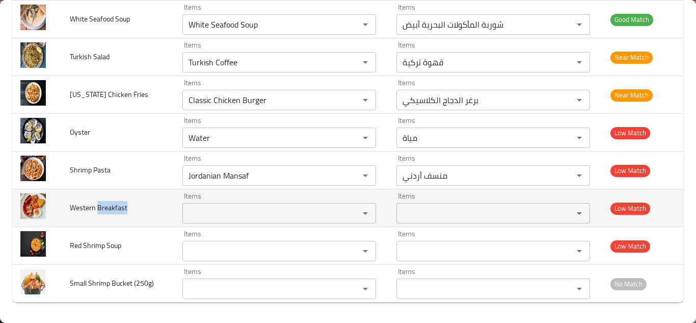
click at [101, 209] on span "Western Breakfast" at bounding box center [99, 207] width 58 height 13
click at [102, 209] on span "Western Breakfast" at bounding box center [99, 207] width 58 height 13
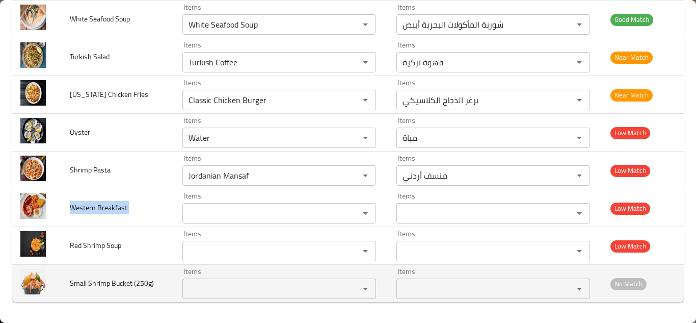
copy span "Western Breakfast"
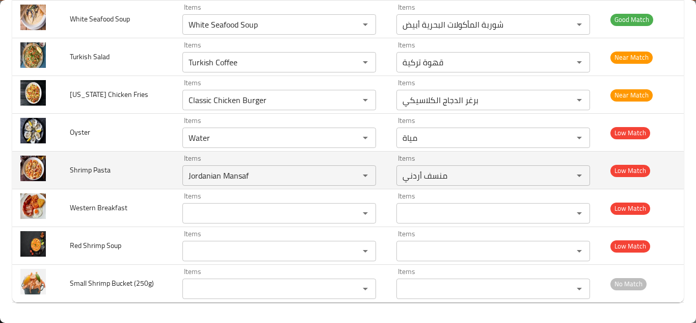
click at [147, 176] on td "Shrimp Pasta" at bounding box center [118, 170] width 113 height 38
click at [351, 173] on icon "Clear" at bounding box center [352, 175] width 10 height 10
click at [95, 171] on span "Shrimp Pasta" at bounding box center [90, 169] width 41 height 13
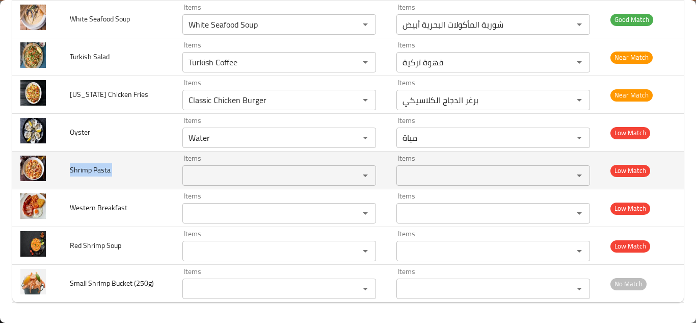
copy span "Shrimp Pasta"
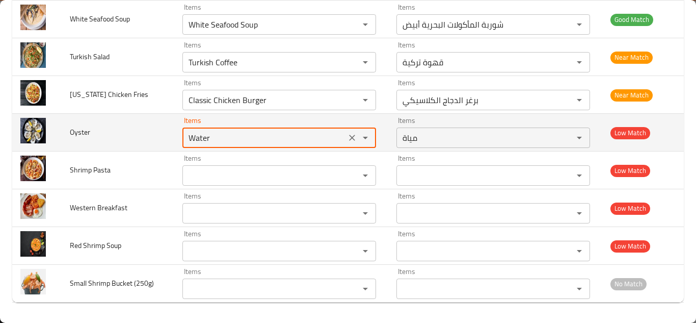
click at [200, 136] on input "Water" at bounding box center [264, 137] width 157 height 14
type input "o"
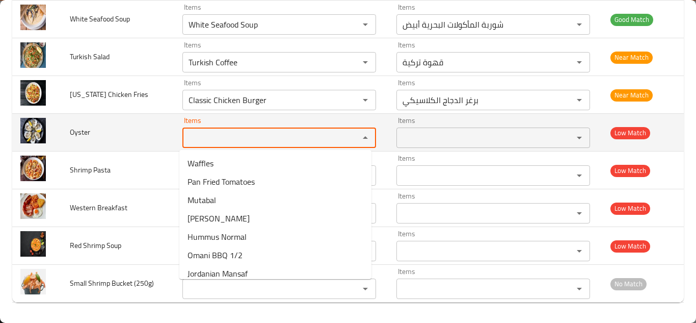
click at [82, 131] on span "Oyster" at bounding box center [80, 131] width 20 height 13
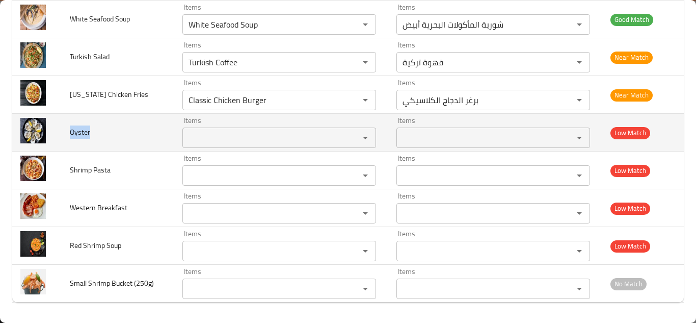
click at [82, 131] on span "Oyster" at bounding box center [80, 131] width 20 height 13
copy span "Oyster"
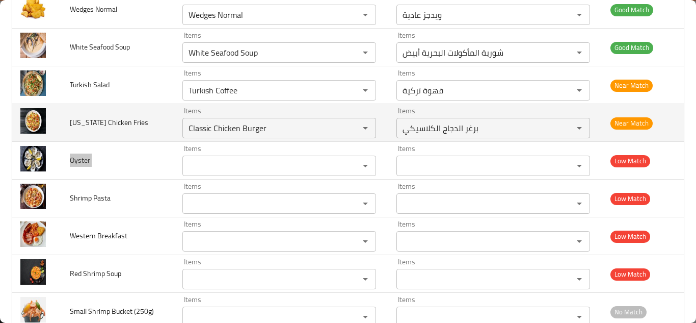
scroll to position [482, 0]
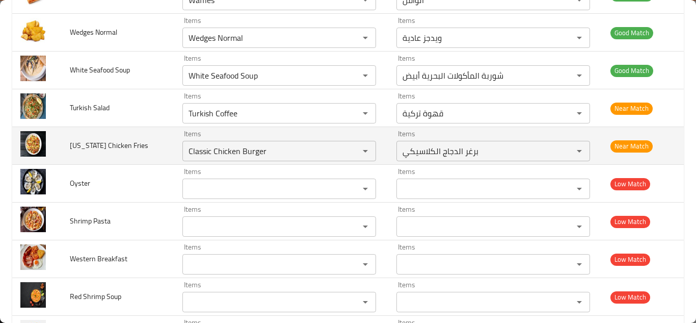
click at [163, 143] on td "[US_STATE] Chicken Fries" at bounding box center [118, 146] width 113 height 38
click at [349, 151] on icon "Clear" at bounding box center [352, 151] width 10 height 10
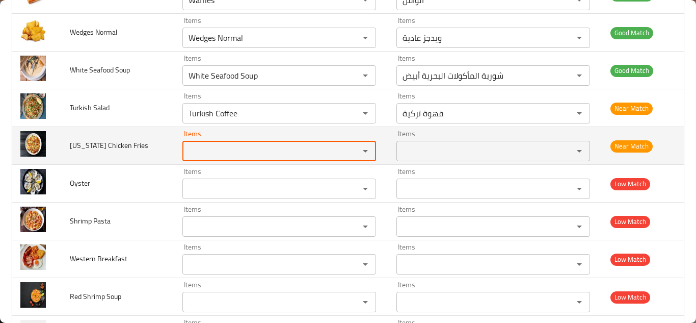
click at [99, 144] on span "[US_STATE] Chicken Fries" at bounding box center [109, 145] width 78 height 13
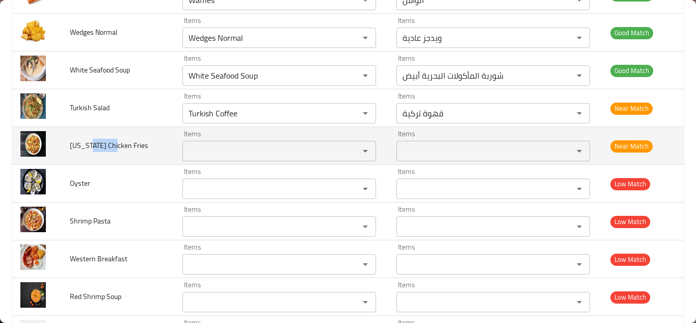
click at [99, 144] on span "[US_STATE] Chicken Fries" at bounding box center [109, 145] width 78 height 13
copy span "[US_STATE] Chicken Fries"
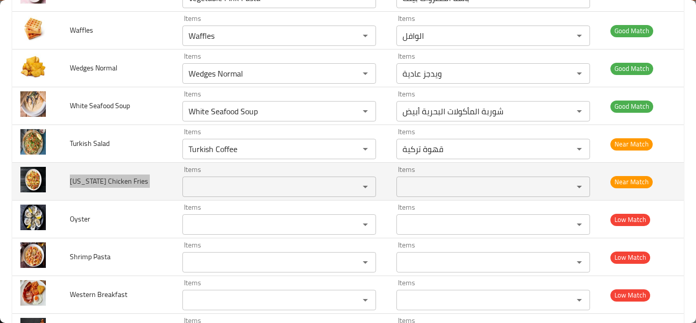
scroll to position [431, 0]
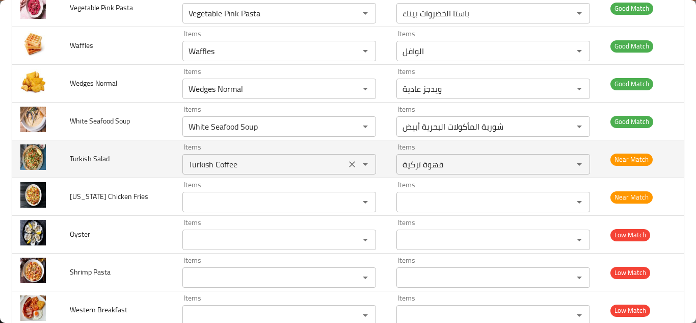
click at [224, 162] on Salad "Turkish Coffee" at bounding box center [264, 164] width 157 height 14
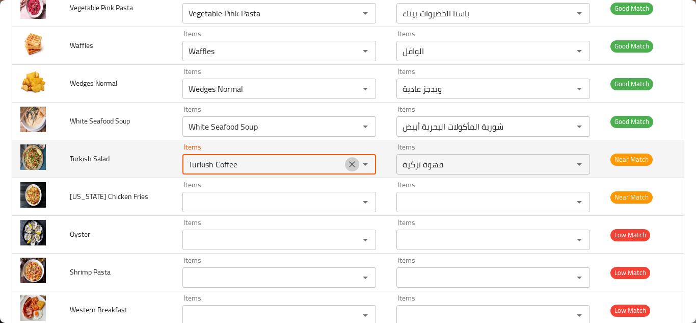
click at [349, 163] on icon "Clear" at bounding box center [352, 164] width 6 height 6
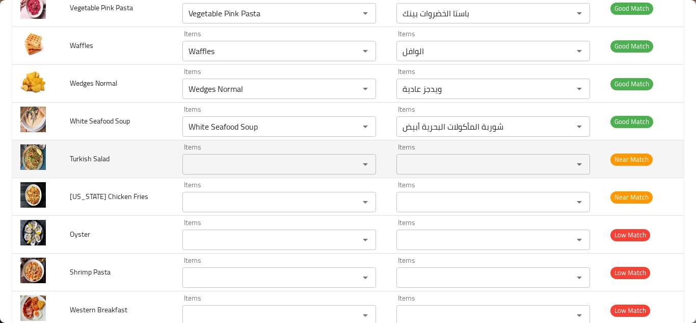
click at [84, 156] on span "Turkish Salad" at bounding box center [90, 158] width 40 height 13
click at [83, 156] on span "Turkish Salad" at bounding box center [90, 158] width 40 height 13
copy span "Turkish Salad"
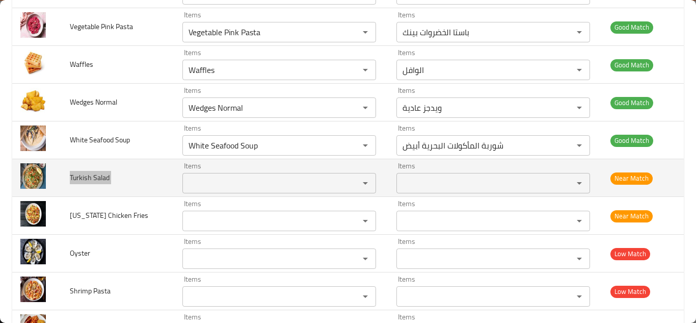
scroll to position [380, 0]
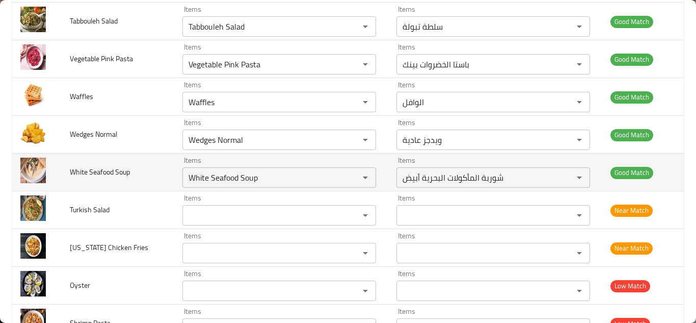
click at [152, 172] on td "White Seafood Soup" at bounding box center [118, 172] width 113 height 38
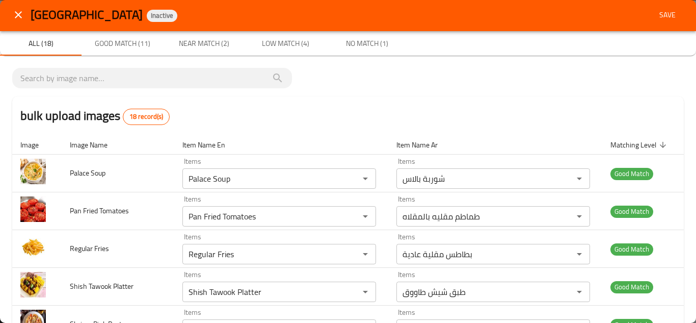
scroll to position [0, 0]
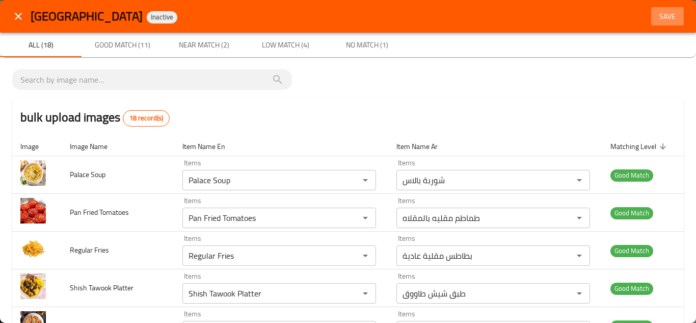
click at [662, 13] on span "Save" at bounding box center [667, 16] width 24 height 13
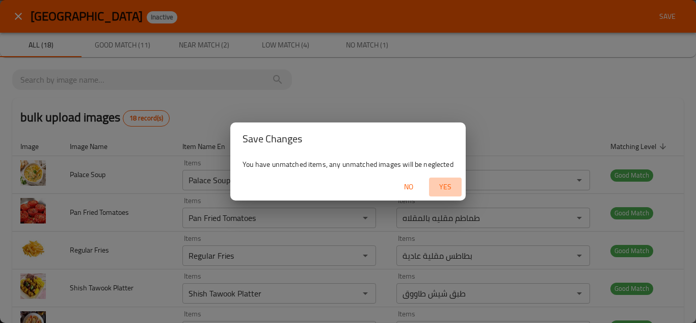
click at [450, 186] on span "Yes" at bounding box center [445, 186] width 24 height 13
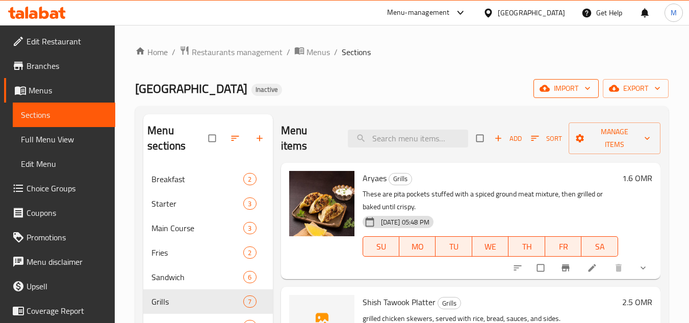
click at [576, 87] on span "import" at bounding box center [565, 88] width 49 height 13
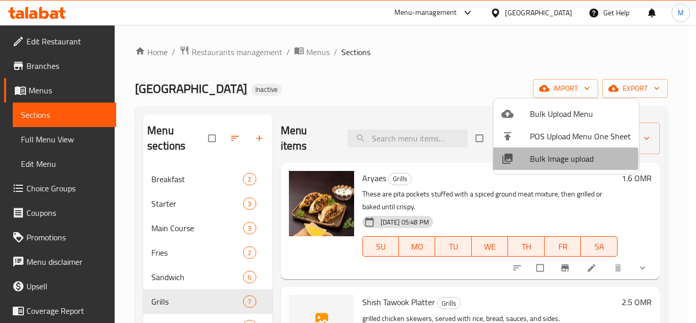
click at [532, 159] on span "Bulk Image upload" at bounding box center [580, 158] width 101 height 12
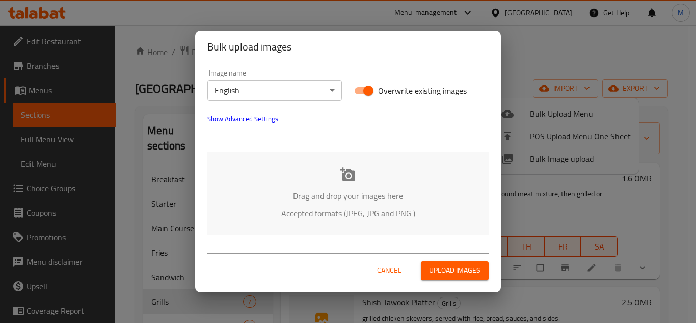
click at [275, 157] on div "Drag and drop your images here Accepted formats (JPEG, JPG and PNG )" at bounding box center [347, 192] width 281 height 83
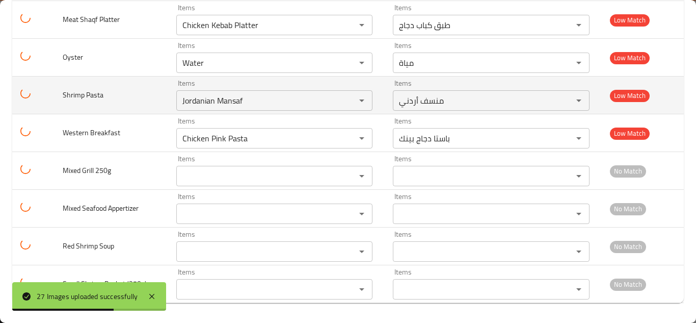
scroll to position [872, 0]
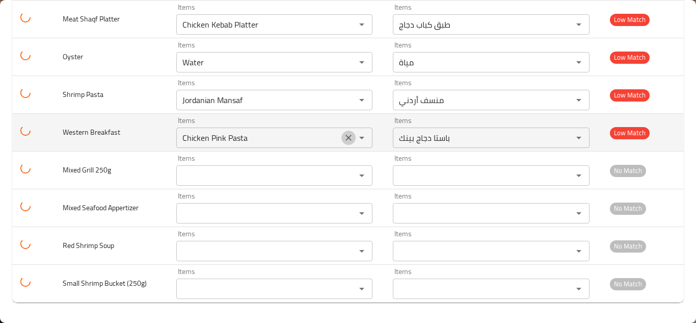
click at [347, 137] on icon "Clear" at bounding box center [349, 138] width 10 height 10
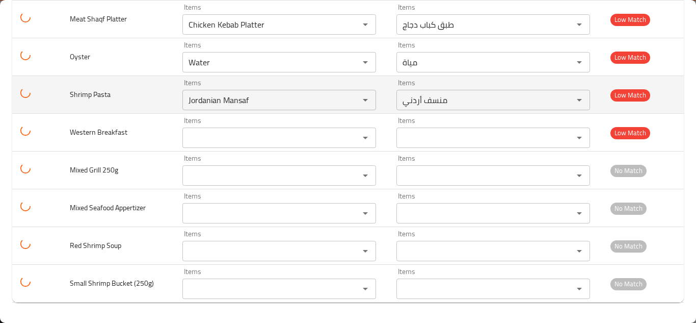
click at [164, 98] on td "Shrimp Pasta" at bounding box center [118, 95] width 113 height 38
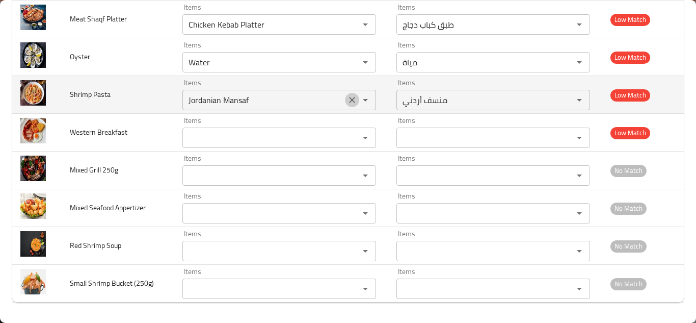
click at [349, 99] on icon "Clear" at bounding box center [352, 100] width 6 height 6
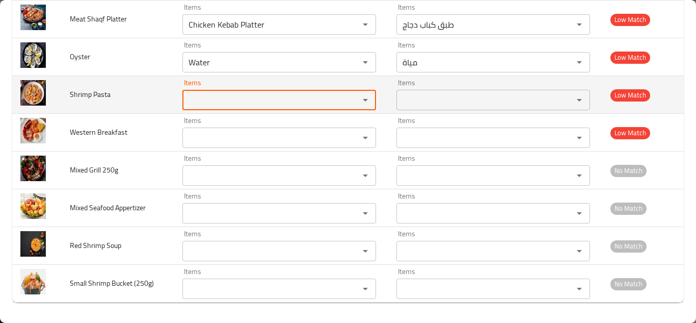
click at [143, 90] on td "Shrimp Pasta" at bounding box center [118, 95] width 113 height 38
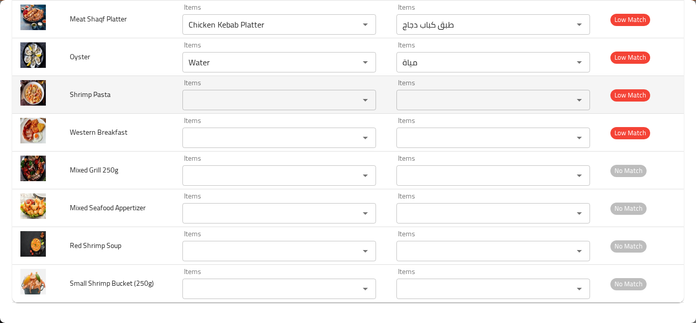
scroll to position [821, 0]
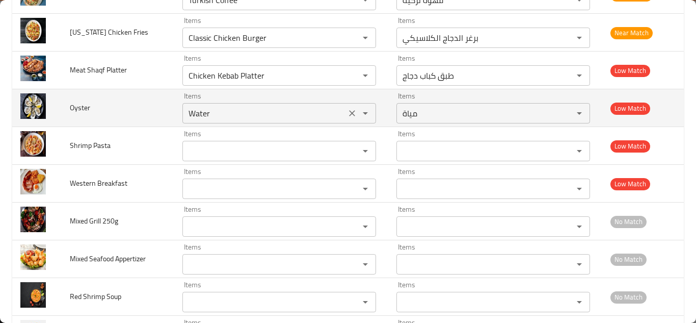
click at [347, 113] on icon "Clear" at bounding box center [352, 113] width 10 height 10
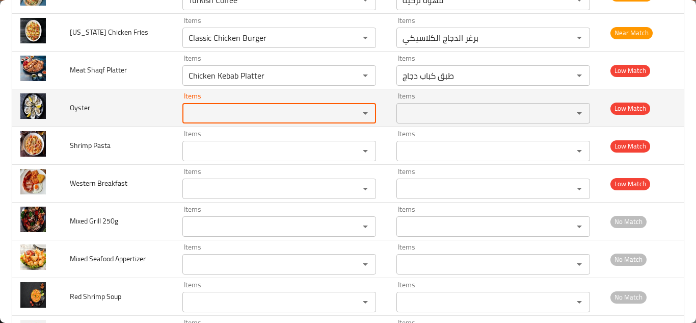
click at [137, 102] on td "Oyster" at bounding box center [118, 108] width 113 height 38
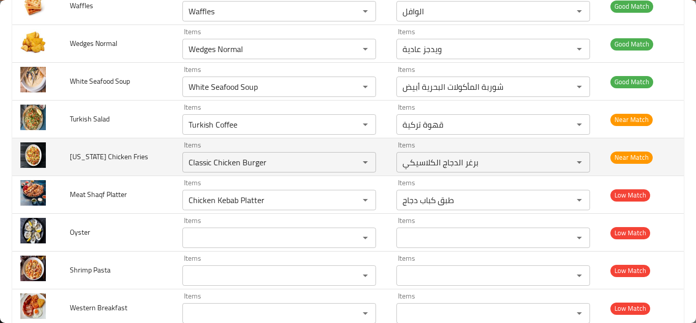
scroll to position [719, 0]
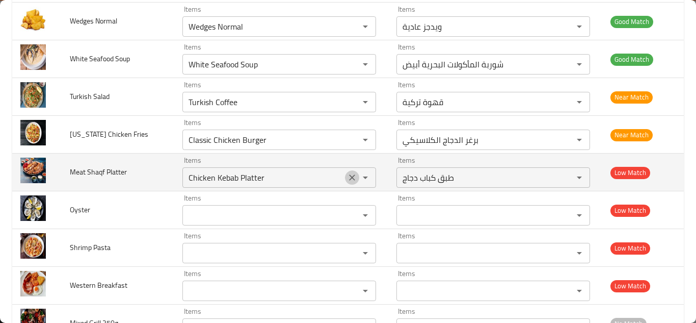
click at [352, 179] on icon "Clear" at bounding box center [352, 177] width 10 height 10
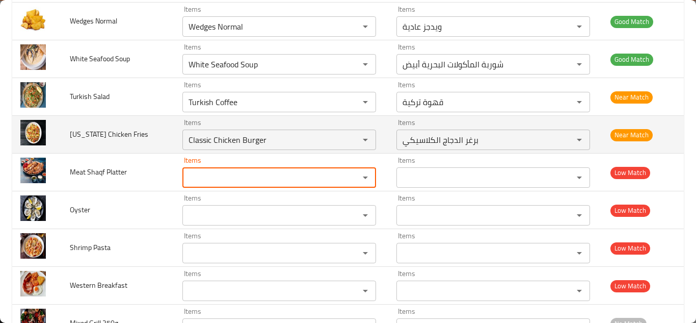
click at [150, 133] on td "[US_STATE] Chicken Fries" at bounding box center [118, 135] width 113 height 38
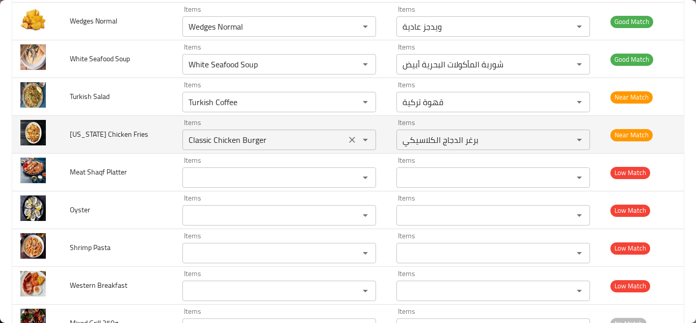
click at [347, 142] on icon "Clear" at bounding box center [352, 140] width 10 height 10
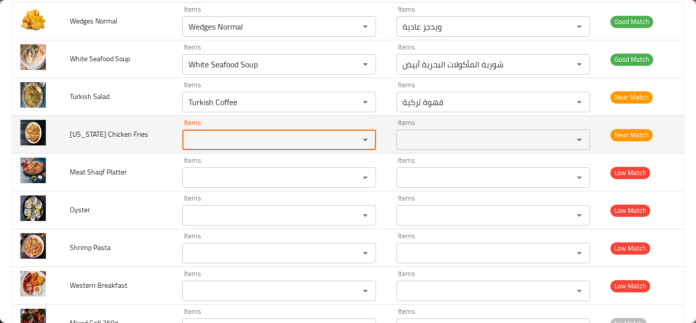
click at [142, 129] on td "[US_STATE] Chicken Fries" at bounding box center [118, 135] width 113 height 38
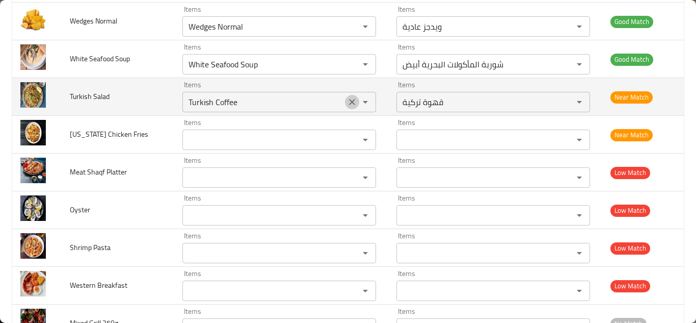
click at [349, 102] on icon "Clear" at bounding box center [352, 102] width 6 height 6
click at [146, 96] on td "Turkish Salad" at bounding box center [118, 97] width 113 height 38
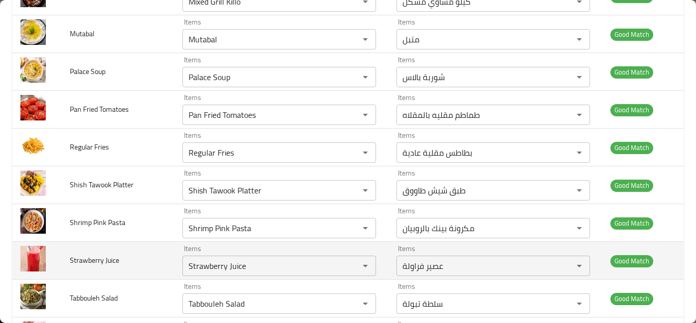
scroll to position [311, 0]
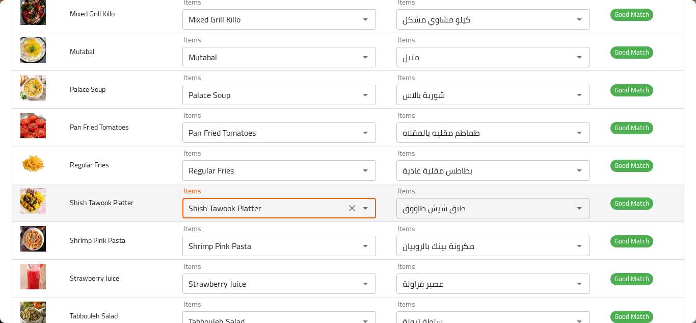
click at [225, 208] on Platter "Shish Tawook Platter" at bounding box center [264, 208] width 157 height 14
click at [347, 209] on icon "Clear" at bounding box center [352, 208] width 10 height 10
click at [164, 210] on td "Shish Tawook Platter" at bounding box center [118, 203] width 113 height 38
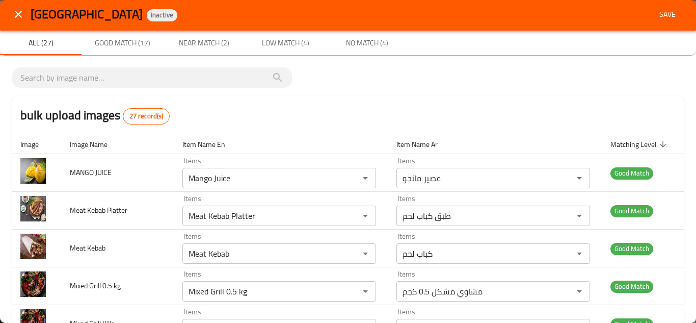
scroll to position [0, 0]
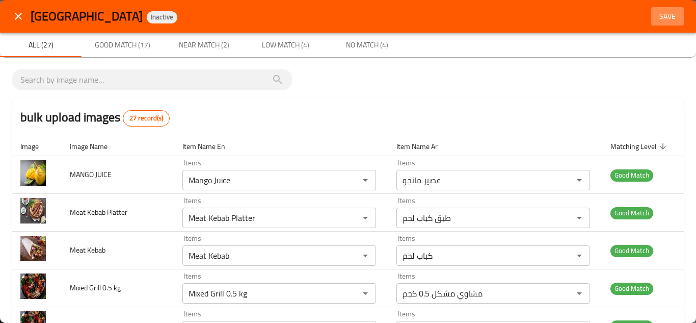
click at [655, 14] on span "Save" at bounding box center [667, 16] width 24 height 13
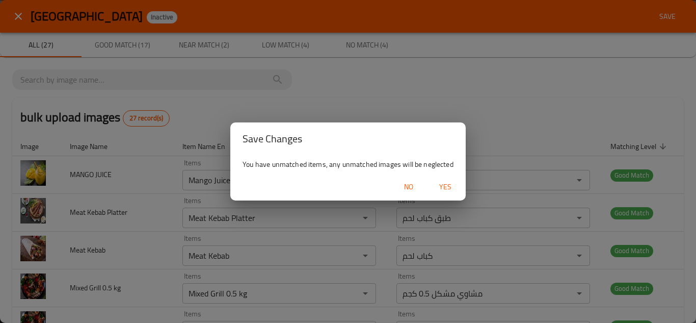
click at [452, 183] on span "Yes" at bounding box center [445, 186] width 24 height 13
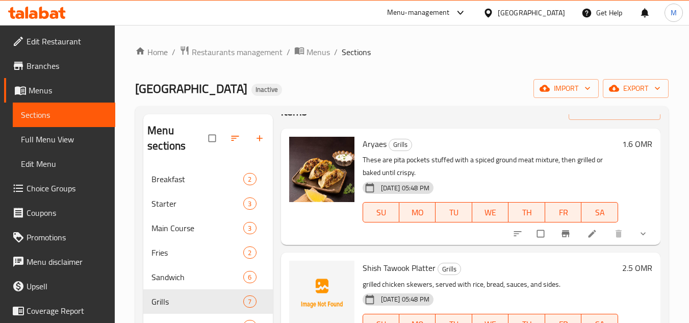
scroll to position [102, 0]
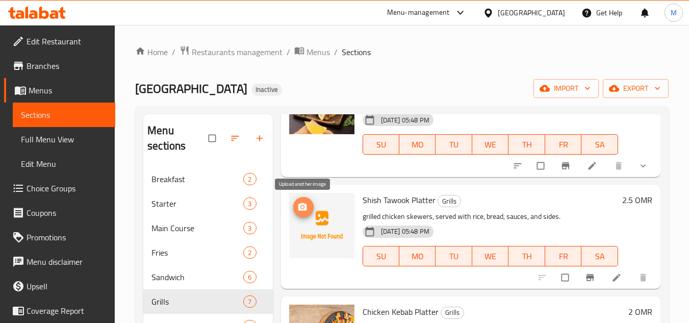
click at [306, 206] on icon "upload picture" at bounding box center [302, 207] width 10 height 10
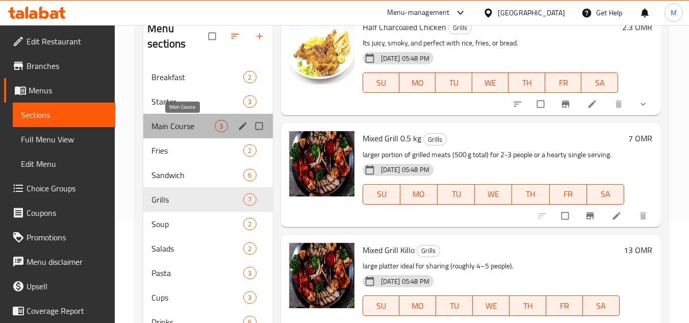
click at [170, 128] on span "Main Course" at bounding box center [182, 126] width 63 height 12
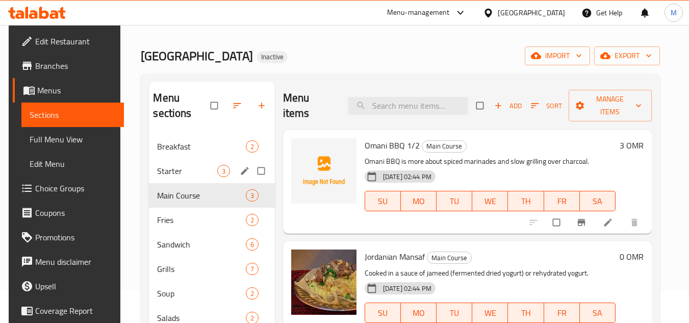
scroll to position [51, 0]
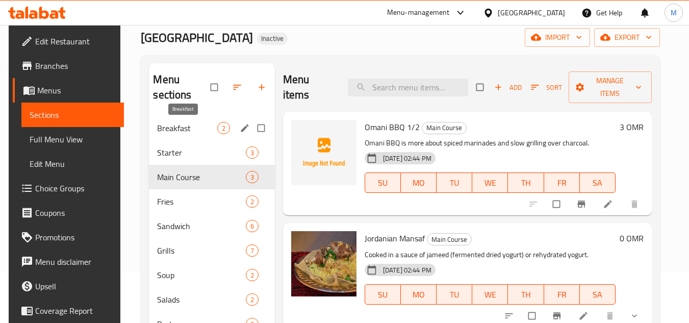
click at [169, 129] on span "Breakfast" at bounding box center [187, 128] width 60 height 12
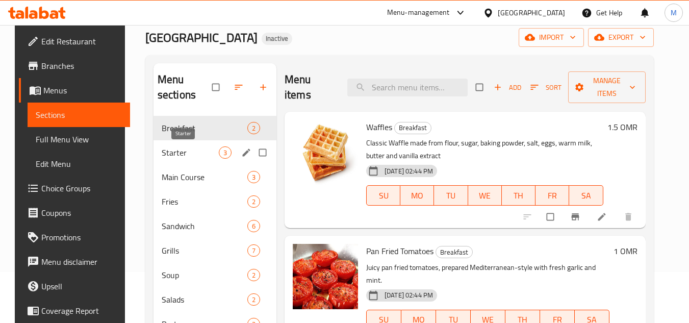
click at [171, 149] on span "Starter" at bounding box center [190, 152] width 57 height 12
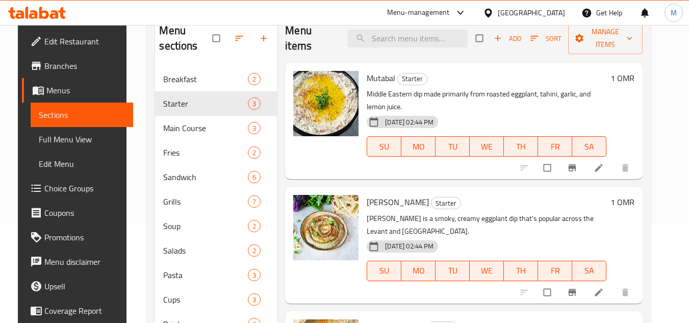
scroll to position [146, 0]
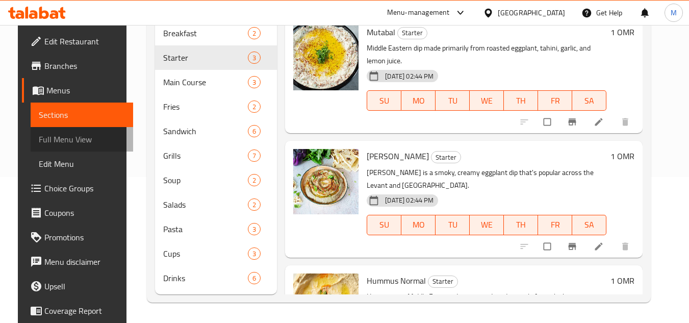
click at [84, 139] on span "Full Menu View" at bounding box center [82, 139] width 86 height 12
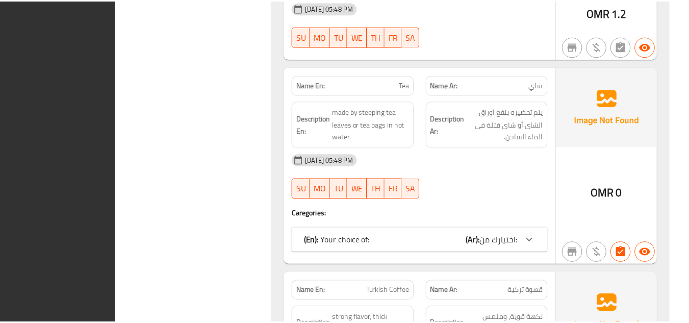
scroll to position [7341, 0]
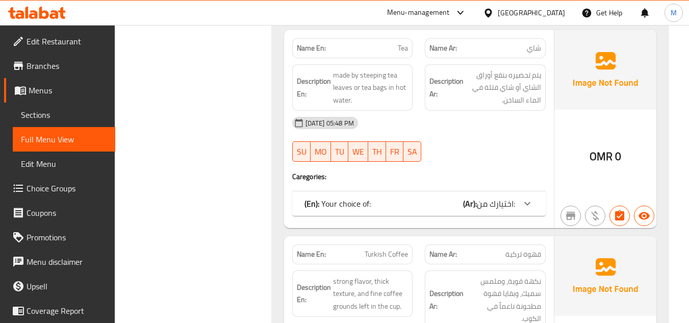
click at [33, 13] on icon at bounding box center [37, 13] width 58 height 12
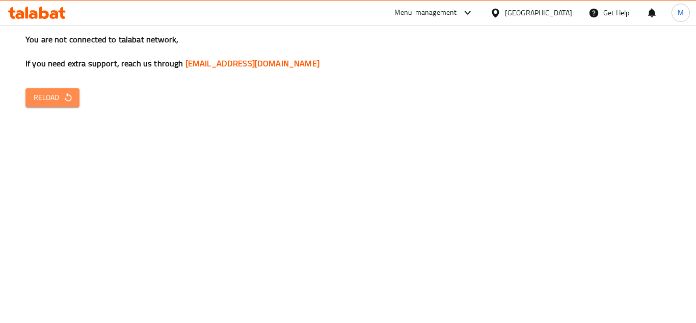
click at [45, 96] on span "Reload" at bounding box center [53, 97] width 38 height 13
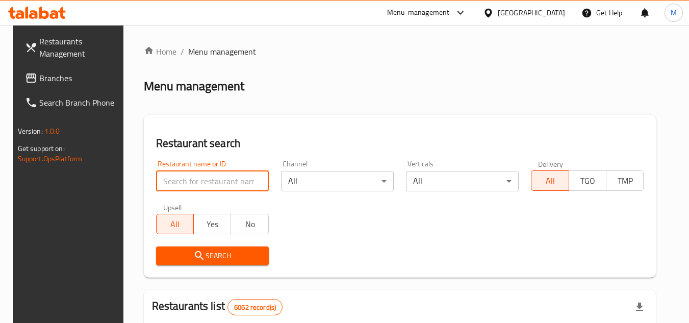
click at [199, 181] on input "search" at bounding box center [212, 181] width 113 height 20
paste input "SHIRAZ RESTAURANT"
type input "SHIRAZ RESTAURANT"
click button "Search" at bounding box center [212, 255] width 113 height 19
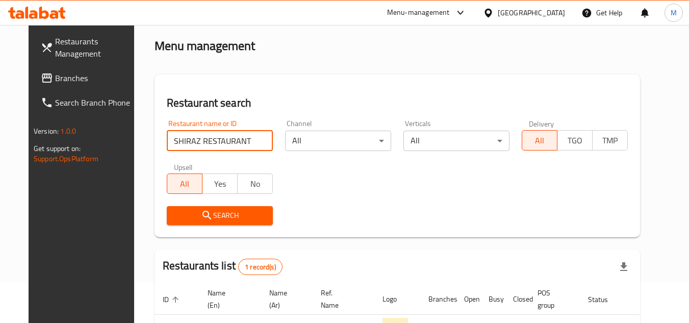
scroll to position [123, 0]
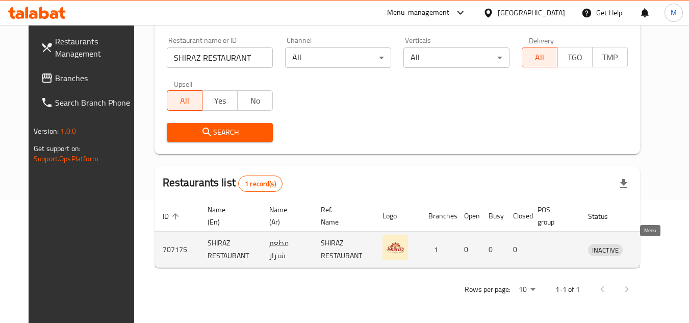
click at [653, 249] on link "enhanced table" at bounding box center [652, 249] width 19 height 12
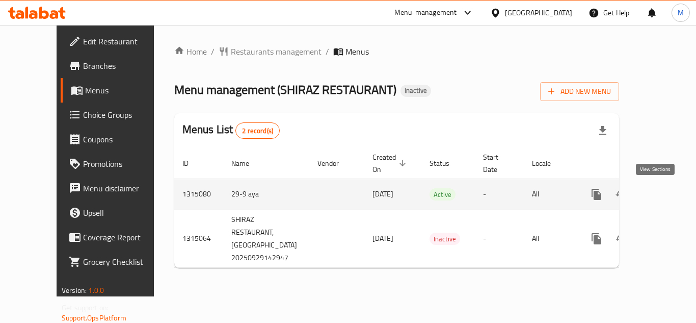
click at [664, 192] on icon "enhanced table" at bounding box center [670, 194] width 12 height 12
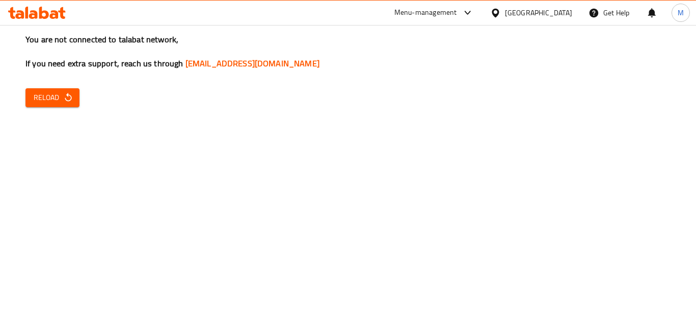
click at [44, 97] on span "Reload" at bounding box center [53, 97] width 38 height 13
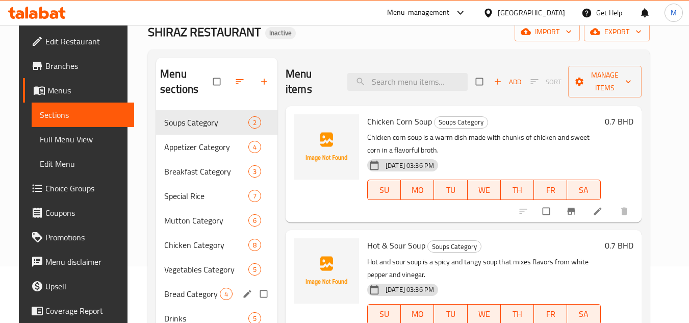
scroll to position [146, 0]
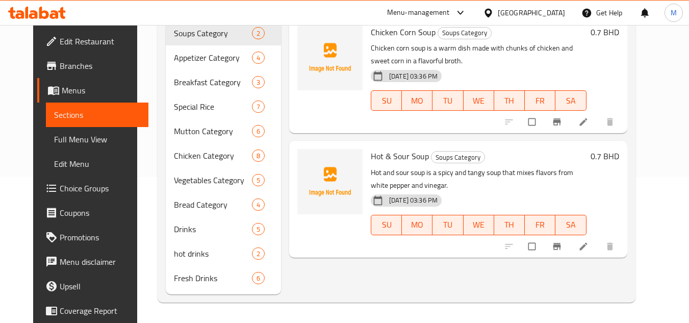
click at [655, 82] on div "Home / Restaurants management / Menus / Sections SHIRAZ RESTAURANT Inactive imp…" at bounding box center [396, 100] width 518 height 443
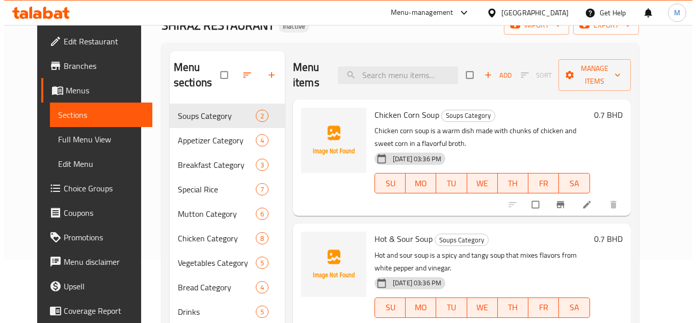
scroll to position [0, 0]
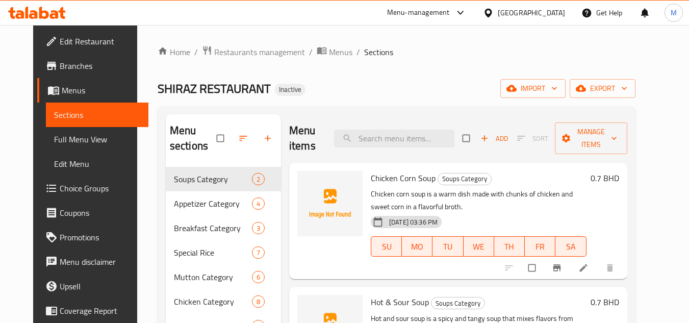
click at [569, 51] on ol "Home / Restaurants management / Menus / Sections" at bounding box center [396, 51] width 478 height 13
click at [559, 88] on icon "button" at bounding box center [554, 88] width 10 height 10
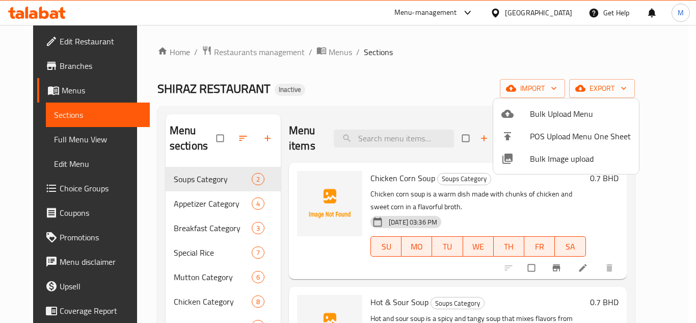
click at [552, 161] on span "Bulk Image upload" at bounding box center [580, 158] width 101 height 12
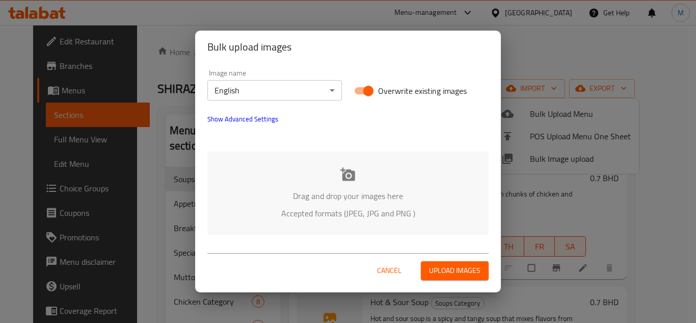
click at [305, 175] on div "Drag and drop your images here Accepted formats (JPEG, JPG and PNG )" at bounding box center [347, 192] width 281 height 83
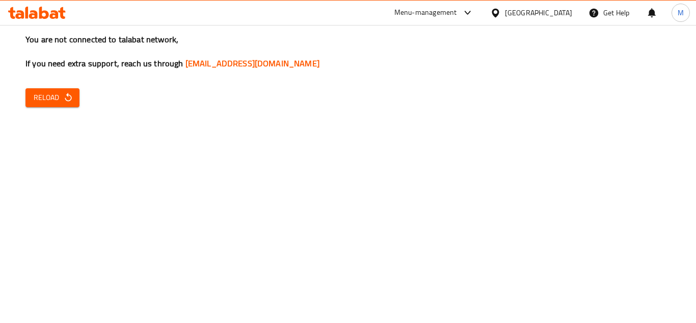
click at [54, 97] on span "Reload" at bounding box center [53, 97] width 38 height 13
click at [52, 100] on span "Reload" at bounding box center [53, 97] width 38 height 13
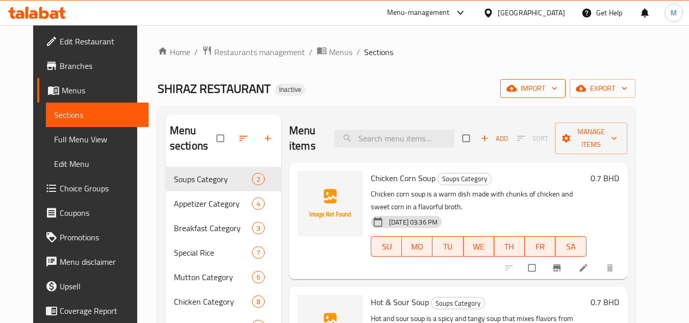
click at [565, 90] on button "import" at bounding box center [532, 88] width 65 height 19
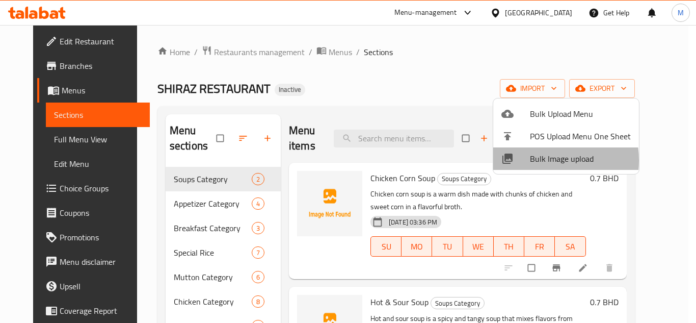
click at [538, 160] on span "Bulk Image upload" at bounding box center [580, 158] width 101 height 12
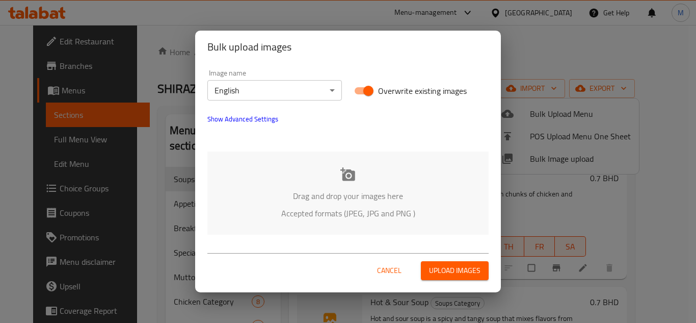
click at [278, 167] on div "Drag and drop your images here Accepted formats (JPEG, JPG and PNG )" at bounding box center [347, 192] width 281 height 83
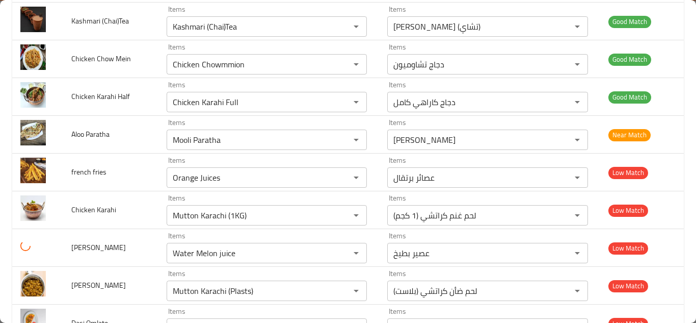
scroll to position [1212, 0]
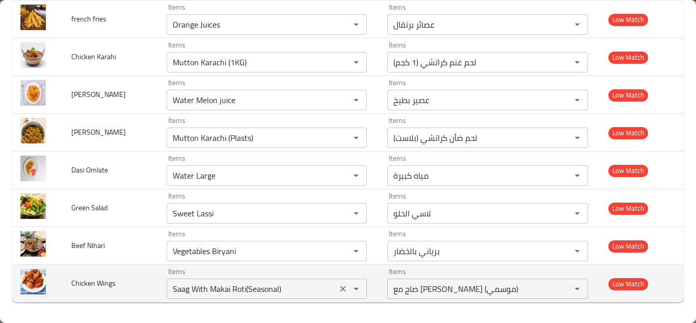
click at [224, 285] on Wings "Saag With Makai Roti(Seasonal)" at bounding box center [252, 288] width 164 height 14
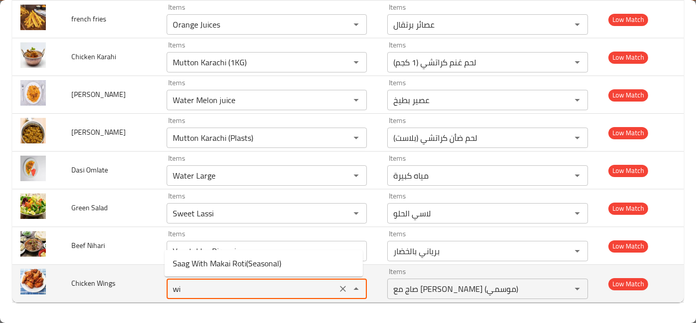
type Wings "w"
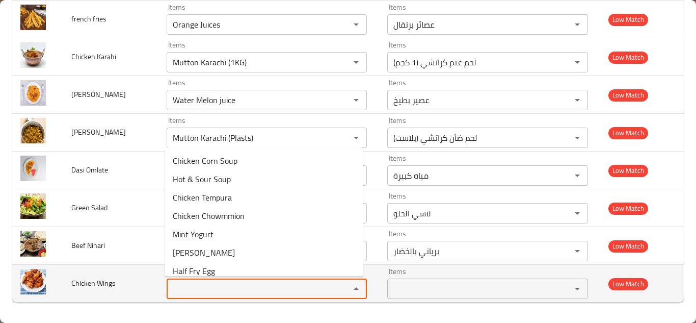
click at [101, 282] on span "Chicken Wings" at bounding box center [93, 282] width 44 height 13
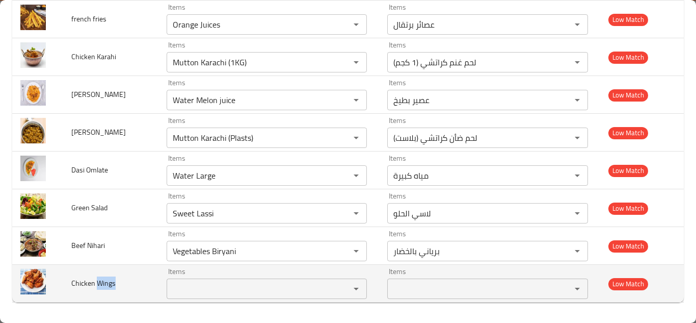
click at [101, 282] on span "Chicken Wings" at bounding box center [93, 282] width 44 height 13
copy span "Chicken Wings"
click at [74, 278] on span "Chicken Wings" at bounding box center [93, 282] width 44 height 13
click at [97, 282] on span "Chicken Wings" at bounding box center [93, 282] width 44 height 13
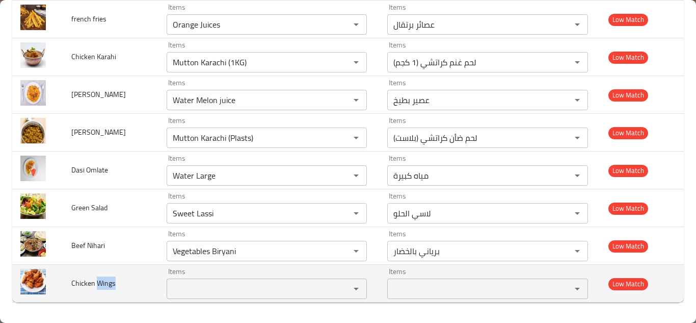
click at [97, 282] on span "Chicken Wings" at bounding box center [93, 282] width 44 height 13
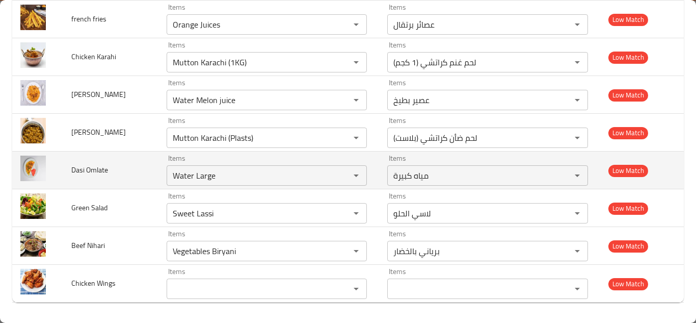
click at [140, 176] on td "Dasi Omlate" at bounding box center [110, 170] width 95 height 38
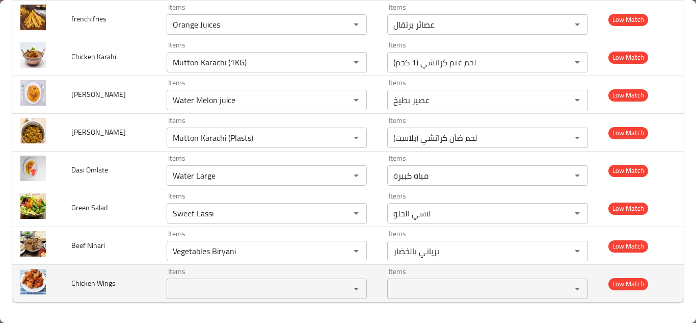
click at [96, 288] on span "Chicken Wings" at bounding box center [93, 282] width 44 height 13
click at [96, 285] on span "Chicken Wings" at bounding box center [93, 282] width 44 height 13
click at [97, 284] on span "Chicken Wings" at bounding box center [93, 282] width 44 height 13
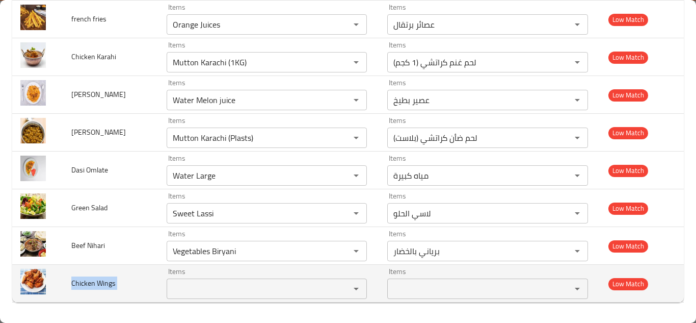
copy span "Chicken Wings"
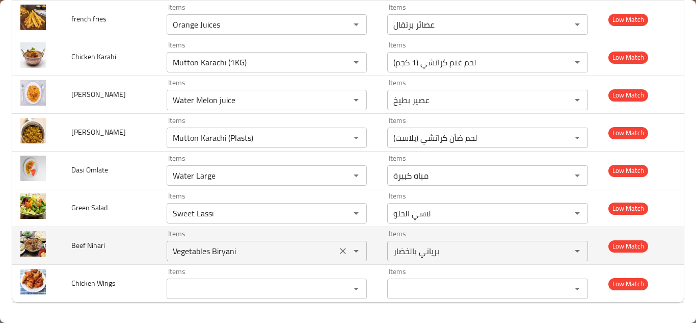
click at [219, 251] on Nihari "Vegetables Biryani" at bounding box center [252, 251] width 164 height 14
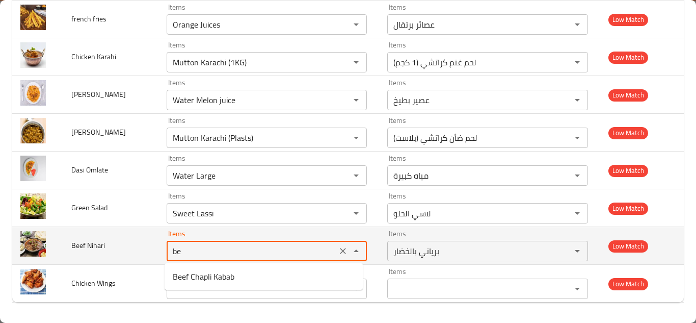
type Nihari "b"
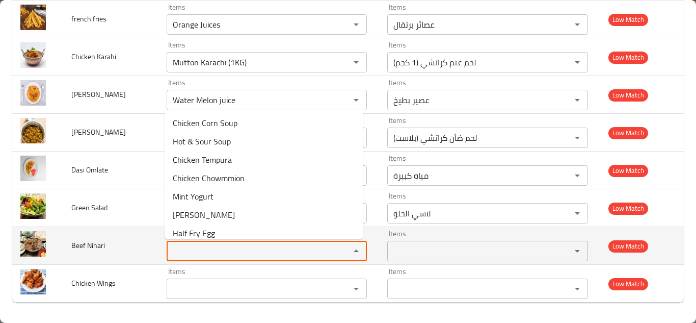
click at [89, 243] on span "Beef Nihari" at bounding box center [88, 245] width 34 height 13
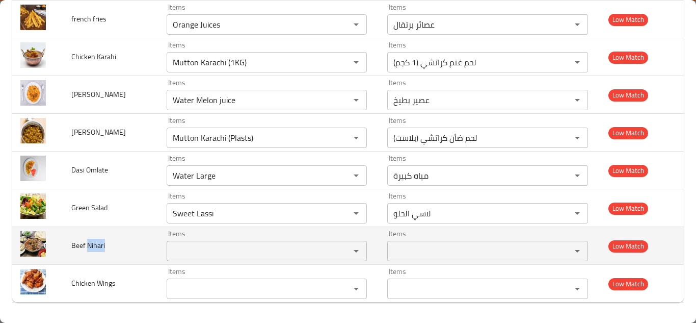
click at [89, 243] on span "Beef Nihari" at bounding box center [88, 245] width 34 height 13
click at [88, 243] on span "Beef Nihari" at bounding box center [88, 245] width 34 height 13
copy span "Beef Nihari"
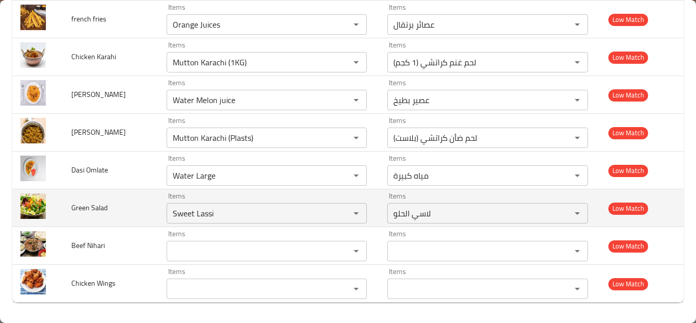
click at [118, 198] on td "Green Salad" at bounding box center [110, 208] width 95 height 38
click at [203, 214] on Salad "Sweet Lassi" at bounding box center [252, 213] width 164 height 14
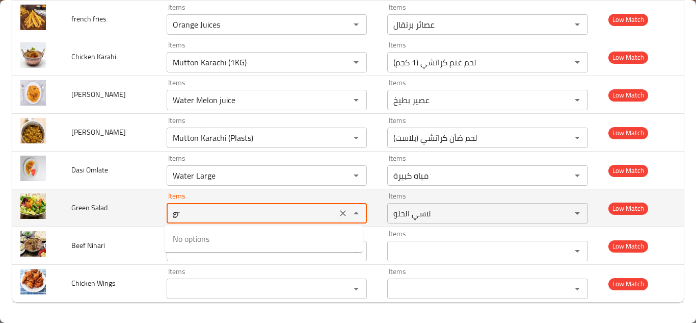
type Salad "g"
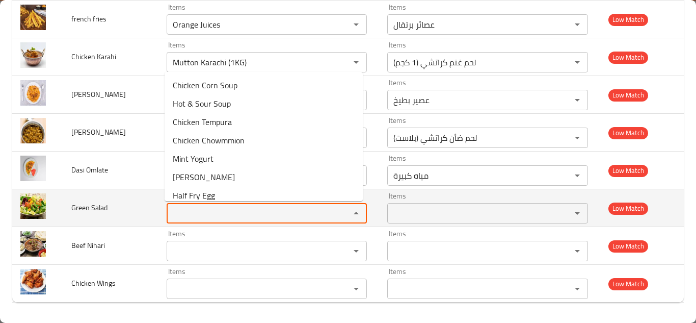
click at [96, 205] on span "Green Salad" at bounding box center [89, 207] width 36 height 13
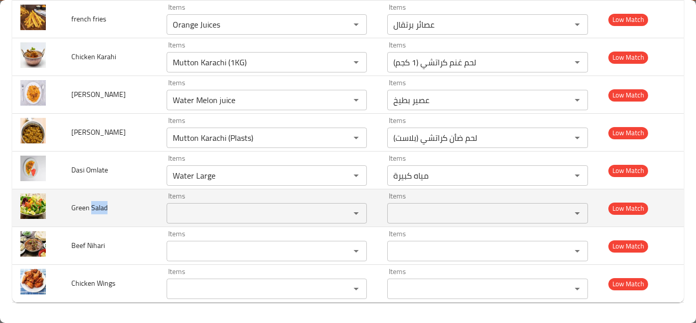
click at [96, 205] on span "Green Salad" at bounding box center [89, 207] width 36 height 13
copy span "Green Salad"
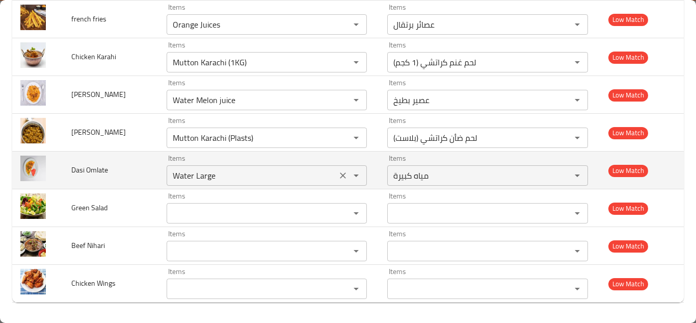
click at [228, 173] on Omlate "Water Large" at bounding box center [252, 175] width 164 height 14
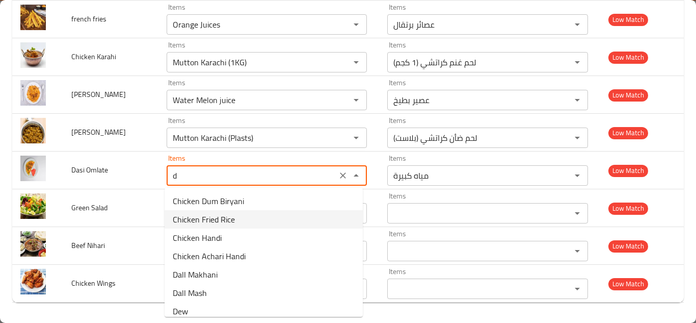
type Omlate "Water Large"
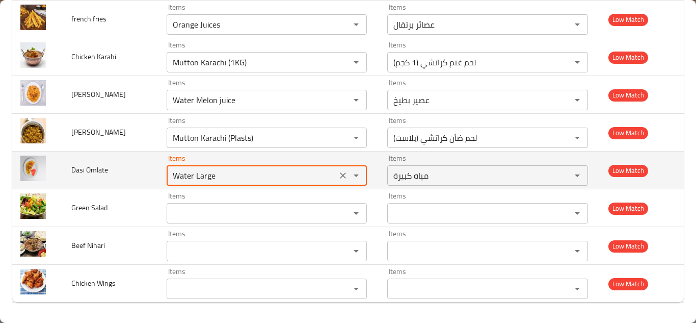
drag, startPoint x: 336, startPoint y: 174, endPoint x: 326, endPoint y: 173, distance: 10.2
click at [338, 174] on icon "Clear" at bounding box center [343, 175] width 10 height 10
click at [259, 172] on Omlate "Items" at bounding box center [252, 175] width 164 height 14
type Omlate "o"
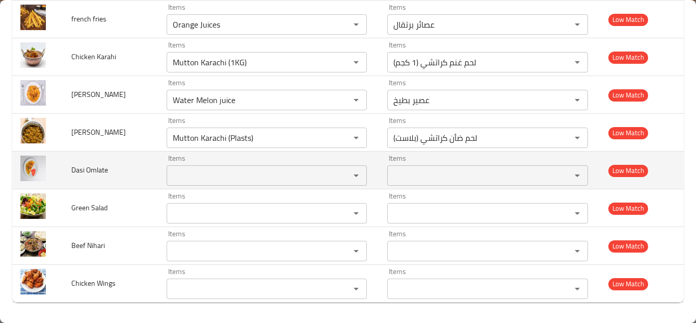
click at [91, 169] on span "Dasi Omlate" at bounding box center [89, 169] width 37 height 13
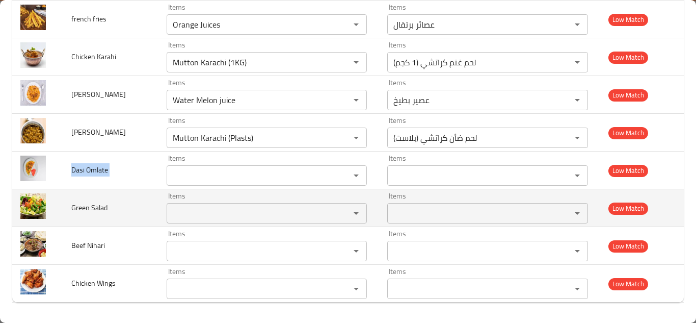
copy span "Dasi Omlate"
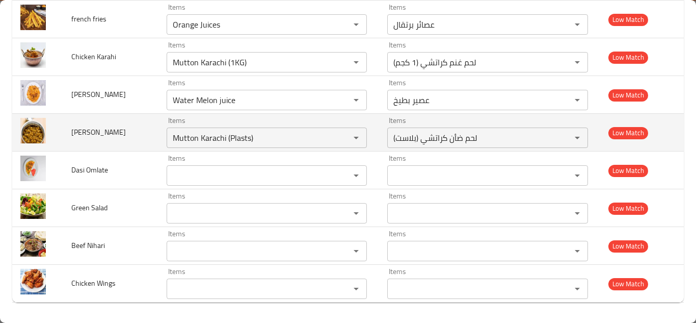
click at [148, 134] on td "Lohari Chana" at bounding box center [110, 133] width 95 height 38
drag, startPoint x: 337, startPoint y: 138, endPoint x: 239, endPoint y: 146, distance: 98.7
click at [338, 138] on icon "Clear" at bounding box center [343, 138] width 10 height 10
click at [100, 130] on span "Lohari Chana" at bounding box center [98, 131] width 55 height 13
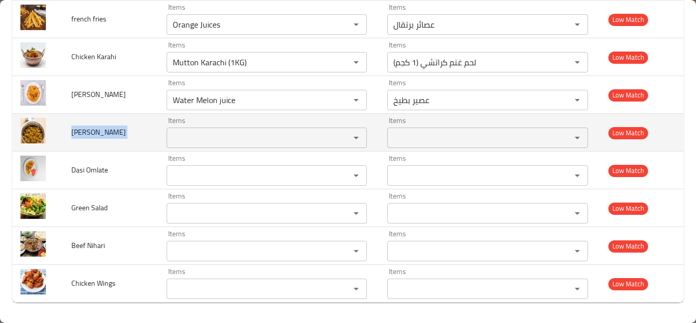
click at [100, 130] on span "Lohari Chana" at bounding box center [98, 131] width 55 height 13
copy span "Lohari Chana"
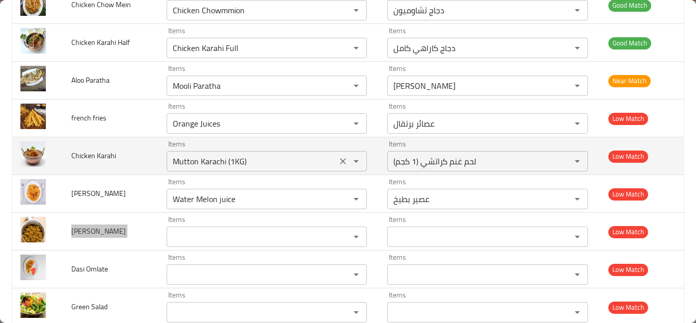
scroll to position [1110, 0]
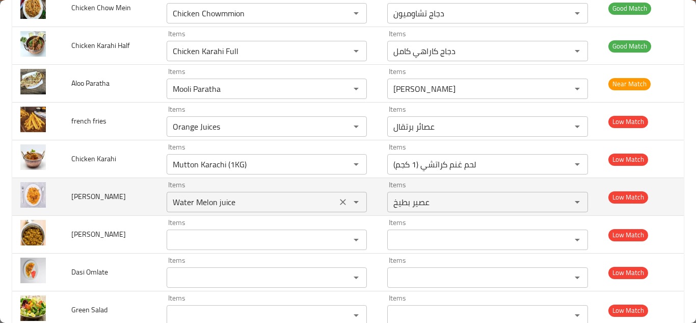
click at [216, 203] on Rice "Water Melon juice" at bounding box center [252, 202] width 164 height 14
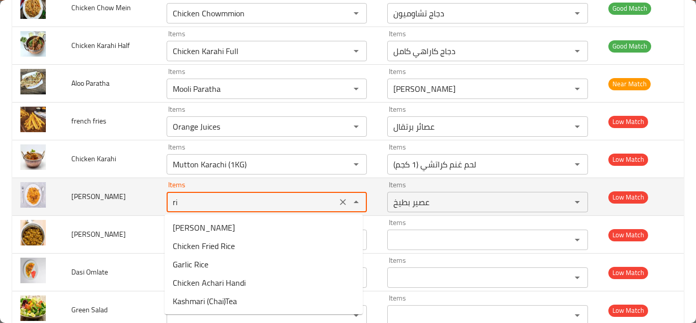
type Rice "r"
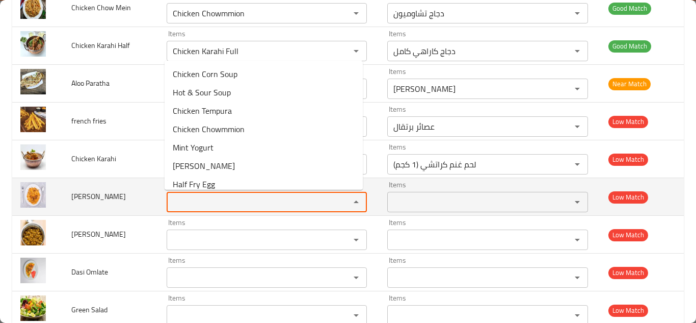
click at [78, 195] on span "Biryani Rice" at bounding box center [98, 196] width 55 height 13
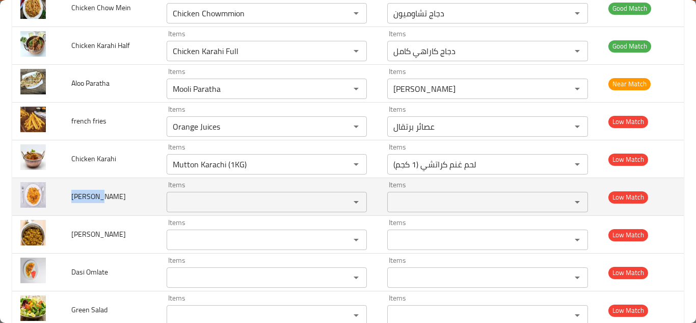
click at [78, 195] on span "Biryani Rice" at bounding box center [98, 196] width 55 height 13
copy span "Biryani Rice"
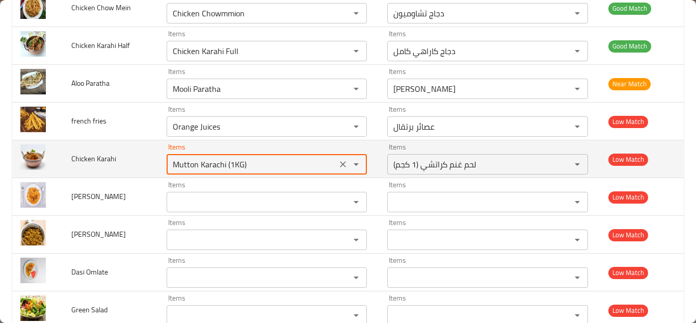
click at [247, 158] on Karahi "Mutton Karachi (1KG)" at bounding box center [252, 164] width 164 height 14
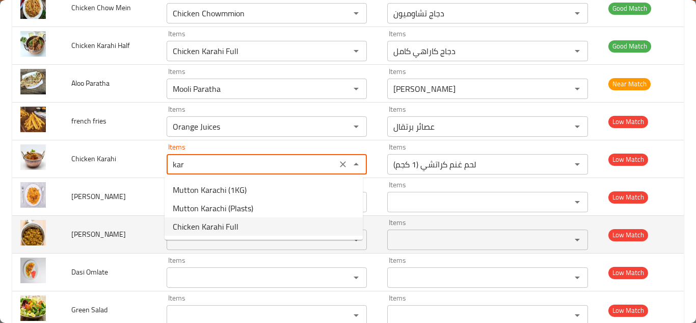
click at [255, 226] on Karahi-option-2 "Chicken Karahi Full" at bounding box center [264, 226] width 198 height 18
type Karahi "Chicken Karahi Full"
type Karahi-ar "دجاج كاراهي كامل"
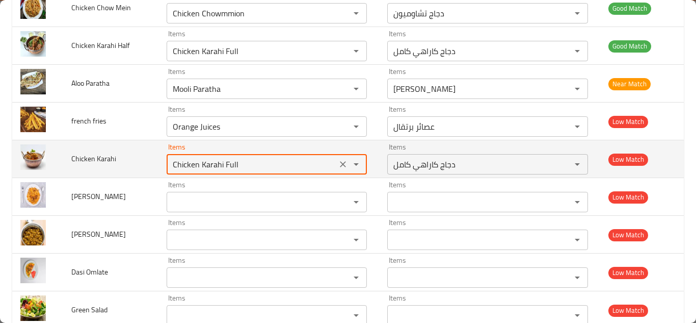
type Karahi "Chicken Karahi Full"
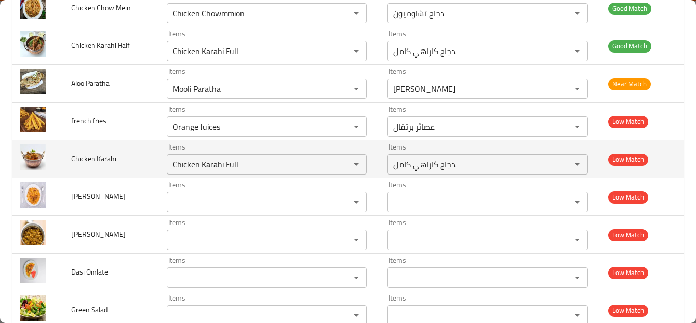
click at [147, 151] on td "Chicken Karahi" at bounding box center [110, 159] width 95 height 38
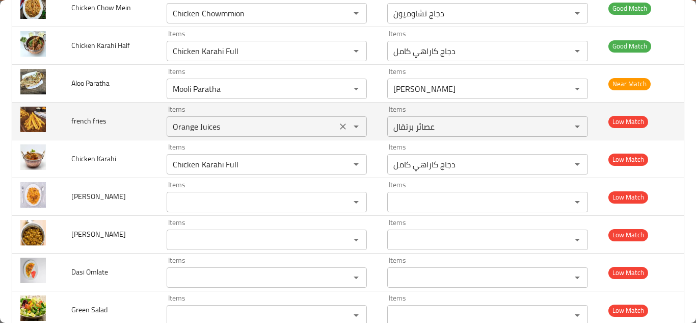
click at [194, 119] on div "Orange Juices Items" at bounding box center [267, 126] width 200 height 20
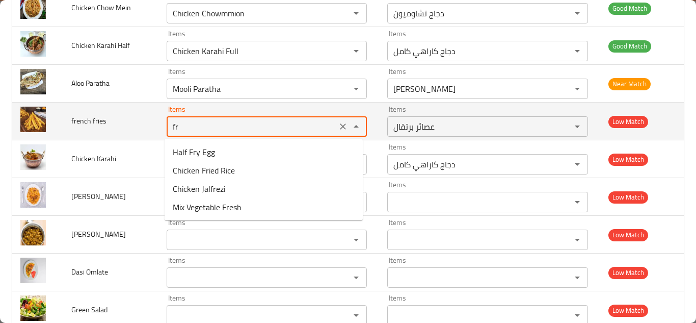
type fries "f"
click at [88, 119] on span "french fries" at bounding box center [88, 120] width 35 height 13
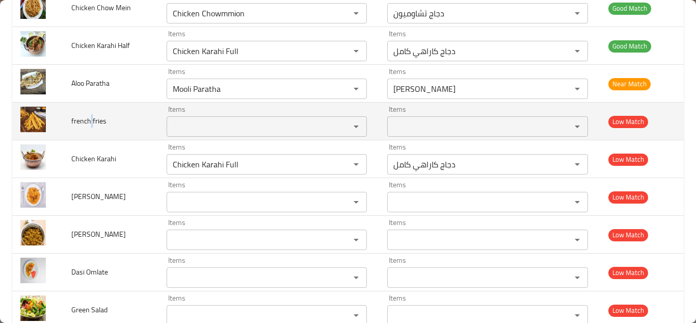
click at [88, 119] on span "french fries" at bounding box center [88, 120] width 35 height 13
copy span "french fries"
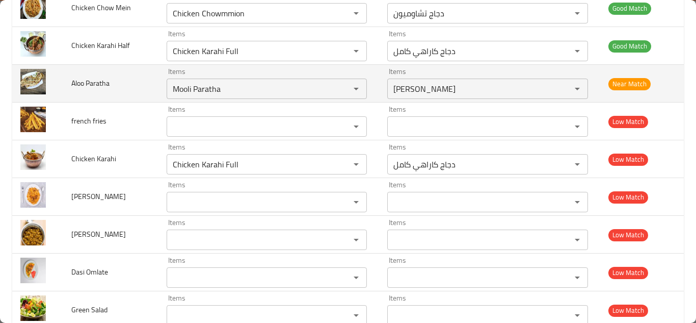
click at [137, 86] on td "Aloo Paratha" at bounding box center [110, 84] width 95 height 38
click at [196, 84] on Paratha "Mooli Paratha" at bounding box center [252, 89] width 164 height 14
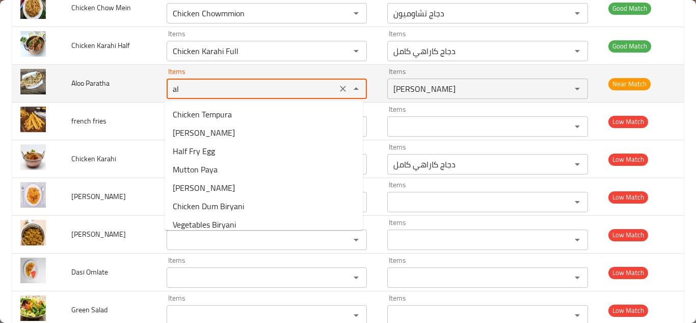
type Paratha "a"
click at [90, 82] on span "Aloo Paratha" at bounding box center [90, 82] width 38 height 13
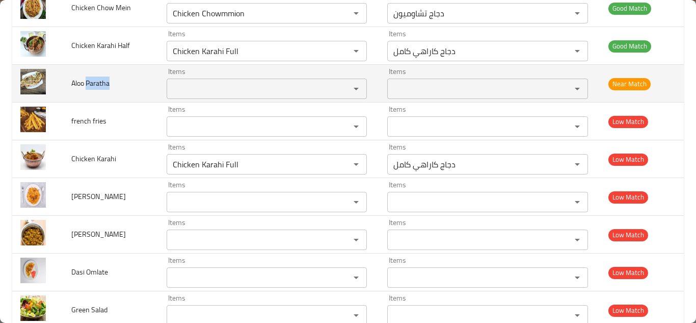
click at [89, 81] on span "Aloo Paratha" at bounding box center [90, 82] width 38 height 13
copy span "Aloo Paratha"
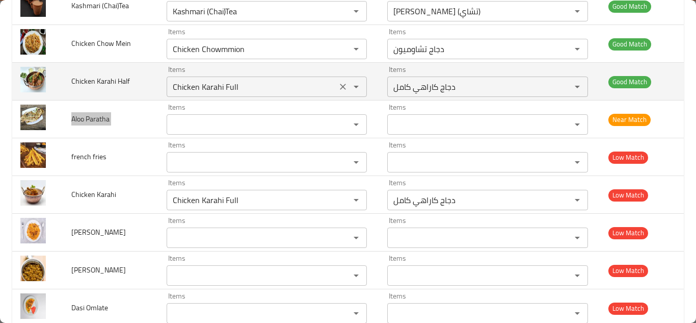
scroll to position [1059, 0]
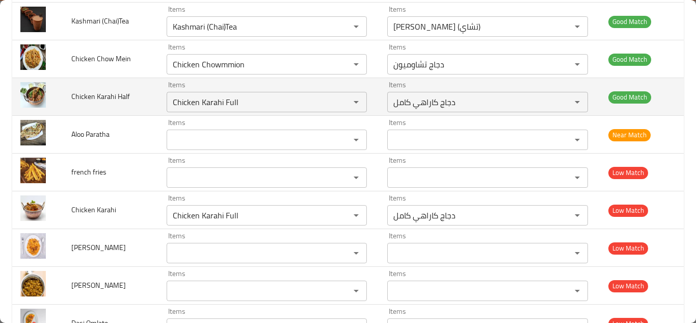
click at [149, 102] on td "Chicken Karahi Half" at bounding box center [110, 97] width 95 height 38
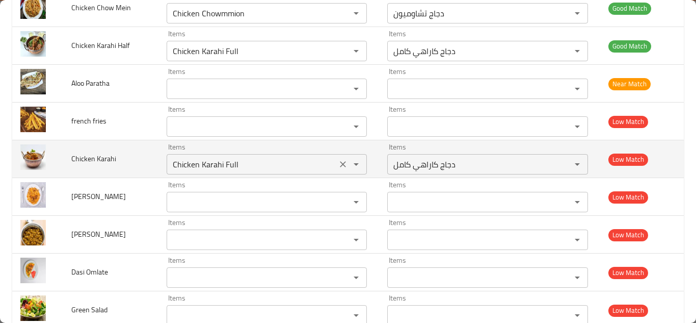
click at [340, 162] on icon "Clear" at bounding box center [343, 164] width 10 height 10
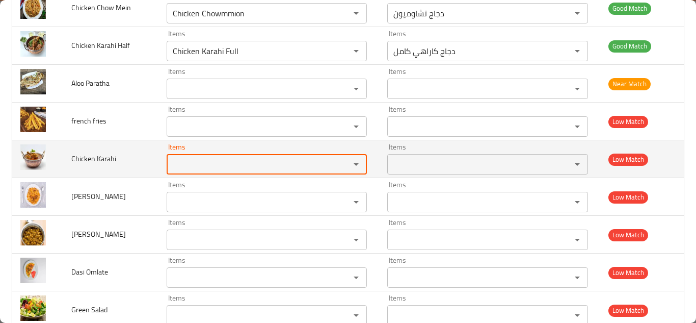
click at [93, 156] on span "Chicken Karahi" at bounding box center [93, 158] width 45 height 13
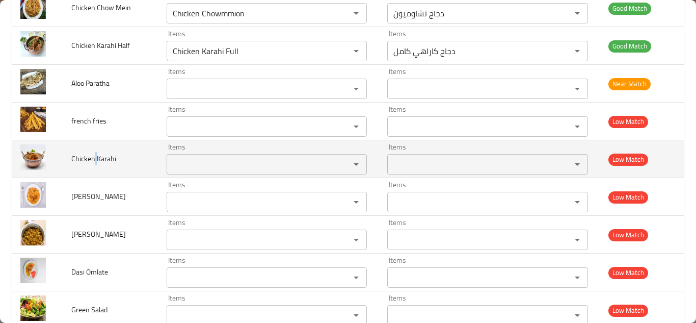
click at [93, 156] on span "Chicken Karahi" at bounding box center [93, 158] width 45 height 13
copy span "Chicken Karahi"
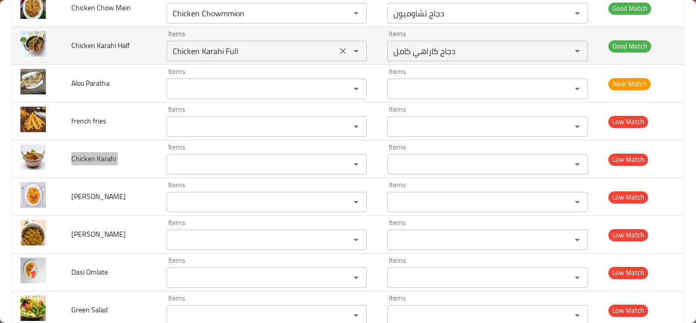
scroll to position [1059, 0]
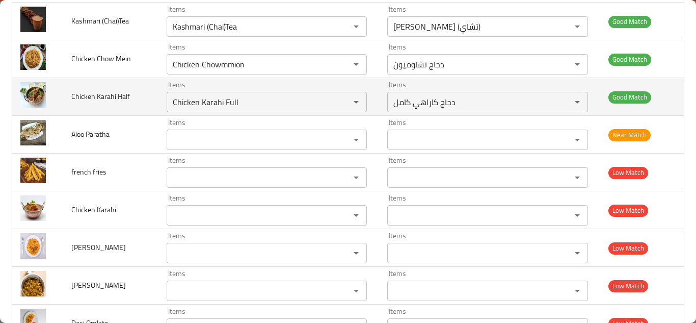
click at [142, 90] on td "Chicken Karahi Half" at bounding box center [110, 97] width 95 height 38
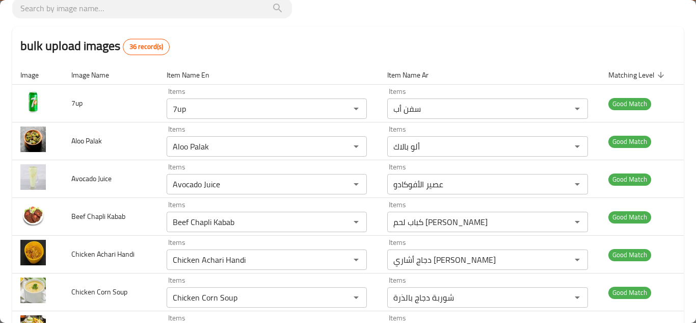
scroll to position [0, 0]
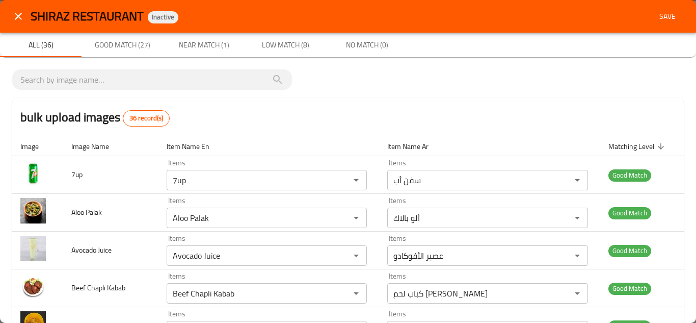
click at [264, 101] on div "bulk upload images 36 record(s)" at bounding box center [348, 117] width 672 height 39
click at [663, 16] on span "Save" at bounding box center [667, 16] width 24 height 13
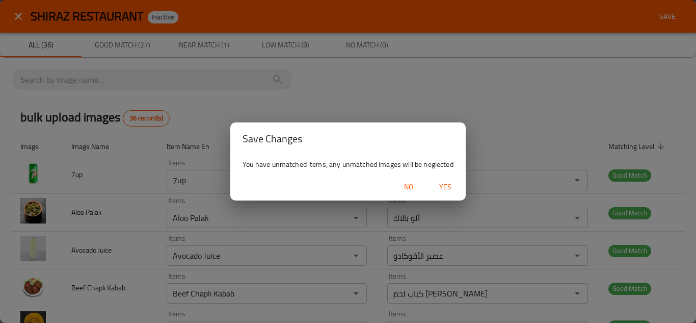
click at [454, 186] on span "Yes" at bounding box center [445, 186] width 24 height 13
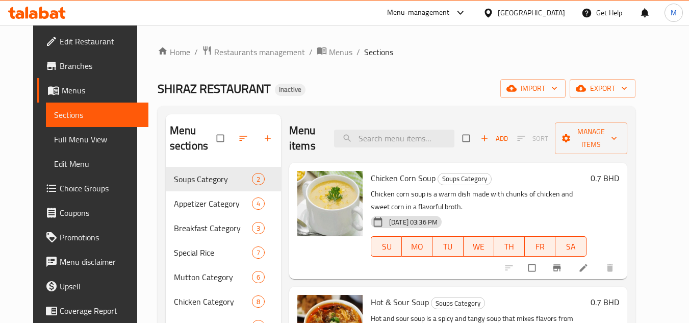
click at [514, 56] on ol "Home / Restaurants management / Menus / Sections" at bounding box center [396, 51] width 478 height 13
click at [559, 84] on icon "button" at bounding box center [554, 88] width 10 height 10
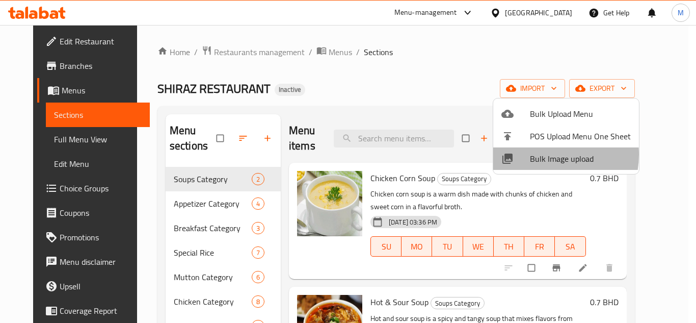
click at [539, 155] on span "Bulk Image upload" at bounding box center [580, 158] width 101 height 12
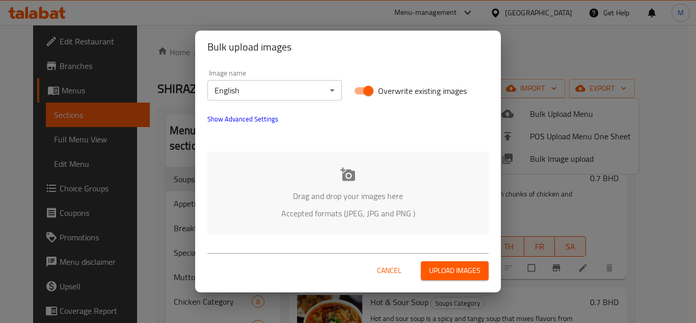
click at [326, 190] on p "Drag and drop your images here" at bounding box center [348, 196] width 251 height 12
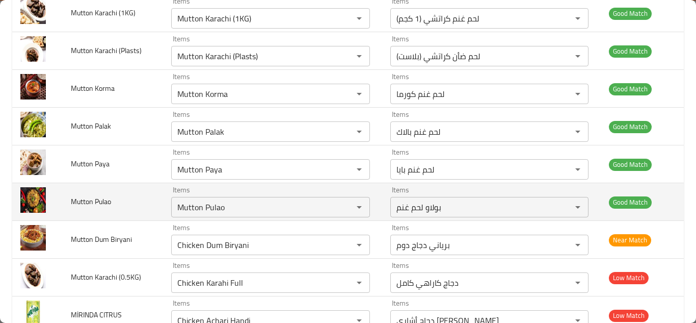
scroll to position [419, 0]
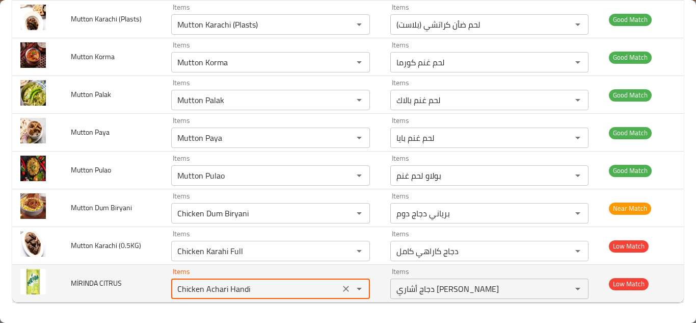
click at [268, 293] on CITRUS "Chicken Achari Handi" at bounding box center [255, 288] width 162 height 14
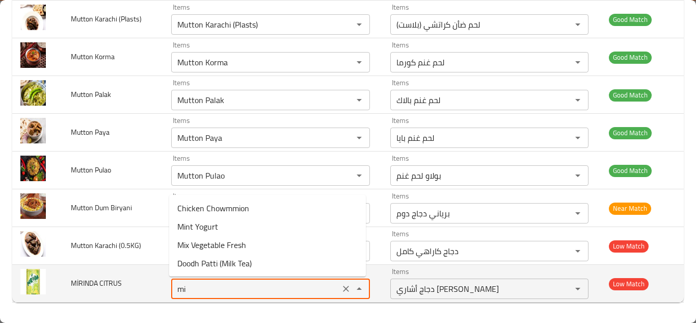
type CITRUS "m"
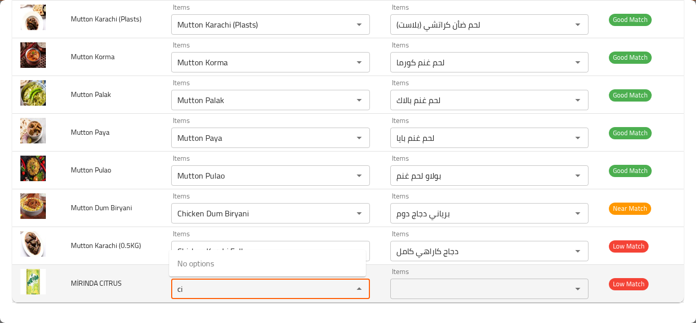
type CITRUS "c"
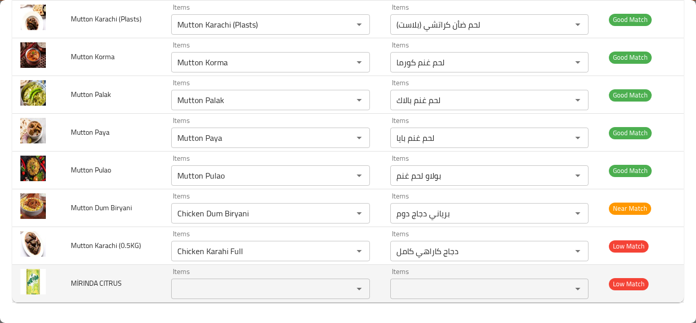
click at [110, 282] on span "MİRINDA CITRUS" at bounding box center [96, 282] width 51 height 13
click at [110, 281] on span "MİRINDA CITRUS" at bounding box center [96, 282] width 51 height 13
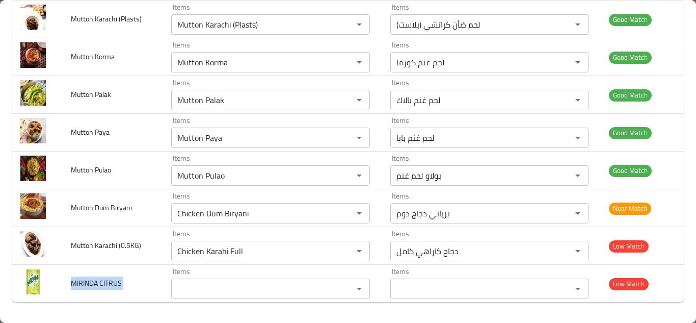
copy span "MİRINDA CITRUS"
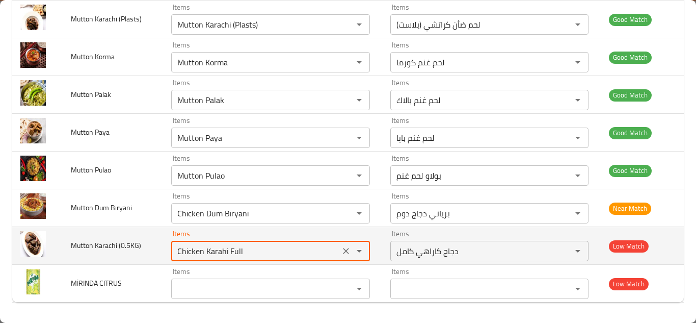
click at [244, 248] on \(0__5KG\) "Chicken Karahi Full" at bounding box center [255, 251] width 162 height 14
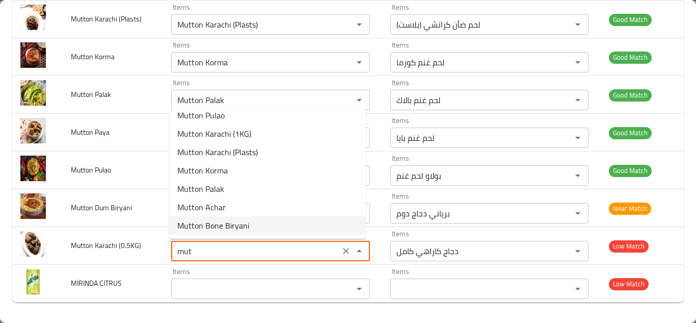
scroll to position [0, 0]
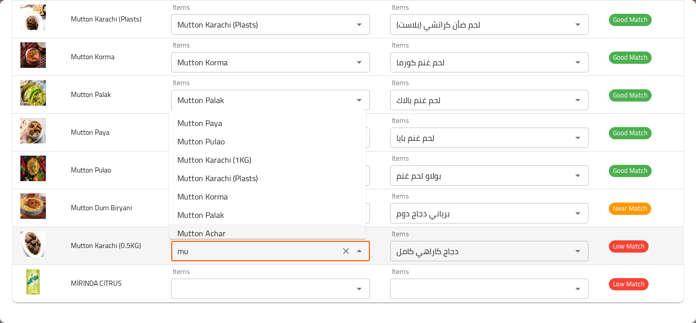
type \(0__5KG\) "m"
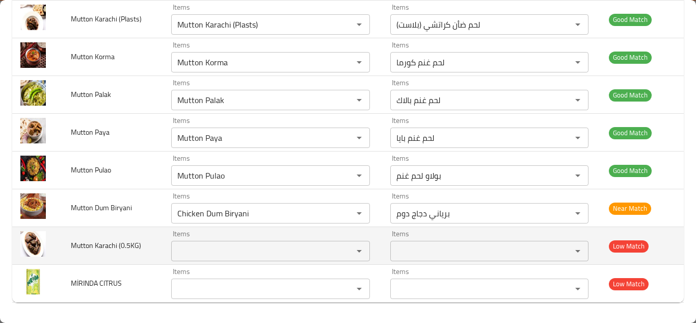
click at [100, 244] on span "Mutton Karachi (0.5KG)" at bounding box center [106, 245] width 70 height 13
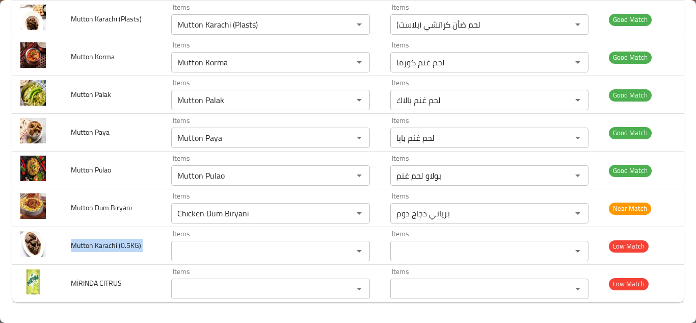
copy span "Mutton Karachi (0.5KG)"
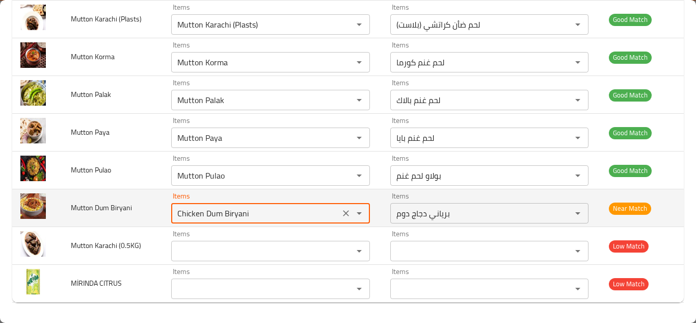
click at [246, 215] on Biryani "Chicken Dum Biryani" at bounding box center [255, 213] width 162 height 14
type Biryani "d"
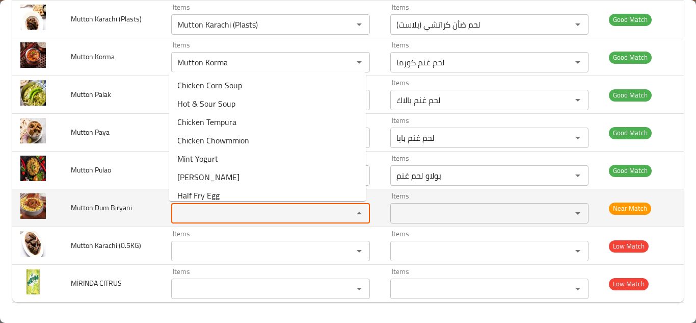
click at [91, 206] on span "Mutton Dum Biryani" at bounding box center [101, 207] width 61 height 13
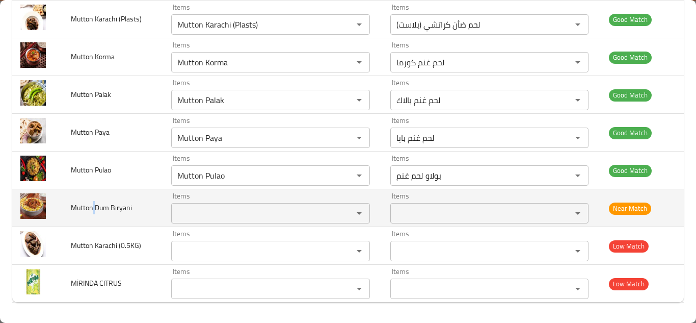
click at [91, 206] on span "Mutton Dum Biryani" at bounding box center [101, 207] width 61 height 13
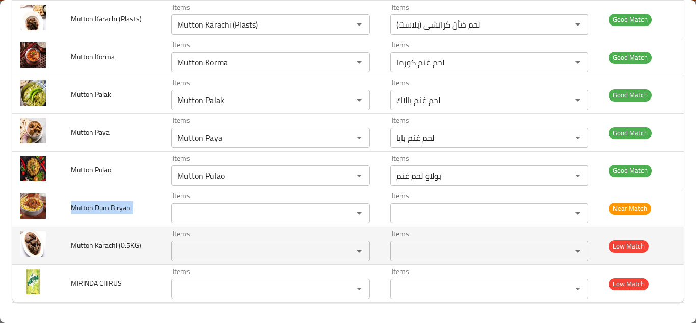
copy span "Mutton Dum Biryani"
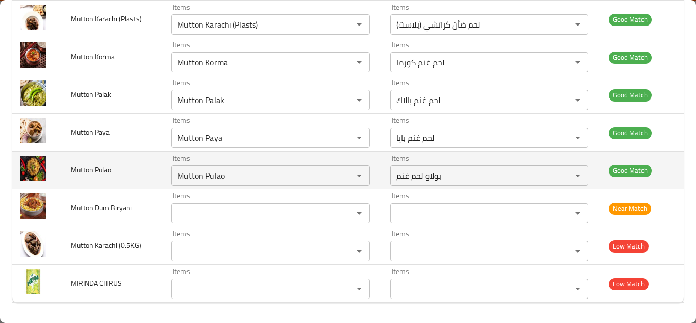
click at [146, 169] on td "Mutton Pulao" at bounding box center [113, 170] width 100 height 38
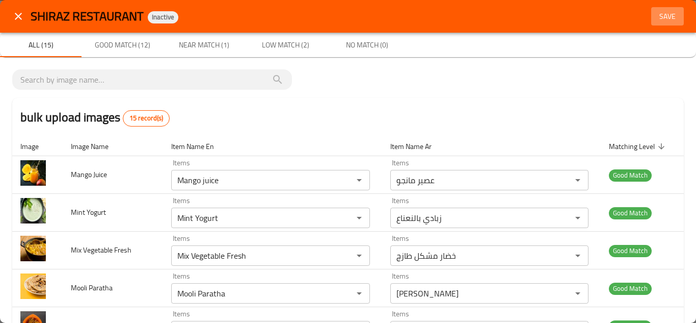
click at [657, 16] on span "Save" at bounding box center [667, 16] width 24 height 13
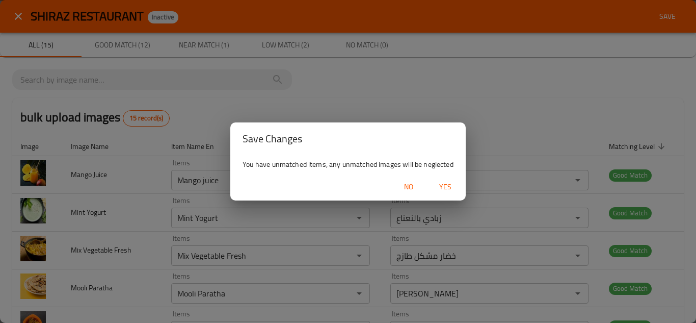
click at [447, 182] on span "Yes" at bounding box center [445, 186] width 24 height 13
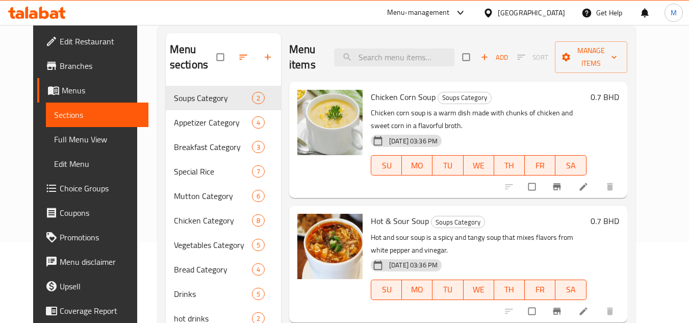
scroll to position [146, 0]
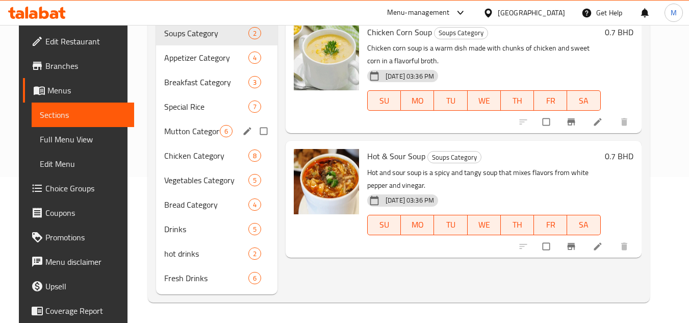
click at [180, 128] on span "Mutton Category" at bounding box center [192, 131] width 56 height 12
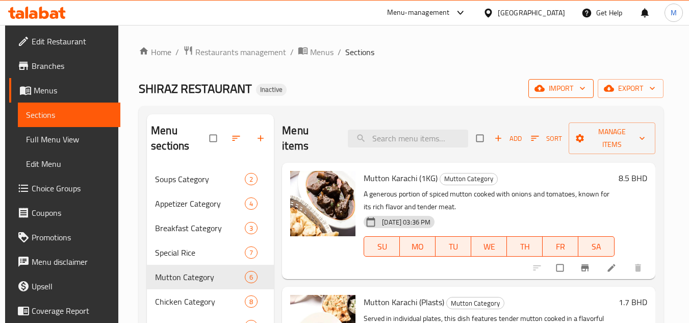
click at [579, 86] on span "import" at bounding box center [560, 88] width 49 height 13
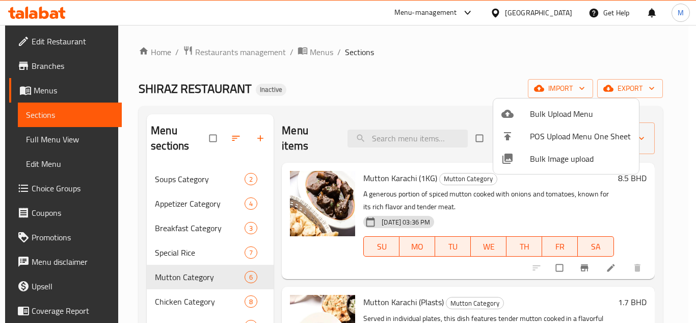
click at [535, 155] on span "Bulk Image upload" at bounding box center [580, 158] width 101 height 12
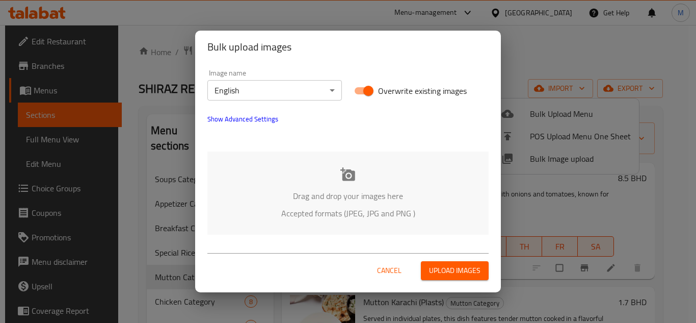
click at [267, 190] on p "Drag and drop your images here" at bounding box center [348, 196] width 251 height 12
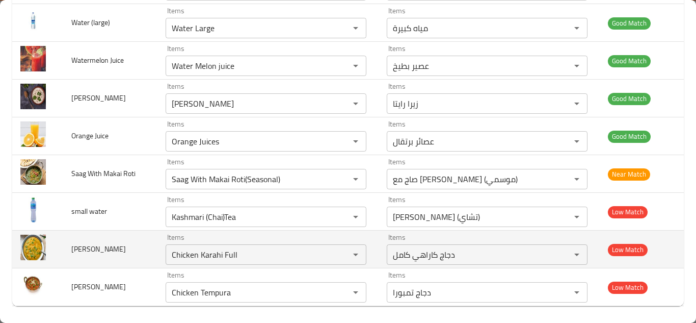
scroll to position [419, 0]
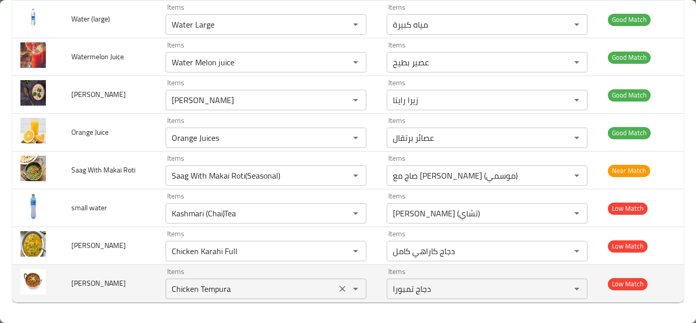
click at [218, 282] on Qeema "Chicken Tempura" at bounding box center [251, 288] width 165 height 14
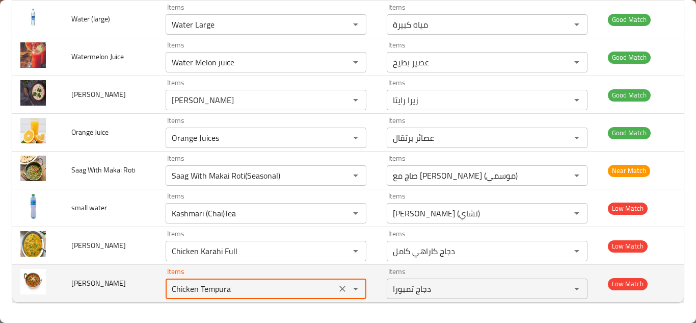
click at [225, 287] on Qeema "Chicken Tempura" at bounding box center [251, 288] width 165 height 14
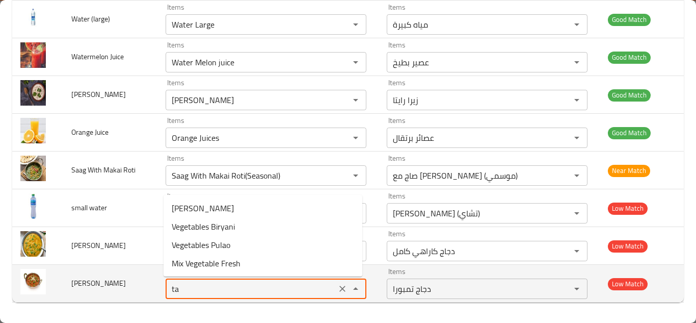
type Qeema "t"
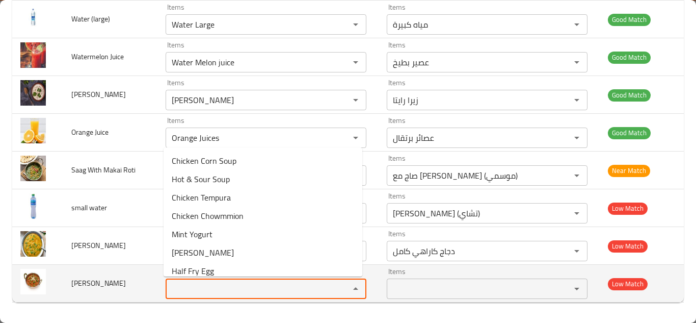
click at [103, 281] on span "[PERSON_NAME]" at bounding box center [98, 282] width 55 height 13
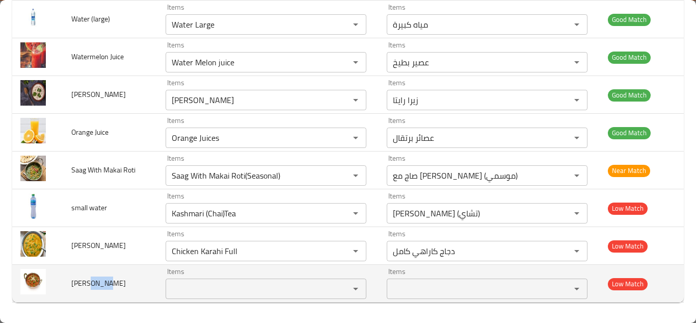
click at [103, 281] on span "[PERSON_NAME]" at bounding box center [98, 282] width 55 height 13
click at [102, 281] on span "[PERSON_NAME]" at bounding box center [98, 282] width 55 height 13
copy span "[PERSON_NAME]"
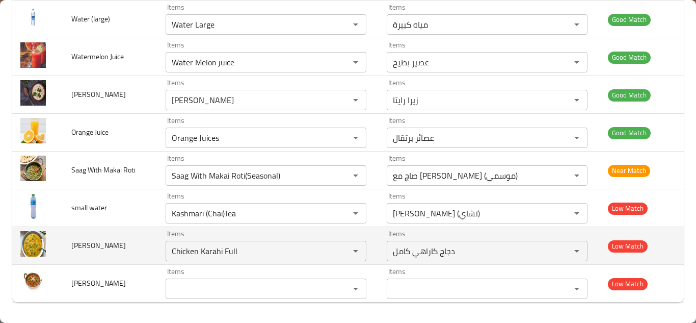
click at [146, 245] on td "[PERSON_NAME]" at bounding box center [110, 246] width 94 height 38
click at [337, 250] on icon "Clear" at bounding box center [342, 251] width 10 height 10
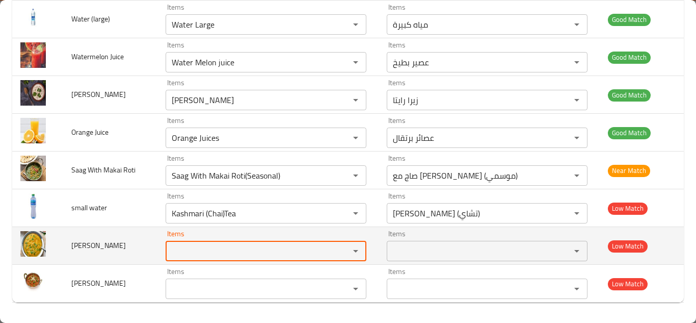
click at [93, 243] on span "[PERSON_NAME]" at bounding box center [98, 245] width 55 height 13
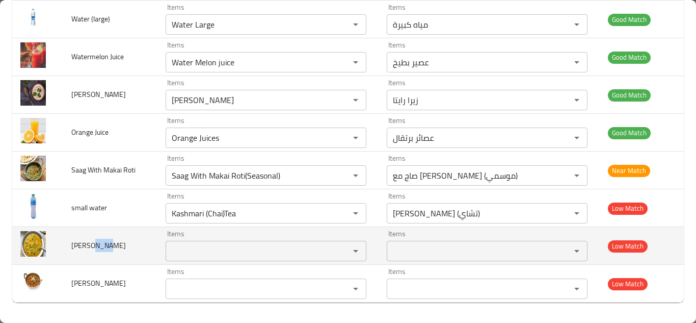
click at [93, 243] on span "[PERSON_NAME]" at bounding box center [98, 245] width 55 height 13
copy span "[PERSON_NAME]"
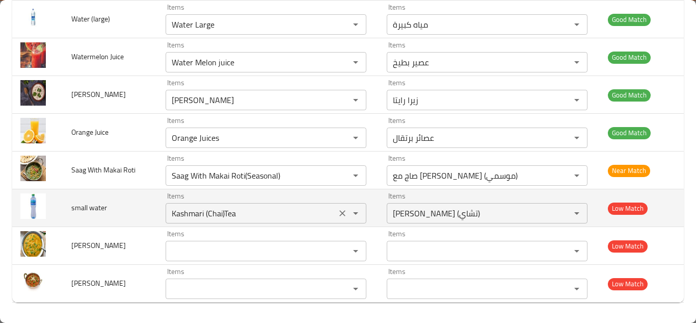
click at [225, 213] on water "Kashmari (Chai)Tea" at bounding box center [251, 213] width 165 height 14
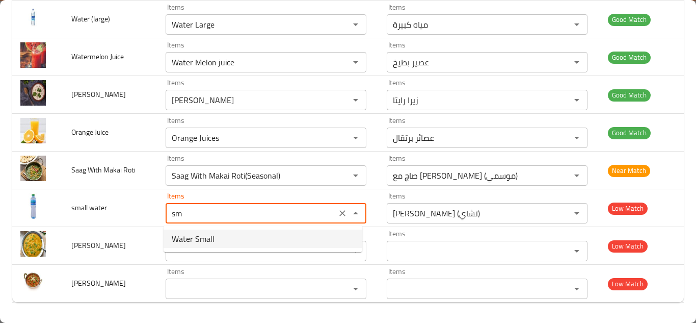
click at [206, 240] on span "Water Small" at bounding box center [193, 238] width 43 height 12
type water "Water Small"
type water-ar "ماء صغير"
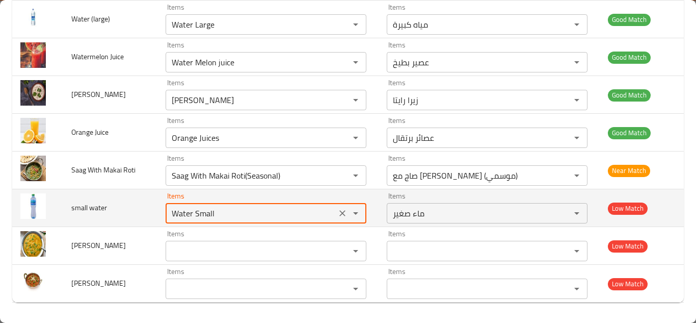
type water "Water Small"
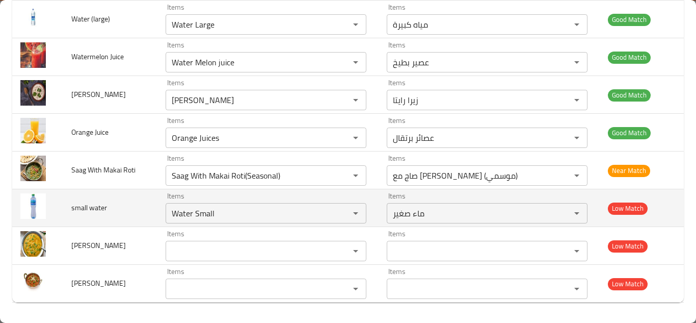
click at [142, 212] on td "small water" at bounding box center [110, 208] width 94 height 38
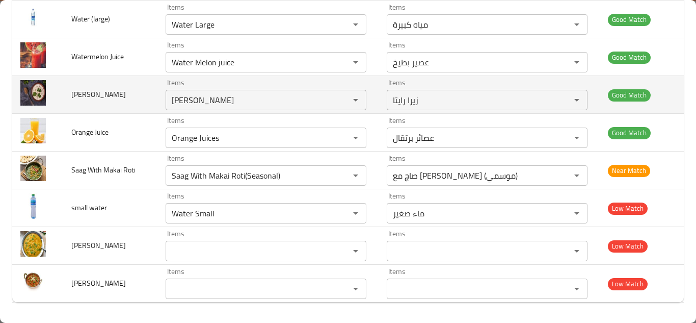
click at [95, 108] on td "[PERSON_NAME]" at bounding box center [110, 95] width 94 height 38
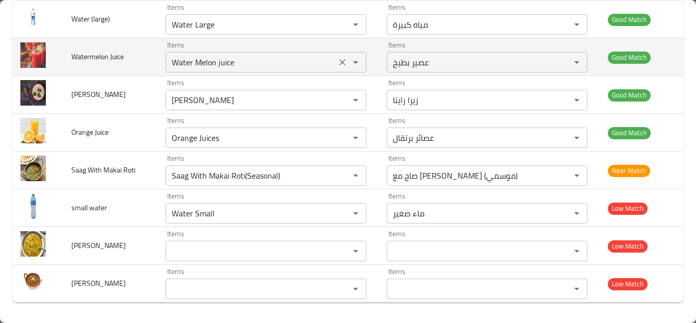
click at [185, 61] on Juice "Water Melon juice" at bounding box center [251, 62] width 165 height 14
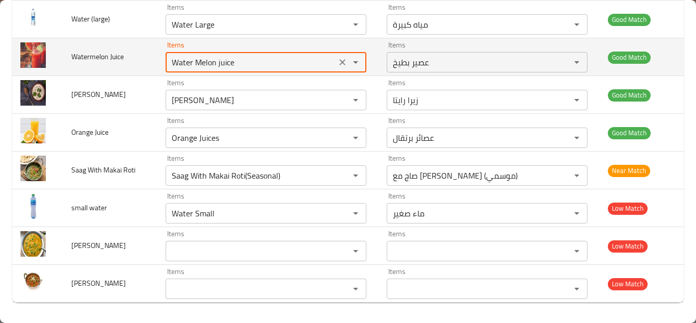
click at [338, 59] on icon "Clear" at bounding box center [342, 62] width 10 height 10
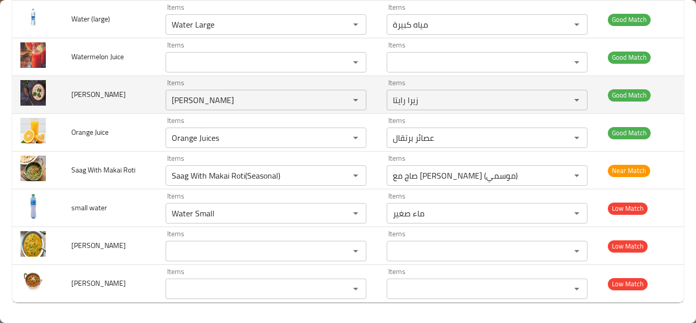
click at [141, 97] on td "[PERSON_NAME]" at bounding box center [110, 95] width 94 height 38
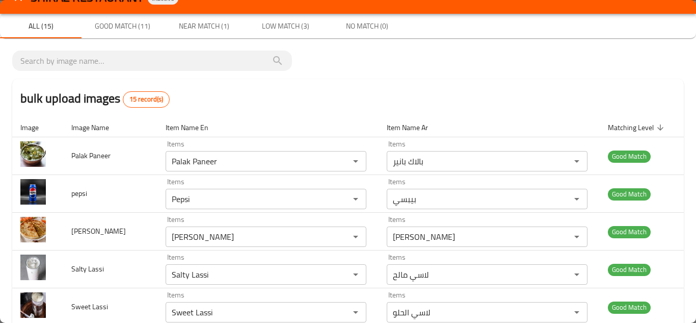
scroll to position [0, 0]
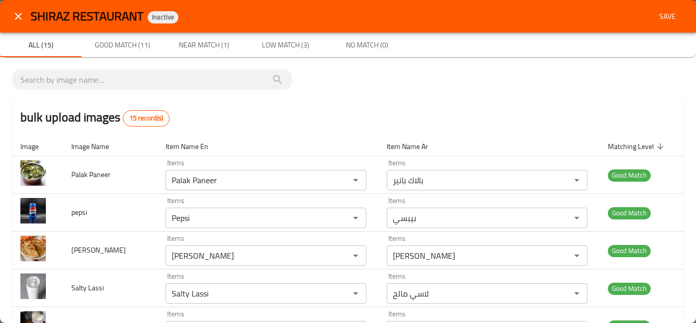
click at [664, 16] on span "Save" at bounding box center [667, 16] width 24 height 13
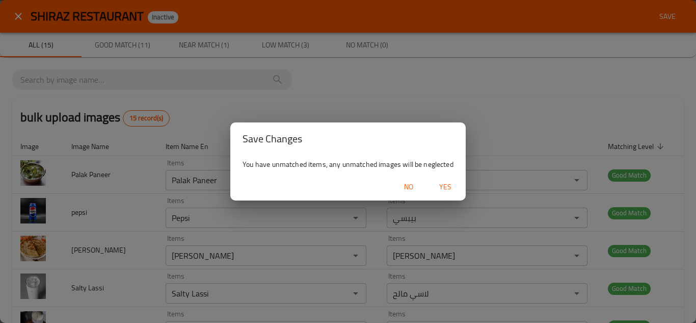
click at [445, 183] on span "Yes" at bounding box center [445, 186] width 24 height 13
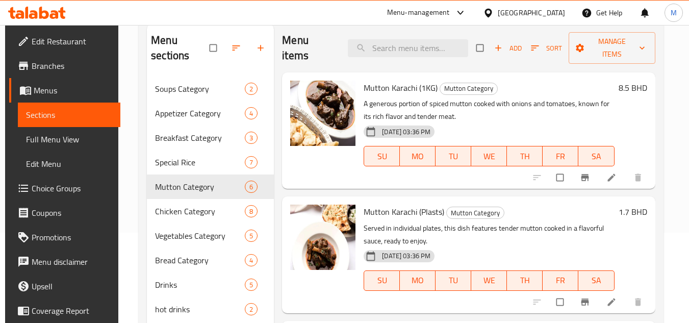
scroll to position [146, 0]
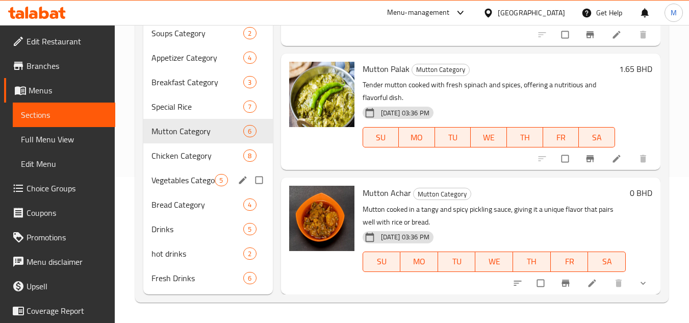
click at [177, 172] on div "Vegetables Category 5" at bounding box center [207, 180] width 129 height 24
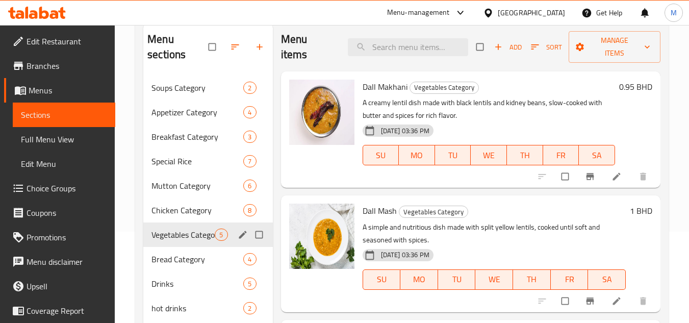
scroll to position [146, 0]
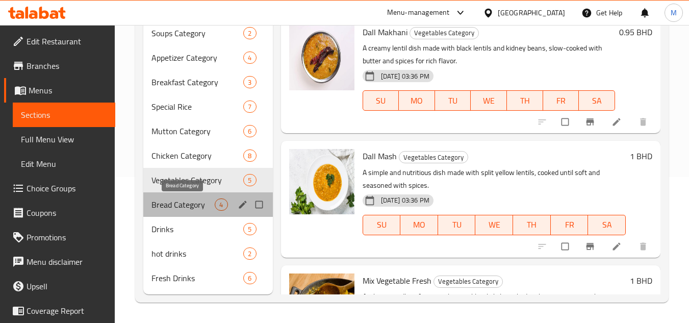
click at [162, 201] on span "Bread Category" at bounding box center [182, 204] width 63 height 12
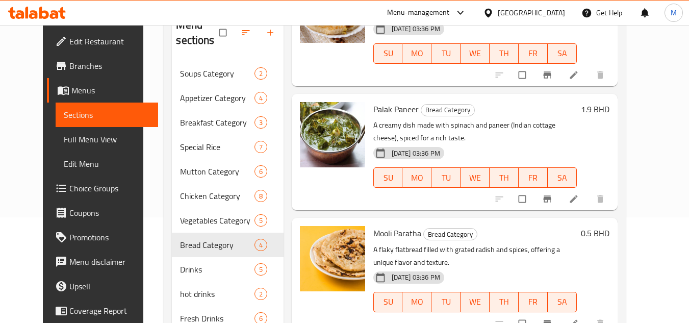
scroll to position [146, 0]
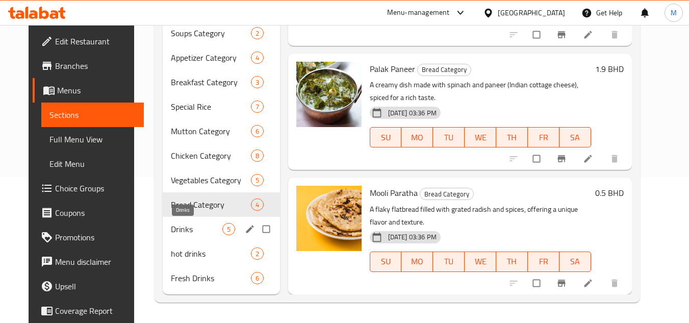
click at [182, 226] on span "Drinks" at bounding box center [196, 229] width 51 height 12
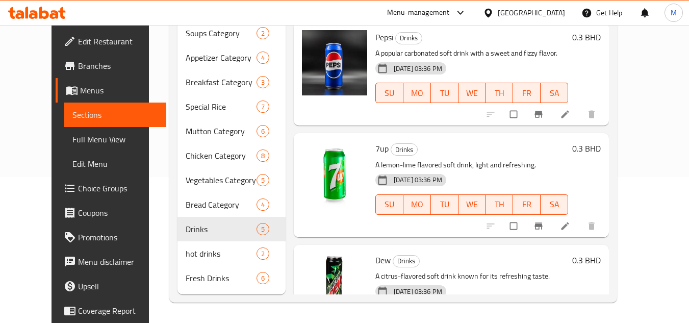
scroll to position [272, 0]
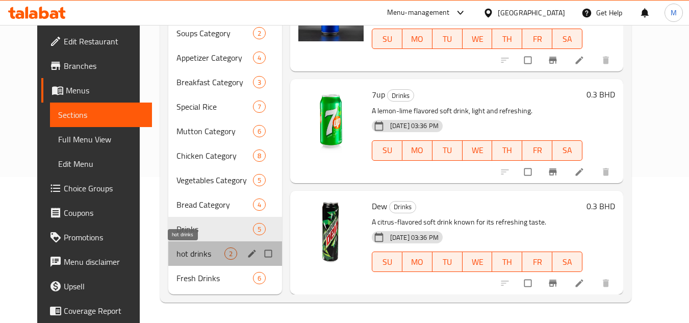
click at [176, 255] on span "hot drinks" at bounding box center [200, 253] width 48 height 12
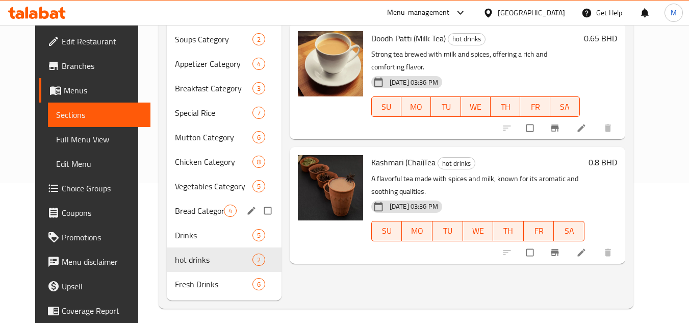
scroll to position [146, 0]
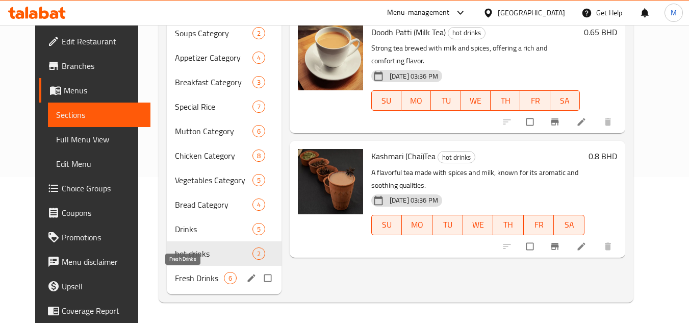
click at [175, 276] on span "Fresh Drinks" at bounding box center [199, 278] width 49 height 12
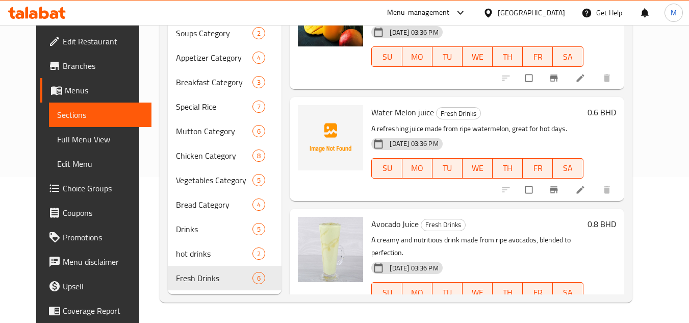
scroll to position [141, 0]
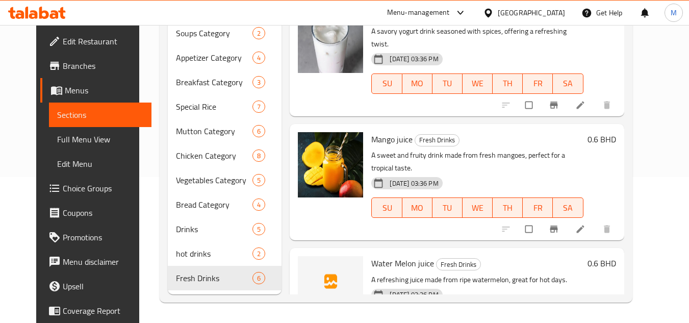
click at [61, 138] on span "Full Menu View" at bounding box center [100, 139] width 86 height 12
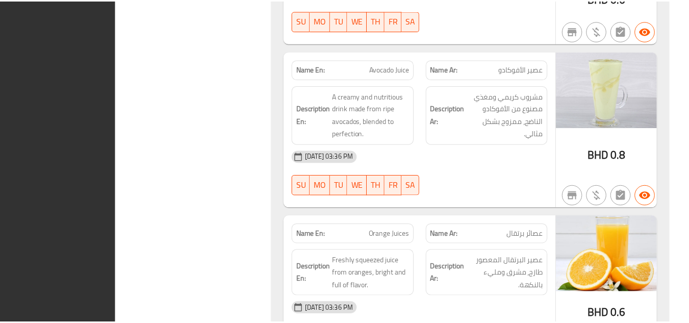
scroll to position [9267, 0]
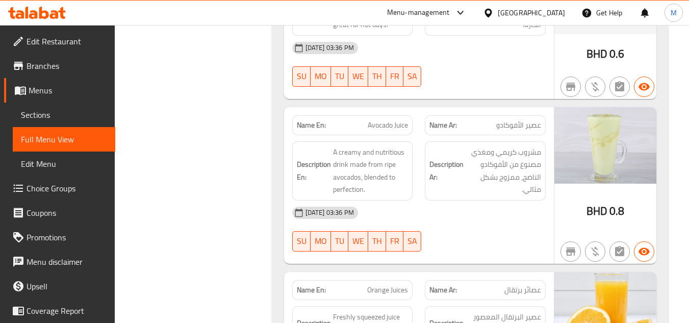
click at [74, 38] on span "Edit Restaurant" at bounding box center [67, 41] width 81 height 12
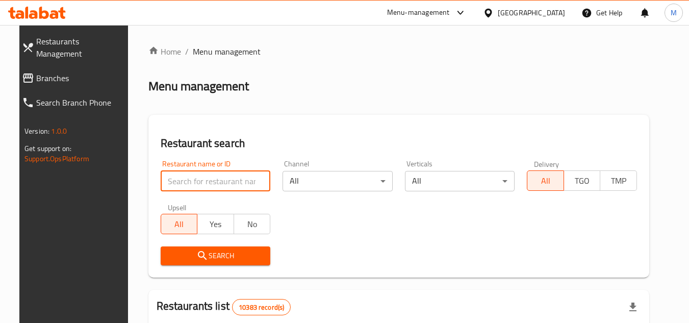
click at [244, 174] on input "search" at bounding box center [216, 181] width 110 height 20
type input "AMOR Cafe"
click button "Search" at bounding box center [216, 255] width 110 height 19
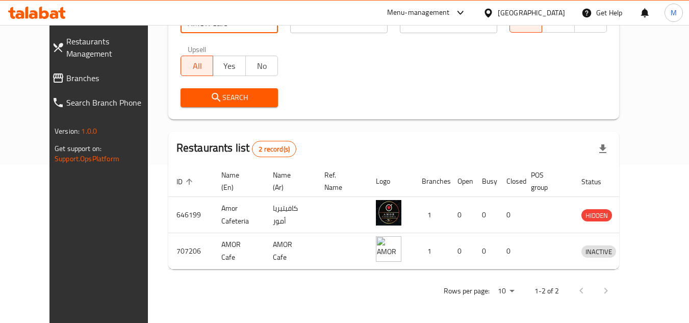
scroll to position [160, 0]
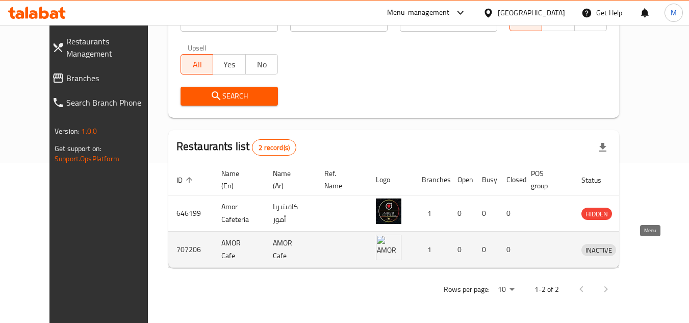
click at [644, 248] on icon "enhanced table" at bounding box center [642, 250] width 11 height 9
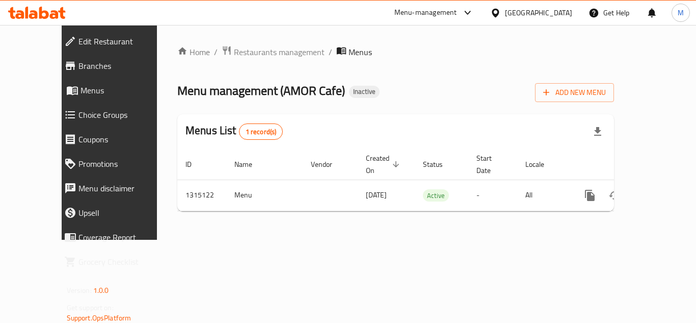
click at [78, 65] on span "Branches" at bounding box center [123, 66] width 91 height 12
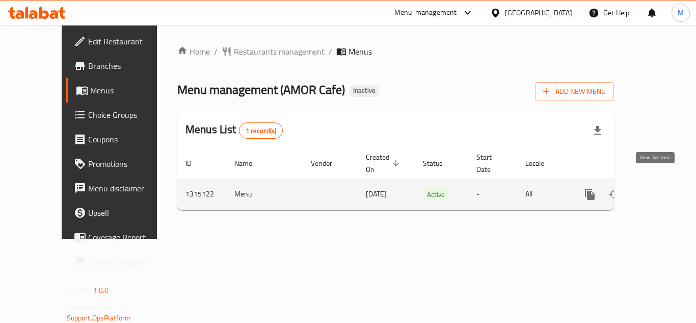
click at [658, 188] on icon "enhanced table" at bounding box center [664, 194] width 12 height 12
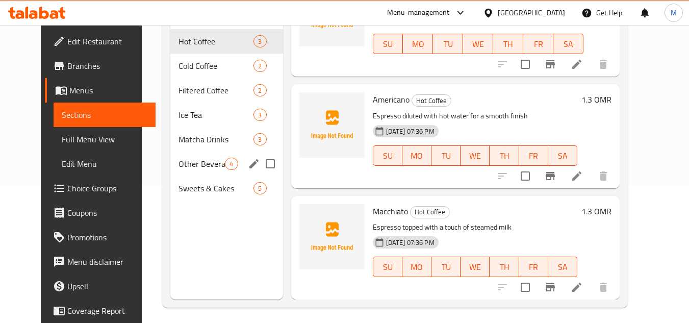
scroll to position [143, 0]
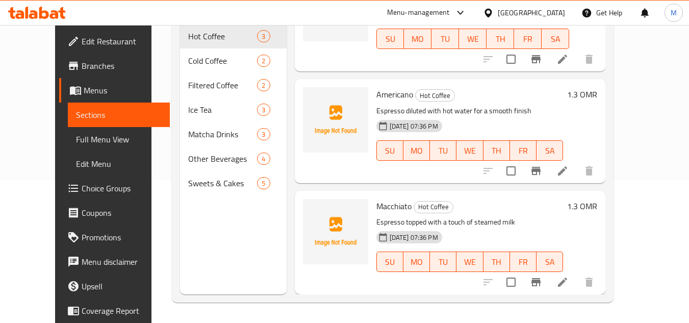
click at [256, 247] on div "Menu sections Hot Coffee 3 Cold Coffee 2 Filtered Coffee 2 Ice Tea 3 Matcha Dri…" at bounding box center [233, 132] width 107 height 323
click at [634, 78] on div "Home / Restaurants management / Menus / Sections AMOR Cafe Inactive import expo…" at bounding box center [392, 102] width 482 height 440
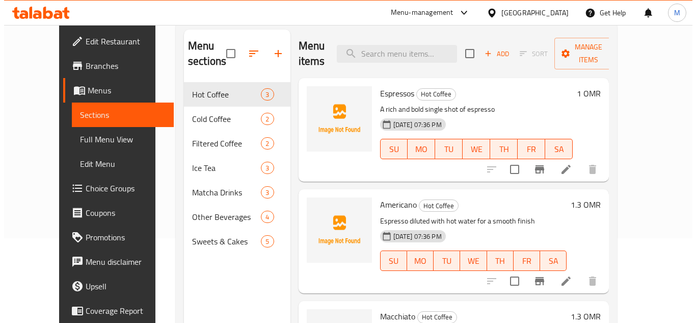
scroll to position [0, 0]
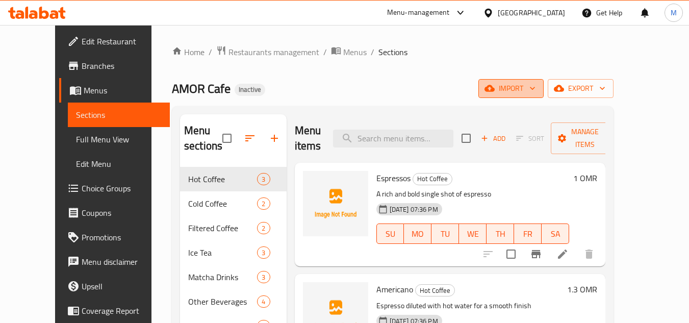
click at [537, 91] on icon "button" at bounding box center [532, 88] width 10 height 10
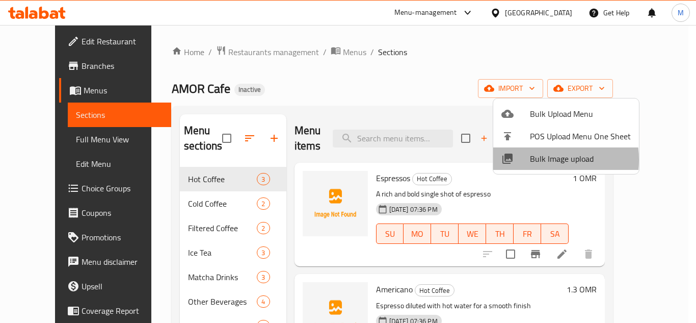
click at [535, 160] on span "Bulk Image upload" at bounding box center [580, 158] width 101 height 12
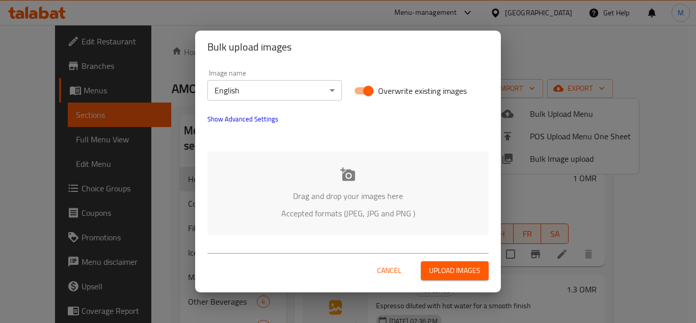
click at [296, 87] on body "​ Menu-management [GEOGRAPHIC_DATA] Get Help M Edit Restaurant Branches Menus S…" at bounding box center [348, 174] width 696 height 298
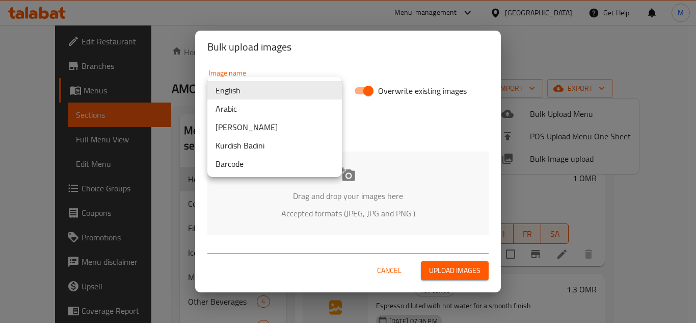
click at [244, 108] on li "Arabic" at bounding box center [274, 108] width 135 height 18
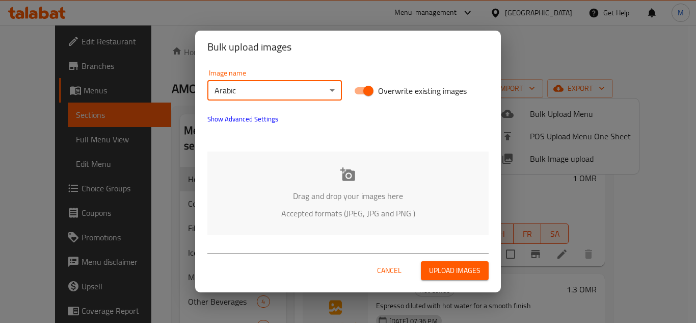
click at [255, 179] on div "Drag and drop your images here Accepted formats (JPEG, JPG and PNG )" at bounding box center [347, 192] width 281 height 83
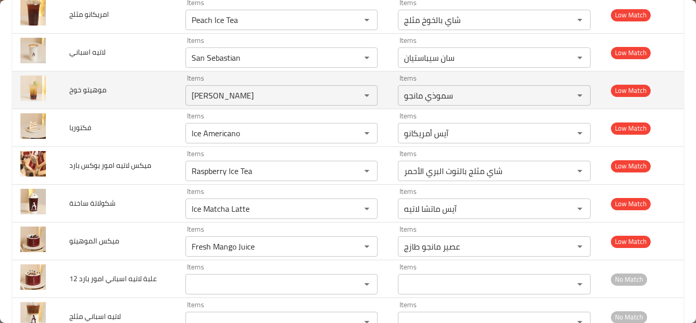
scroll to position [457, 0]
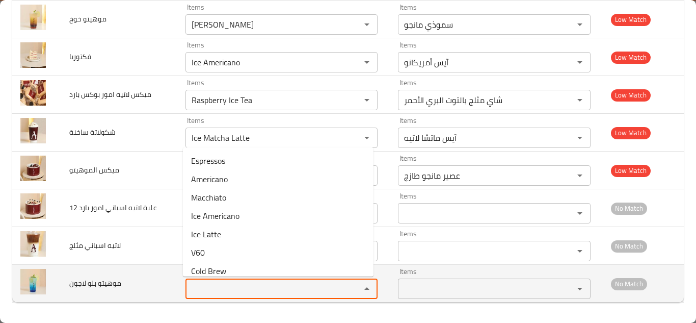
click at [220, 284] on لاجون "Items" at bounding box center [267, 288] width 156 height 14
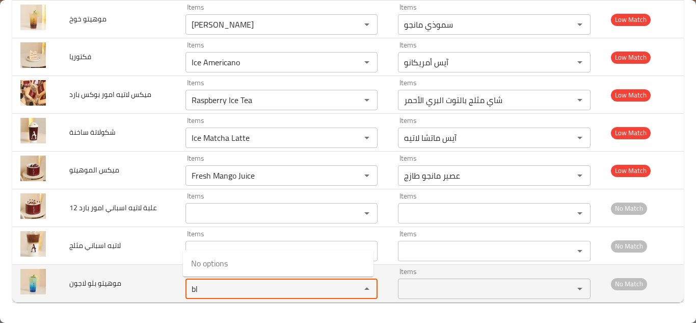
type لاجون "b"
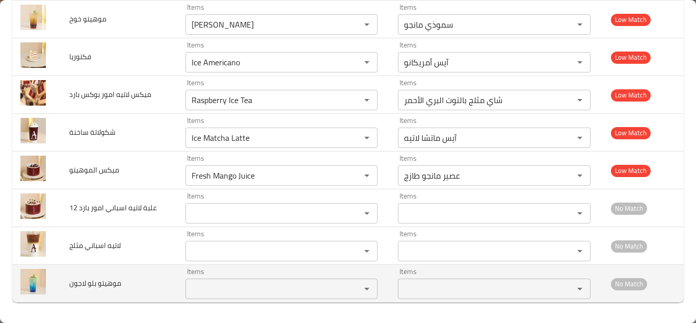
click at [111, 282] on span "موهيتو بلو لاجون" at bounding box center [95, 282] width 52 height 13
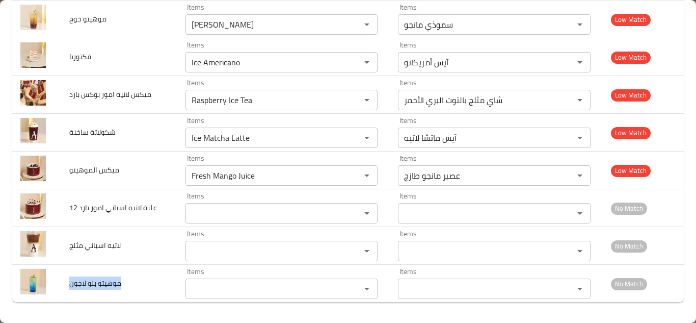
copy span "موهيتو بلو لاجون"
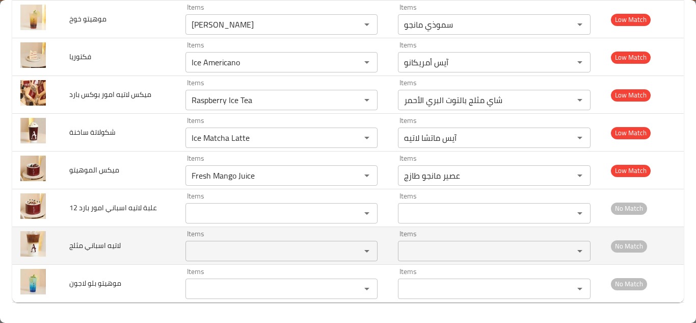
click at [243, 244] on مثلج "Items" at bounding box center [267, 251] width 156 height 14
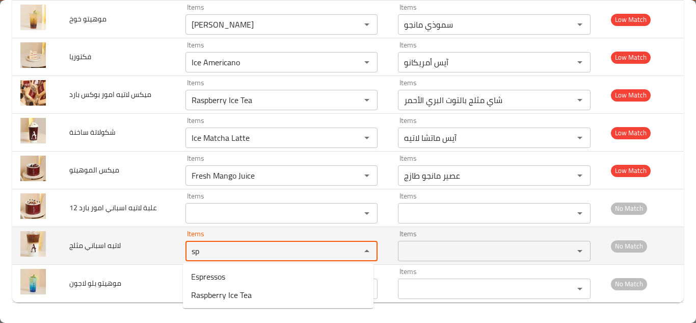
type مثلج "s"
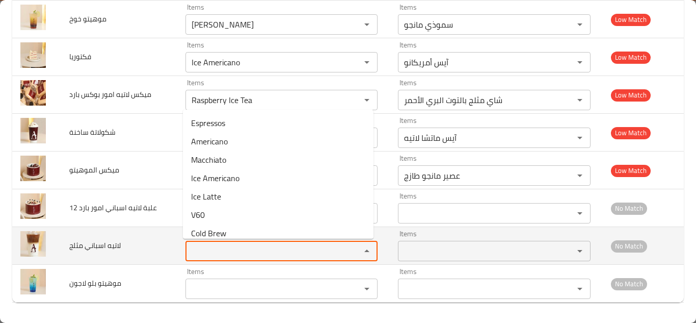
click at [103, 244] on span "لاتيه اسباني مثلج" at bounding box center [94, 245] width 51 height 13
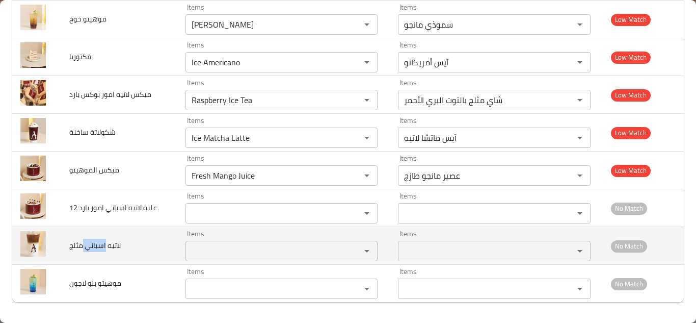
click at [103, 244] on span "لاتيه اسباني مثلج" at bounding box center [94, 245] width 51 height 13
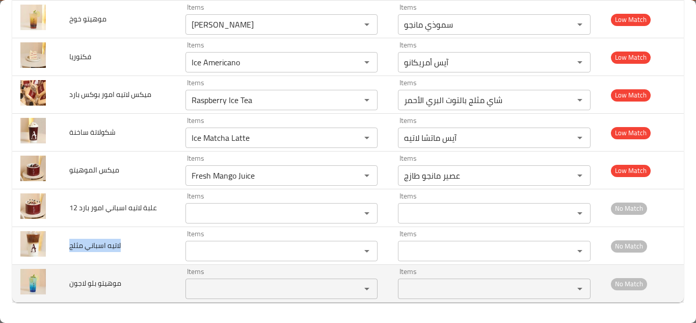
copy span "لاتيه اسباني مثلج"
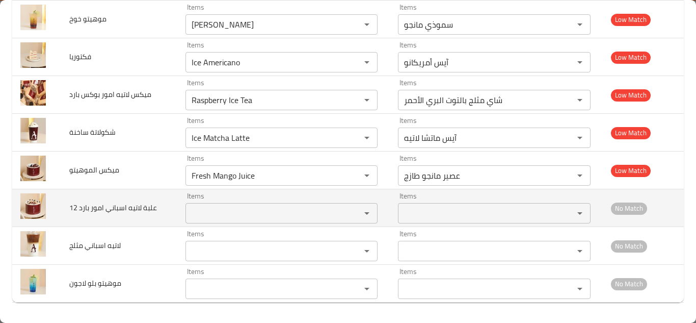
click at [136, 208] on span "علبة لاتيه اسباني امور بارد 12" at bounding box center [113, 207] width 88 height 13
copy span "علبة لاتيه اسباني امور بارد 12"
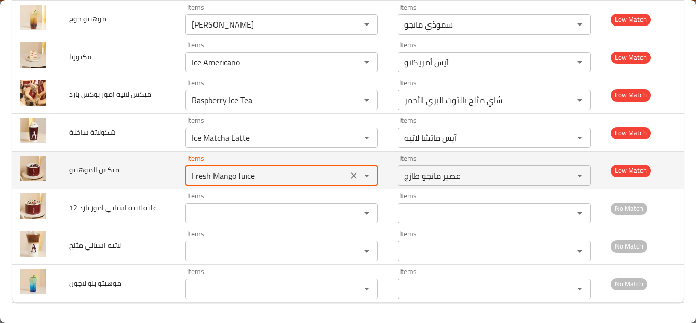
click at [233, 172] on الموهيتو "Fresh Mango Juice" at bounding box center [267, 175] width 156 height 14
type الموهيتو "m"
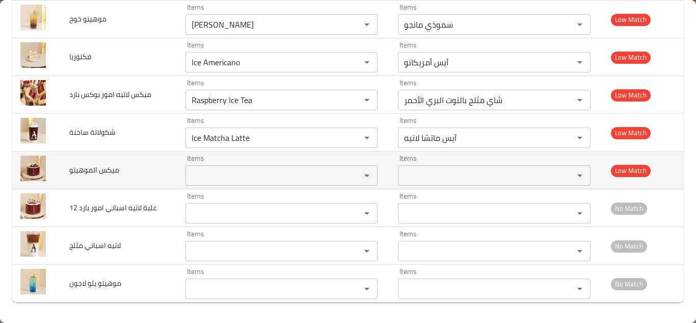
click at [110, 169] on span "ميكس الموهيتو" at bounding box center [94, 169] width 50 height 13
click at [109, 168] on span "ميكس الموهيتو" at bounding box center [94, 169] width 50 height 13
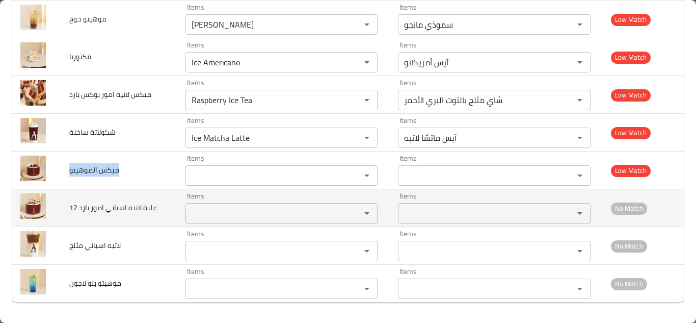
copy span "ميكس الموهيتو"
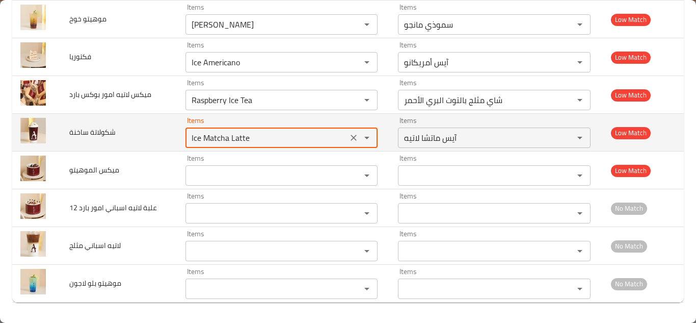
click at [278, 138] on ساخنة "Ice Matcha Latte" at bounding box center [267, 137] width 156 height 14
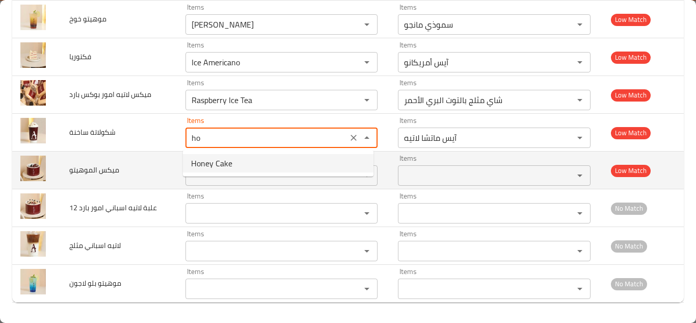
type ساخنة "h"
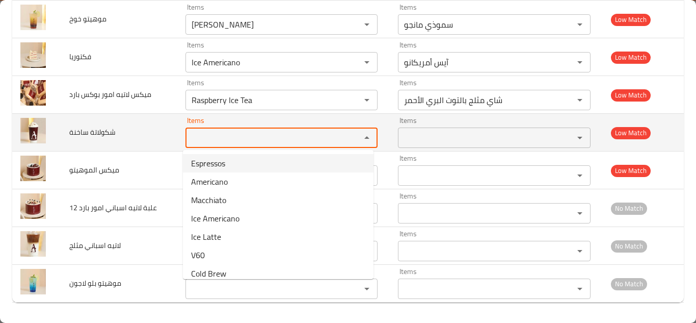
click at [78, 128] on span "شكولاتة ساخنة" at bounding box center [92, 131] width 46 height 13
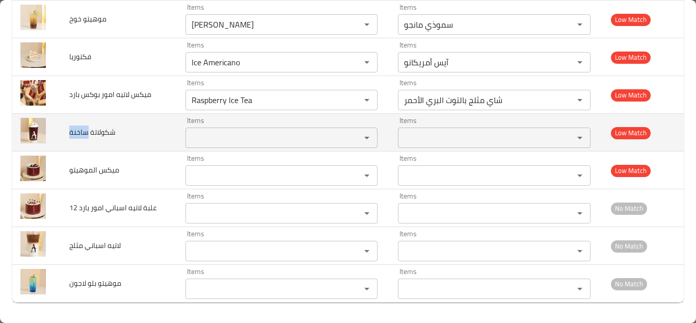
click at [78, 128] on span "شكولاتة ساخنة" at bounding box center [92, 131] width 46 height 13
copy span "شكولاتة ساخنة"
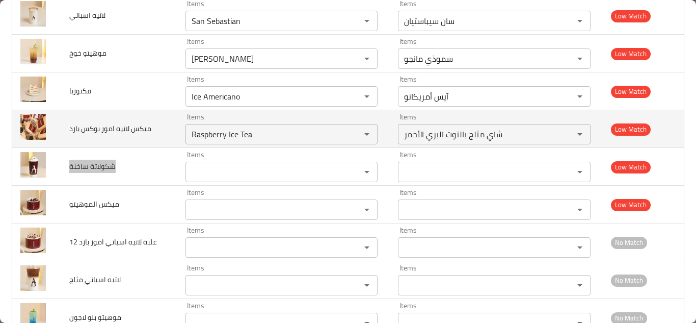
scroll to position [406, 0]
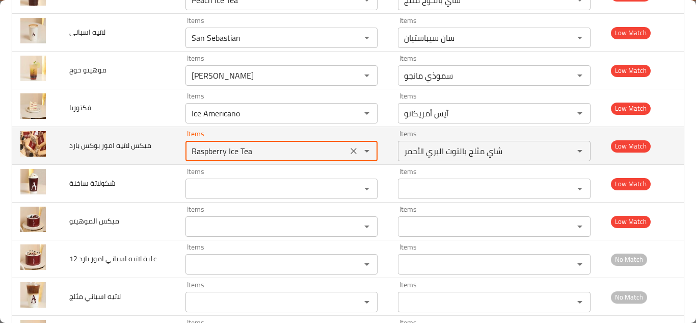
click at [293, 149] on بارد "Raspberry Ice Tea" at bounding box center [267, 151] width 156 height 14
click at [350, 146] on icon "Clear" at bounding box center [354, 151] width 10 height 10
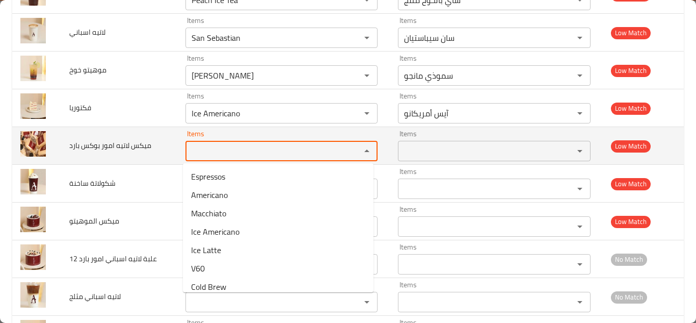
click at [327, 144] on بارد "Items" at bounding box center [267, 151] width 156 height 14
type بارد "m"
click at [123, 142] on span "ميكس لاتيه امور بوكس بارد" at bounding box center [110, 145] width 82 height 13
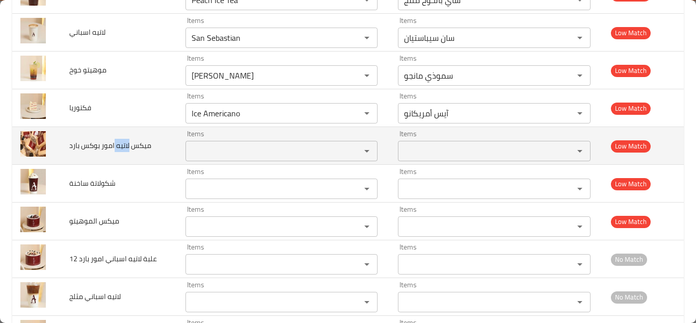
click at [123, 142] on span "ميكس لاتيه امور بوكس بارد" at bounding box center [110, 145] width 82 height 13
copy span "ميكس لاتيه امور بوكس بارد"
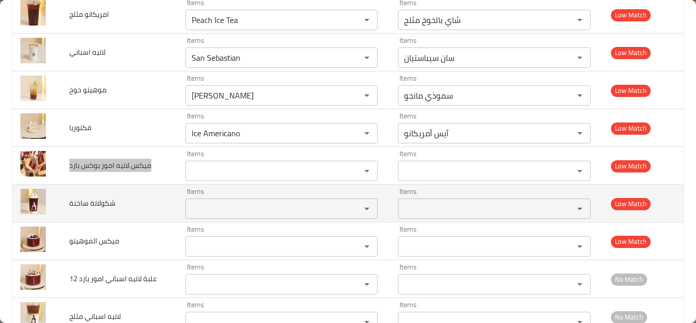
scroll to position [355, 0]
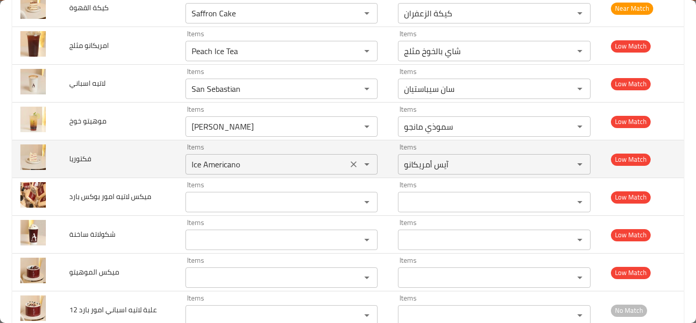
click at [229, 164] on input "Ice Americano" at bounding box center [267, 164] width 156 height 14
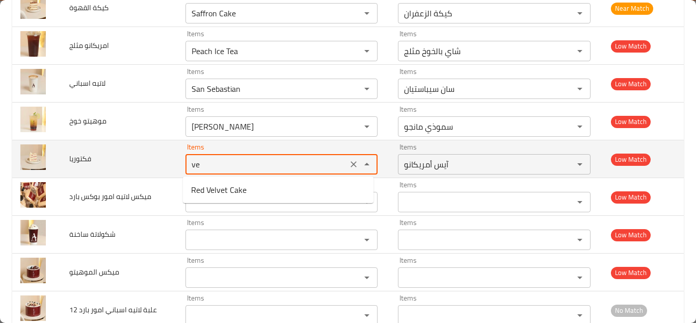
type input "v"
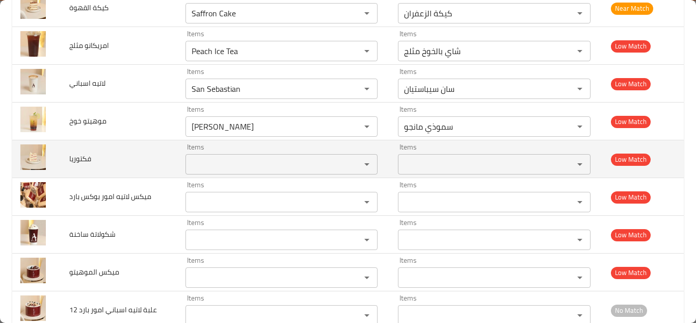
click at [82, 159] on span "فكتوريا" at bounding box center [80, 158] width 22 height 13
copy span "فكتوريا"
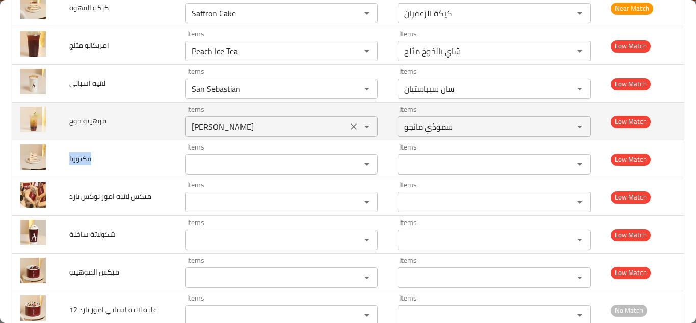
drag, startPoint x: 348, startPoint y: 127, endPoint x: 337, endPoint y: 127, distance: 10.7
click at [349, 127] on icon "Clear" at bounding box center [354, 126] width 10 height 10
click at [90, 120] on span "موهيتو خوخ" at bounding box center [87, 120] width 37 height 13
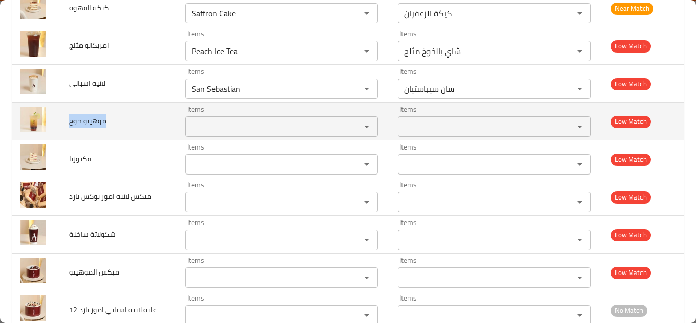
copy span "موهيتو خوخ"
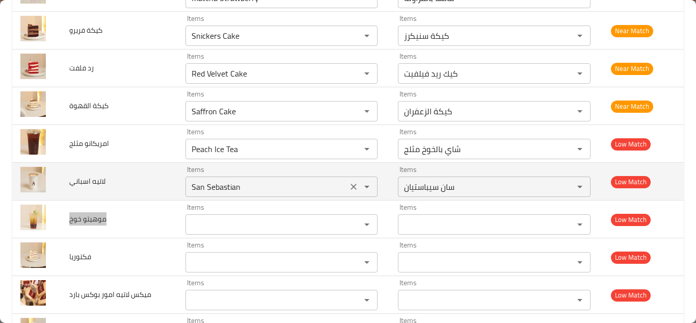
scroll to position [253, 0]
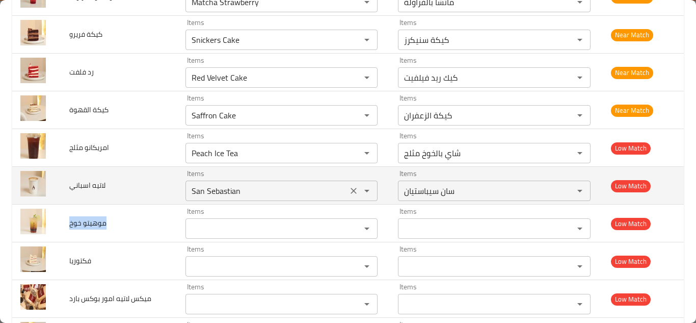
click at [351, 189] on icon "Clear" at bounding box center [354, 191] width 6 height 6
click at [92, 182] on span "لاتيه اسباني" at bounding box center [87, 184] width 36 height 13
copy span "لاتيه اسباني"
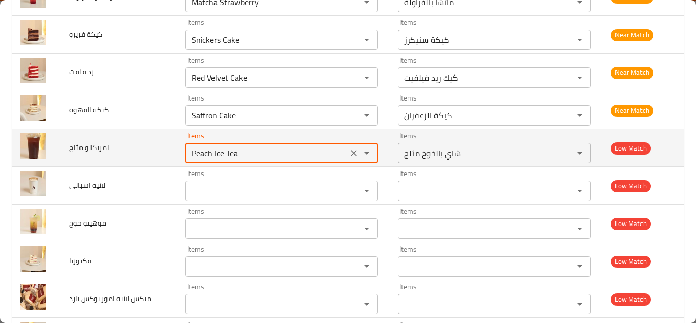
click at [249, 147] on مثلج "Peach Ice Tea" at bounding box center [267, 153] width 156 height 14
click at [248, 147] on مثلج "Peach Ice Tea" at bounding box center [267, 153] width 156 height 14
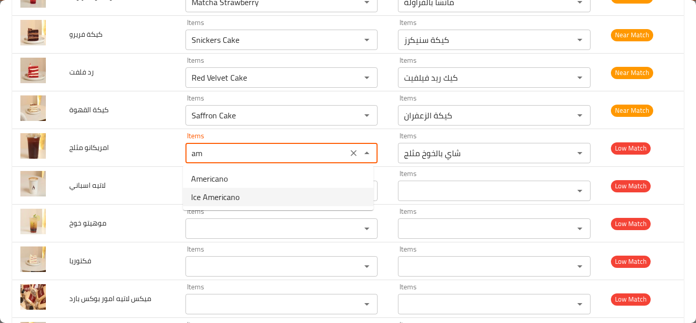
click at [240, 194] on مثلج-option-1 "Ice Americano" at bounding box center [278, 197] width 191 height 18
type مثلج "Ice Americano"
type مثلج-ar "آيس أمريكانو"
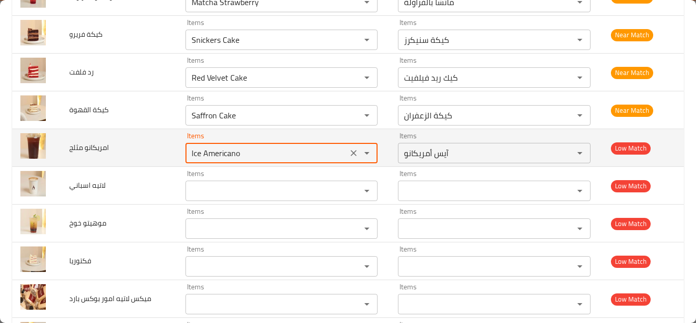
type مثلج "Ice Americano"
click at [157, 142] on td "امريكانو مثلج" at bounding box center [119, 148] width 116 height 38
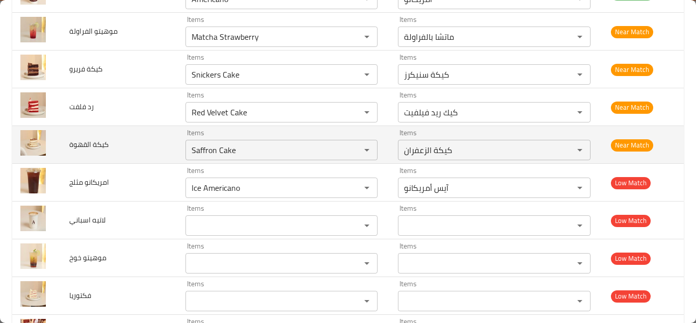
scroll to position [202, 0]
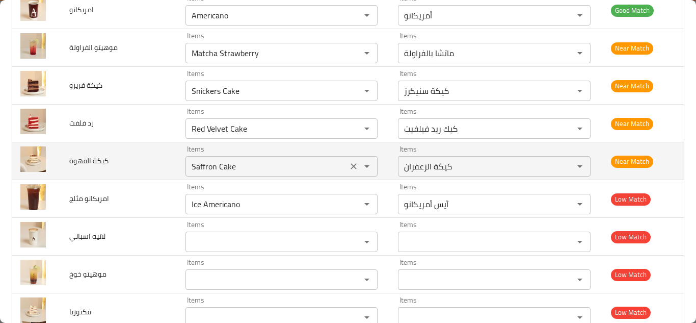
click at [221, 166] on القهوة "Saffron Cake" at bounding box center [267, 166] width 156 height 14
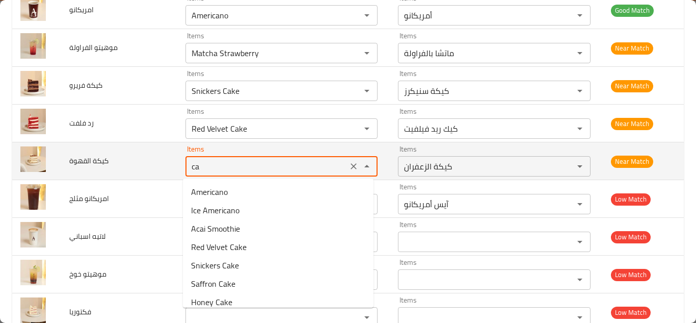
type القهوة "c"
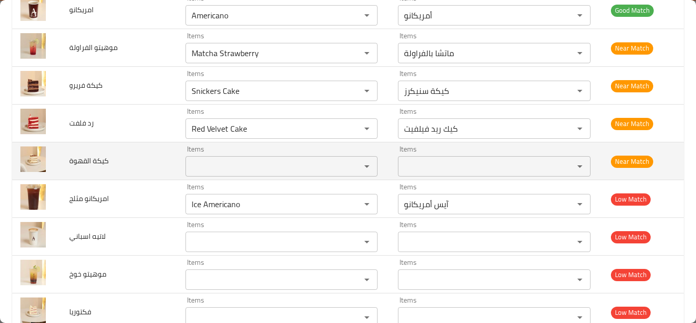
click at [98, 156] on span "كيكة القهوة" at bounding box center [88, 160] width 39 height 13
copy span "كيكة القهوة"
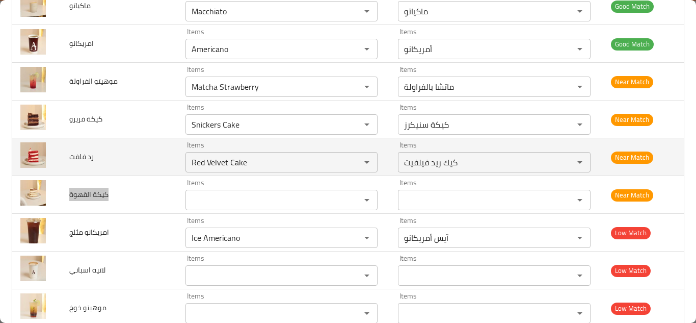
scroll to position [151, 0]
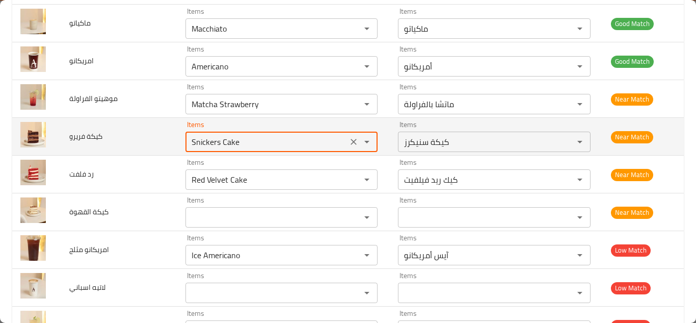
click at [225, 140] on فريرو "Snickers Cake" at bounding box center [267, 142] width 156 height 14
type فريرو "f"
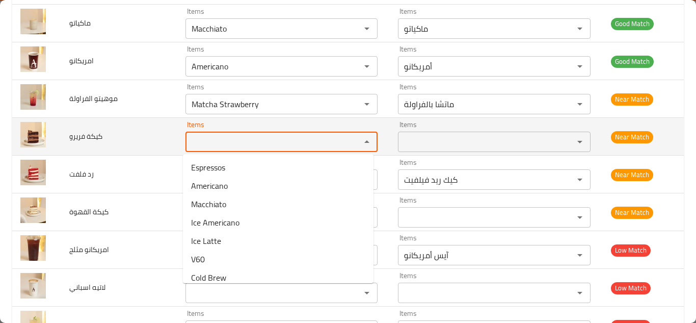
click at [95, 133] on span "كيكة فريرو" at bounding box center [85, 135] width 33 height 13
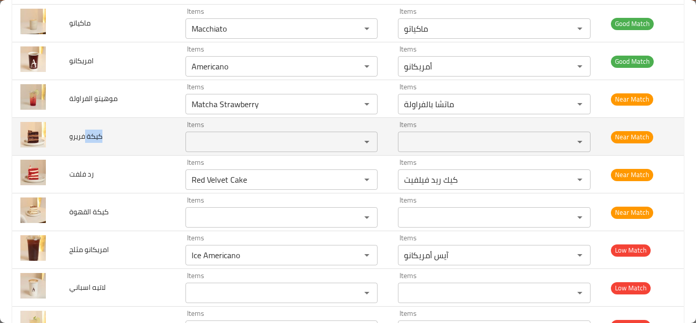
click at [95, 133] on span "كيكة فريرو" at bounding box center [85, 135] width 33 height 13
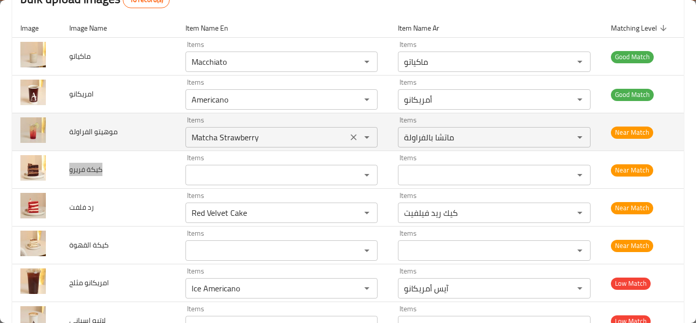
scroll to position [100, 0]
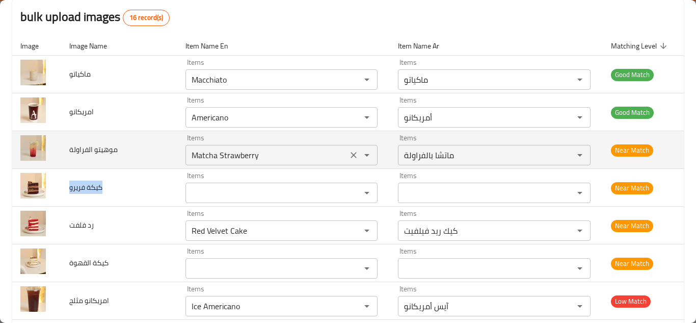
click at [349, 157] on icon "Clear" at bounding box center [354, 155] width 10 height 10
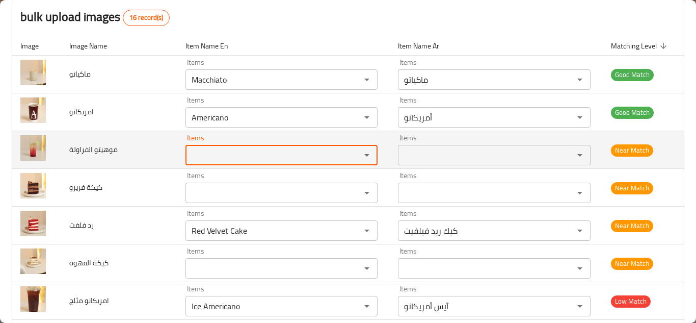
click at [98, 147] on span "موهيتو الفراولة" at bounding box center [93, 149] width 48 height 13
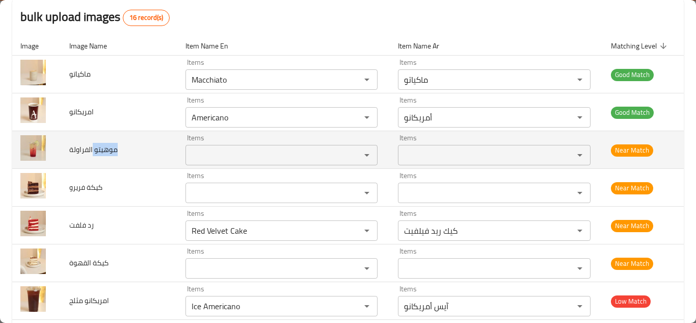
click at [98, 147] on span "موهيتو الفراولة" at bounding box center [93, 149] width 48 height 13
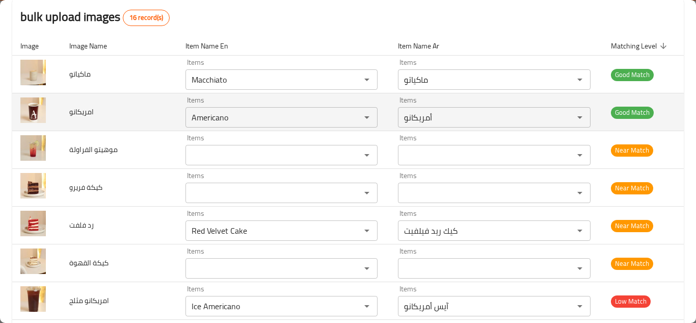
click at [149, 100] on td "امريكانو" at bounding box center [119, 112] width 116 height 38
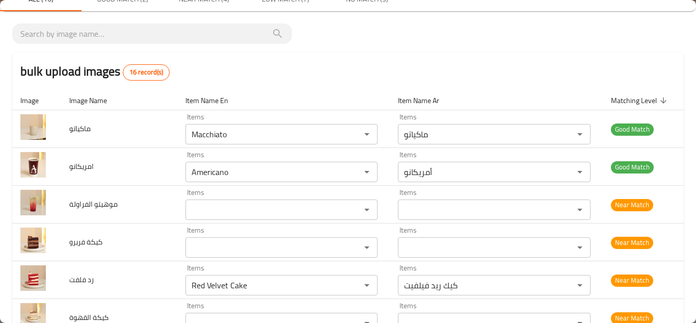
scroll to position [0, 0]
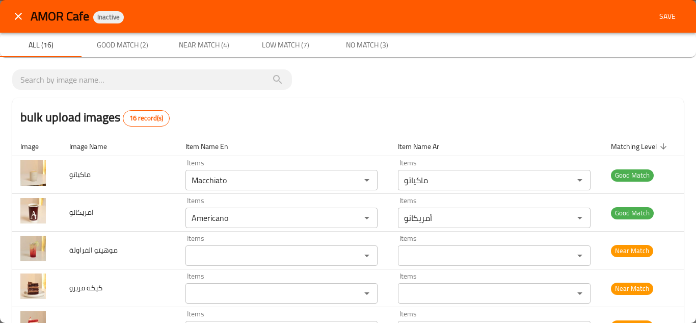
click at [656, 15] on span "Save" at bounding box center [667, 16] width 24 height 13
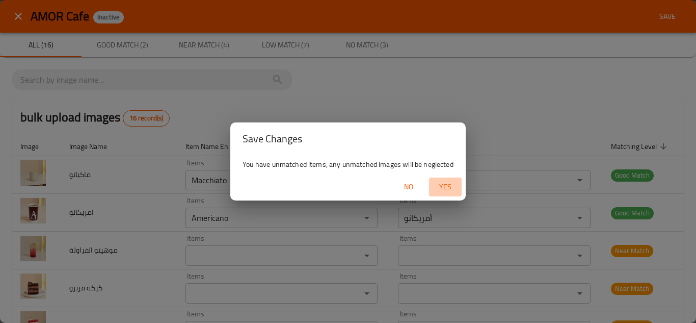
click at [446, 183] on span "Yes" at bounding box center [445, 186] width 24 height 13
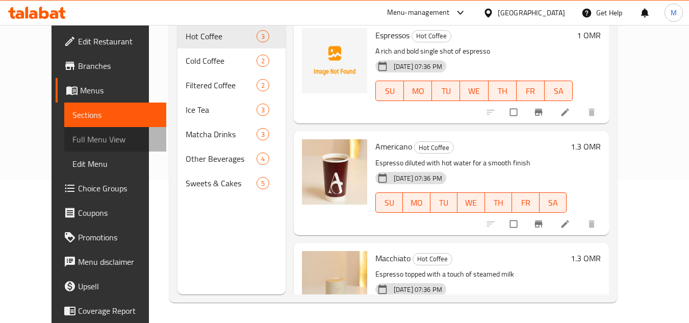
click at [72, 134] on span "Full Menu View" at bounding box center [115, 139] width 86 height 12
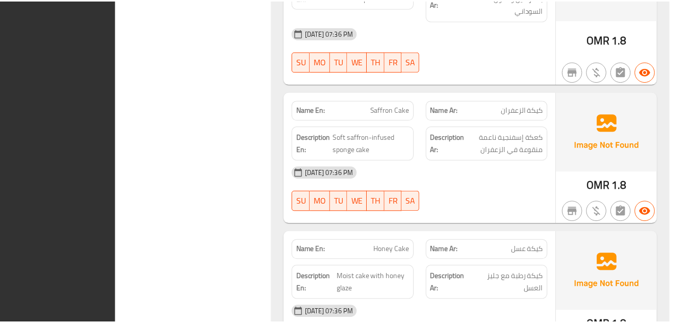
scroll to position [3336, 0]
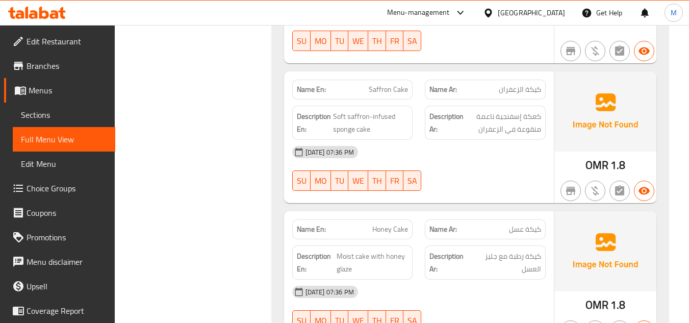
click at [75, 115] on span "Sections" at bounding box center [64, 115] width 86 height 12
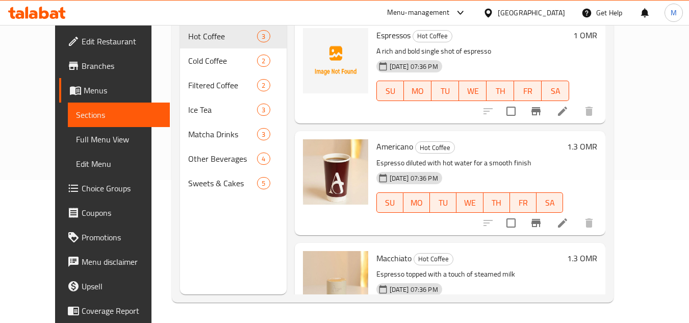
scroll to position [143, 0]
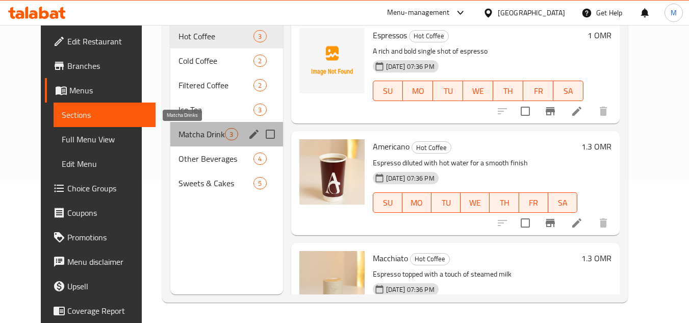
click at [188, 134] on span "Matcha Drinks" at bounding box center [201, 134] width 46 height 12
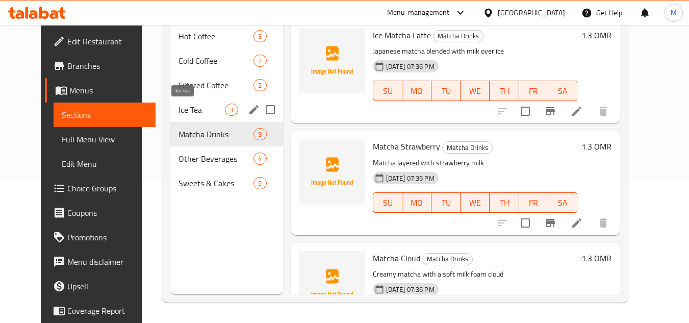
click at [178, 106] on span "Ice Tea" at bounding box center [201, 109] width 46 height 12
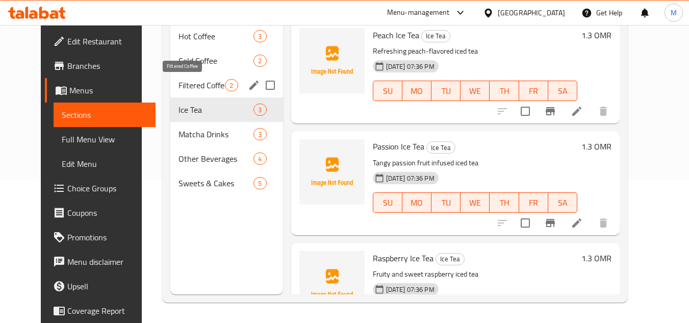
click at [179, 85] on span "Filtered Coffee" at bounding box center [201, 85] width 46 height 12
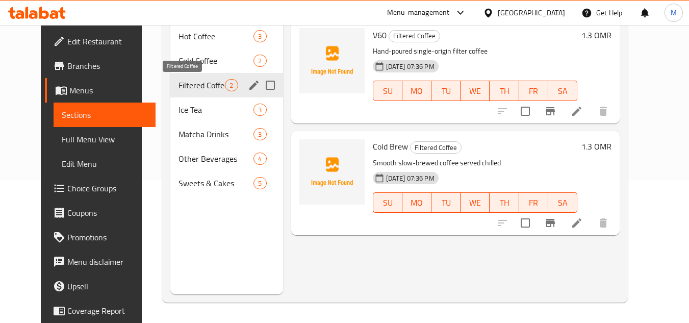
scroll to position [92, 0]
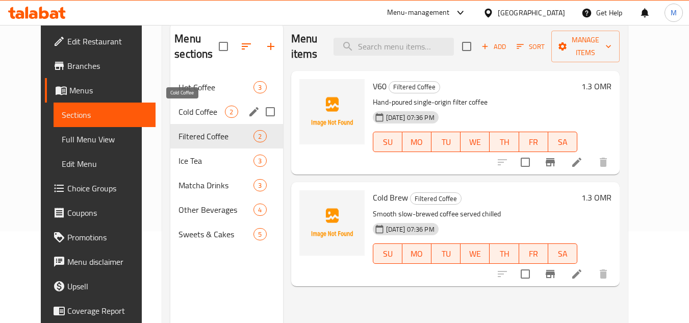
click at [178, 110] on span "Cold Coffee" at bounding box center [201, 112] width 46 height 12
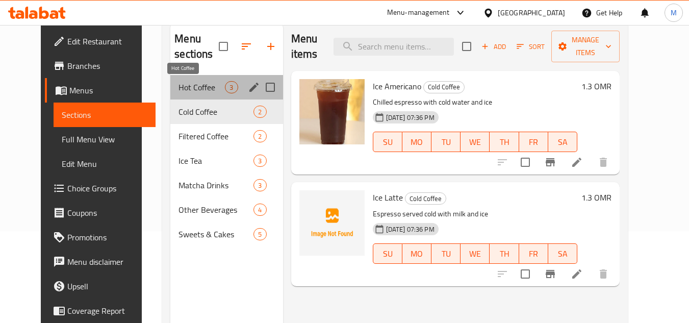
click at [178, 82] on span "Hot Coffee" at bounding box center [201, 87] width 46 height 12
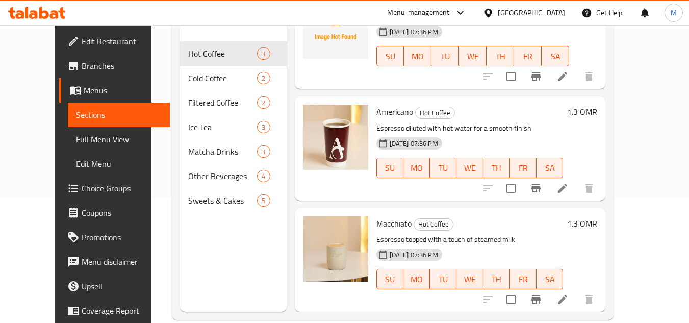
scroll to position [143, 0]
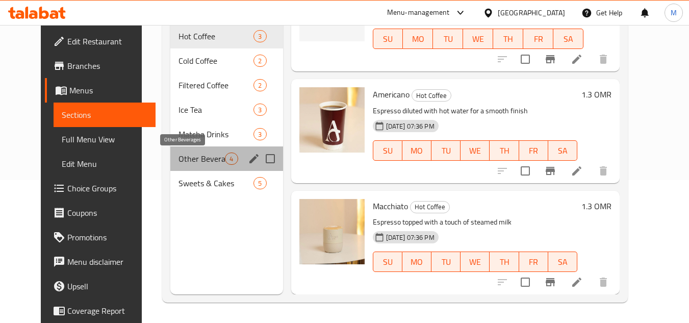
click at [180, 154] on span "Other Beverages" at bounding box center [201, 158] width 46 height 12
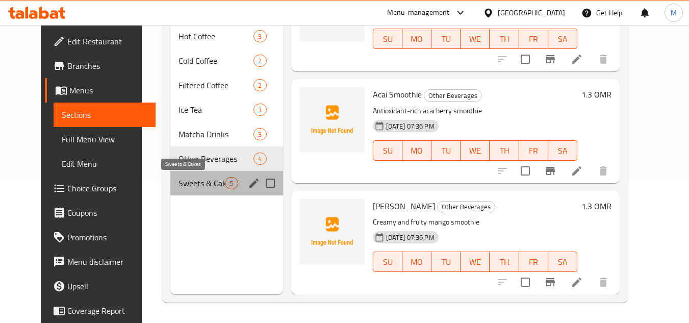
click at [183, 179] on span "Sweets & Cakes" at bounding box center [201, 183] width 46 height 12
